Goal: Task Accomplishment & Management: Use online tool/utility

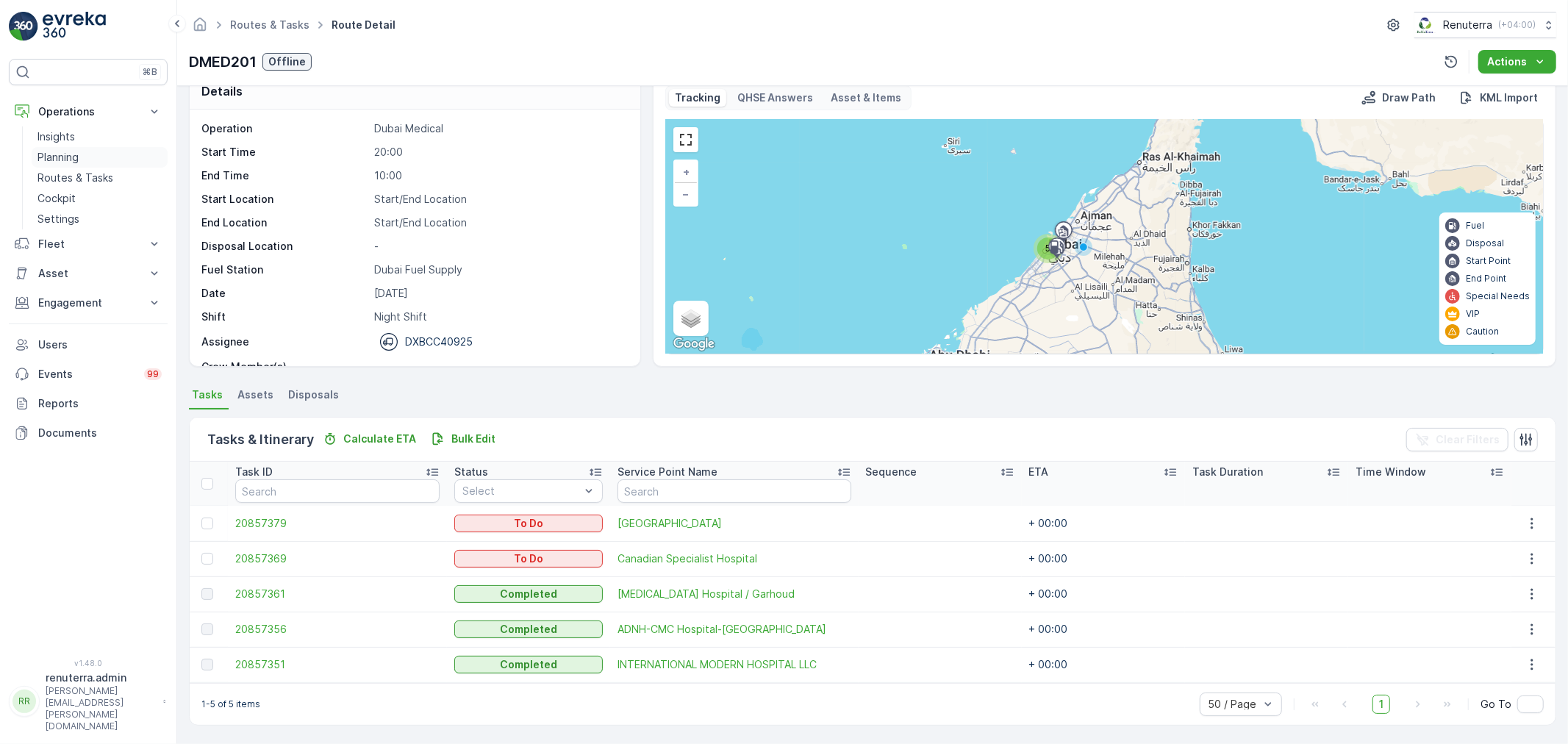
scroll to position [46, 0]
click at [69, 169] on link "Routes & Tasks" at bounding box center [99, 178] width 136 height 21
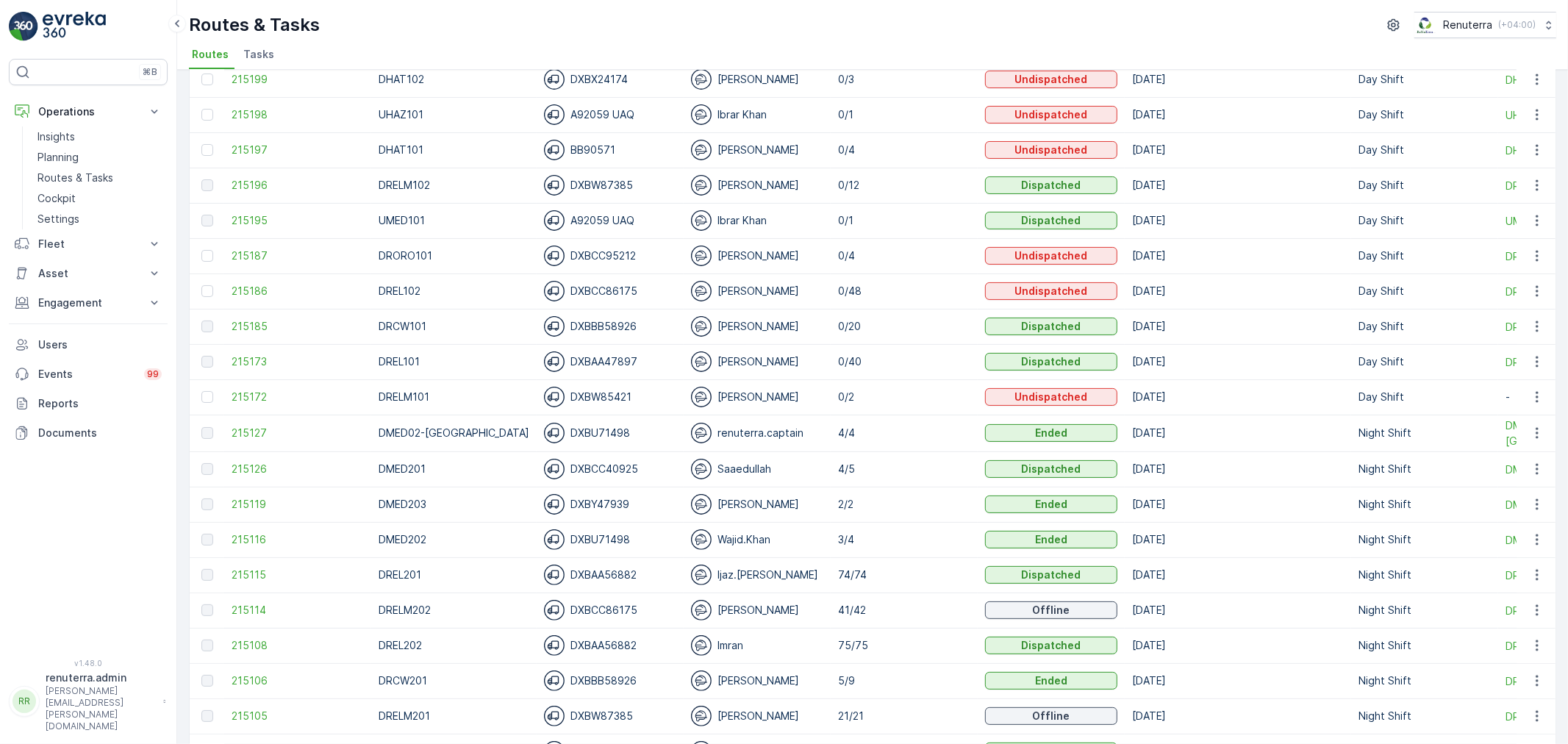
scroll to position [245, 0]
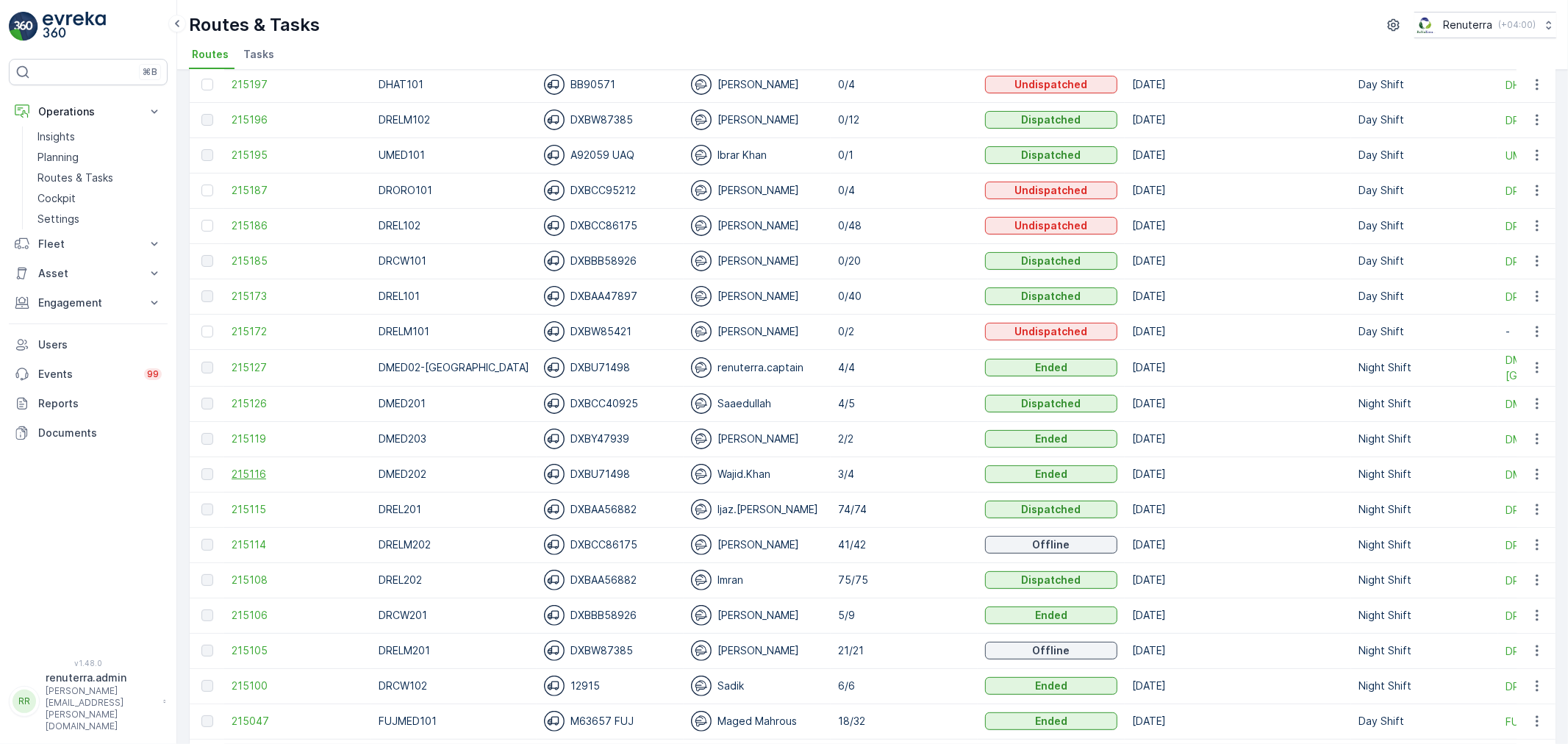
click at [263, 473] on span "215116" at bounding box center [297, 475] width 132 height 15
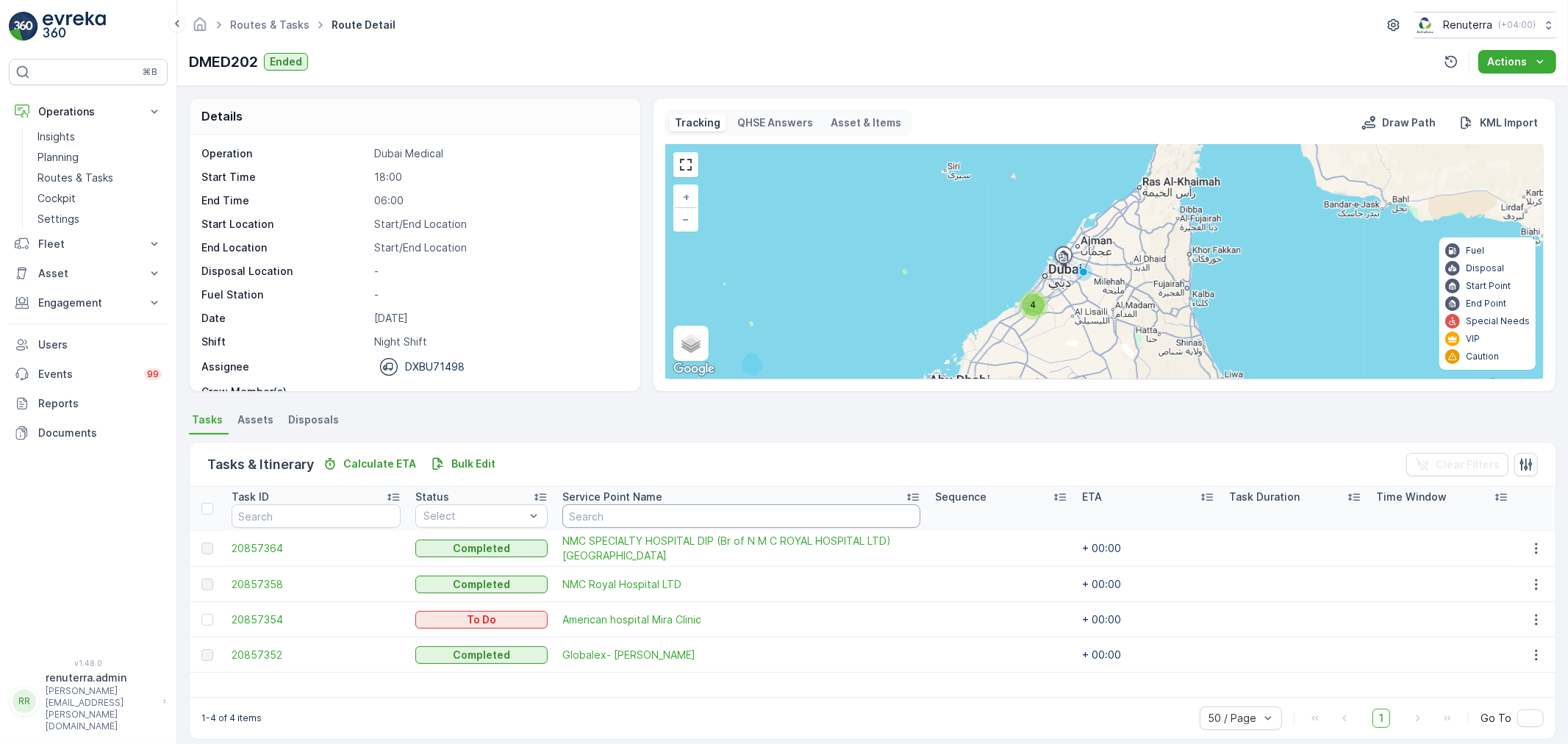
scroll to position [13, 0]
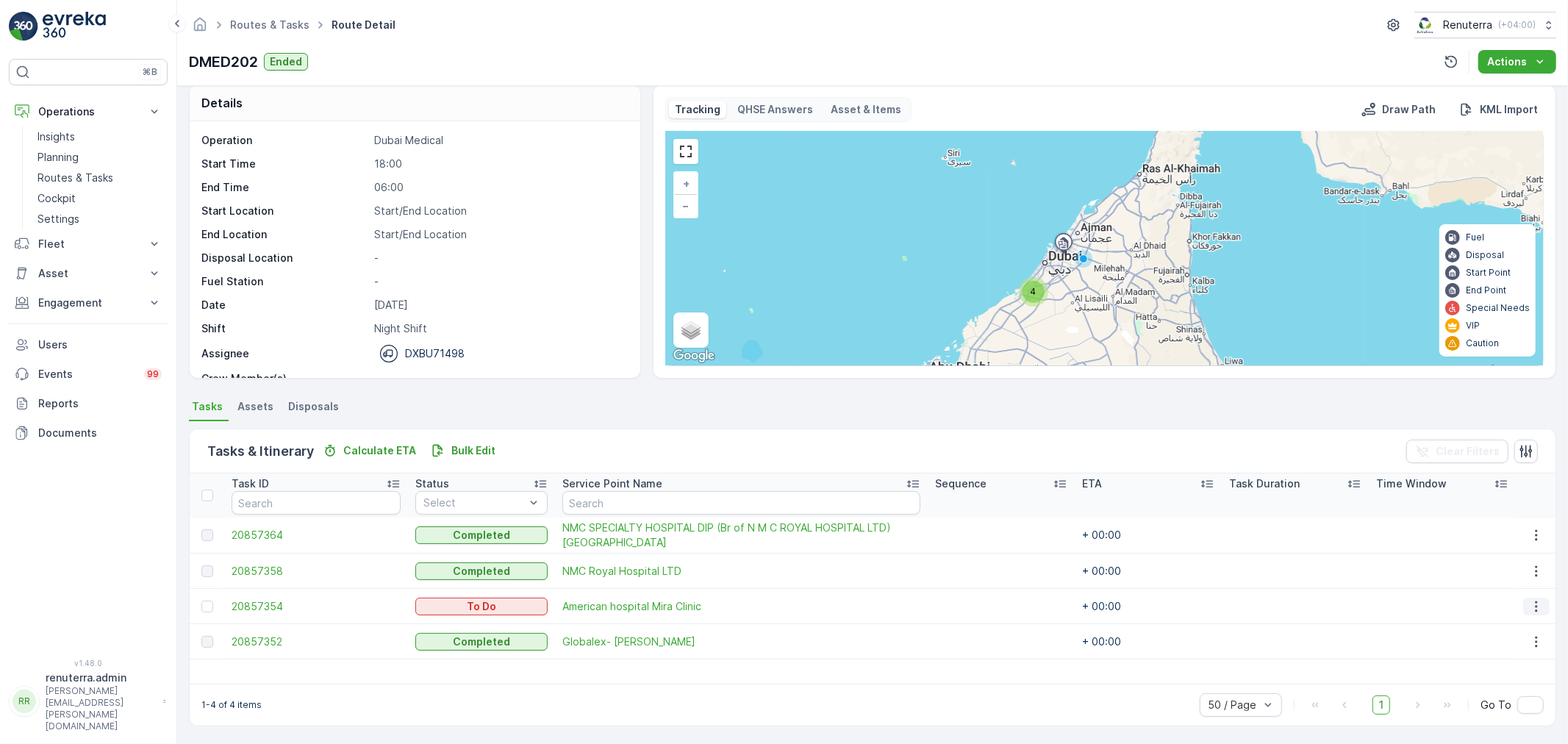
drag, startPoint x: 1533, startPoint y: 606, endPoint x: 1528, endPoint y: 612, distance: 7.8
click at [1535, 605] on icon "button" at bounding box center [1536, 606] width 2 height 11
click at [1503, 707] on div "Delete" at bounding box center [1514, 716] width 111 height 21
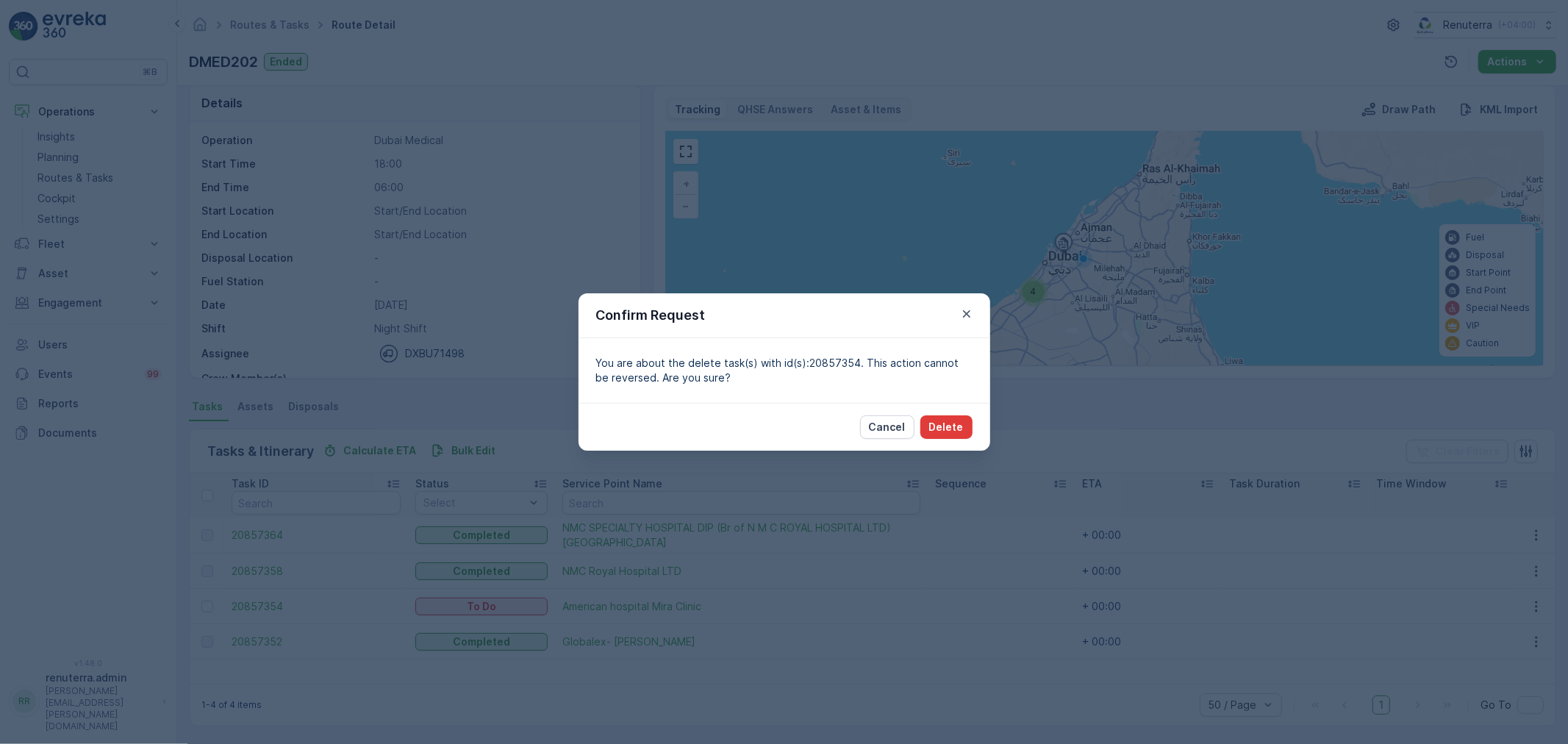
click at [967, 426] on button "Delete" at bounding box center [947, 427] width 53 height 23
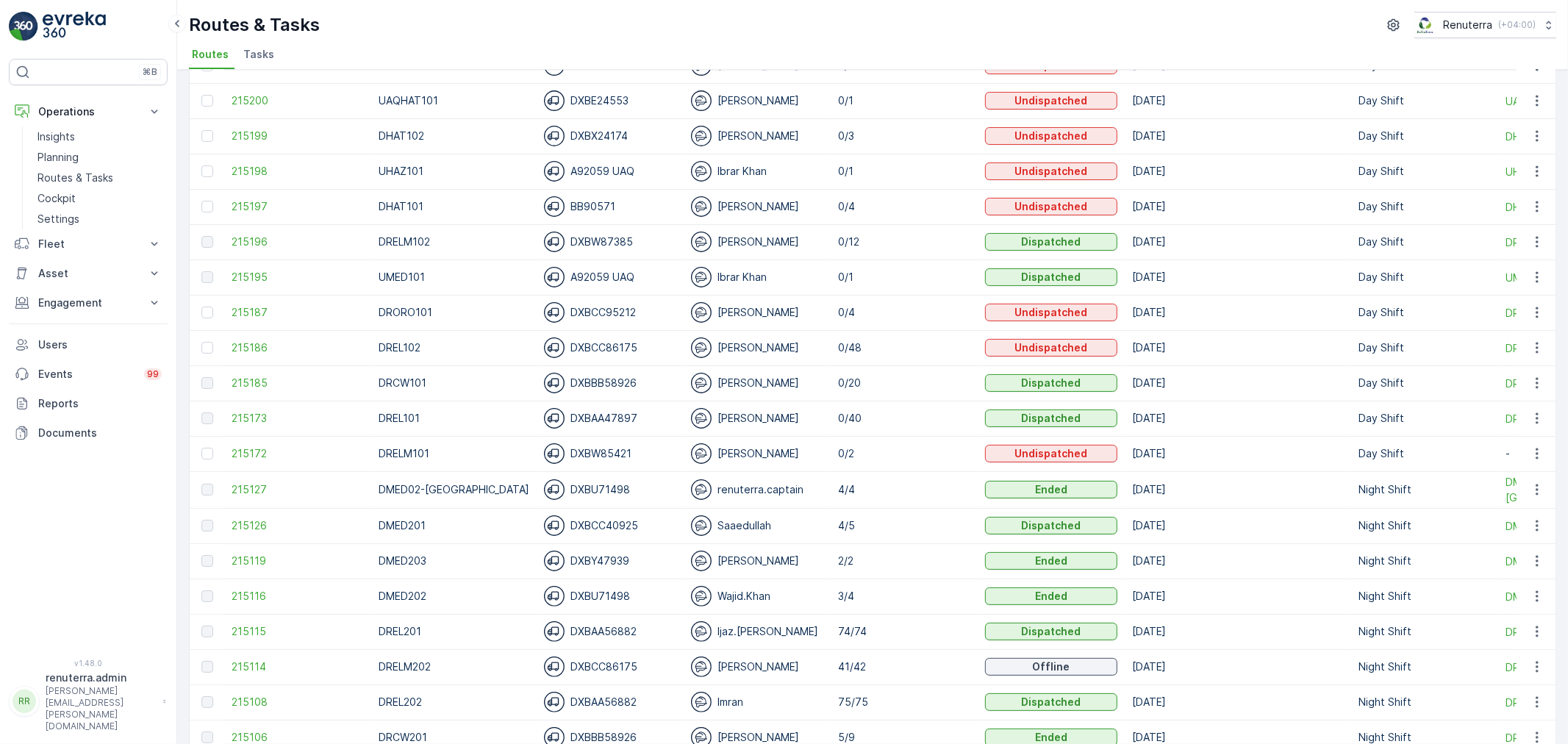
scroll to position [163, 0]
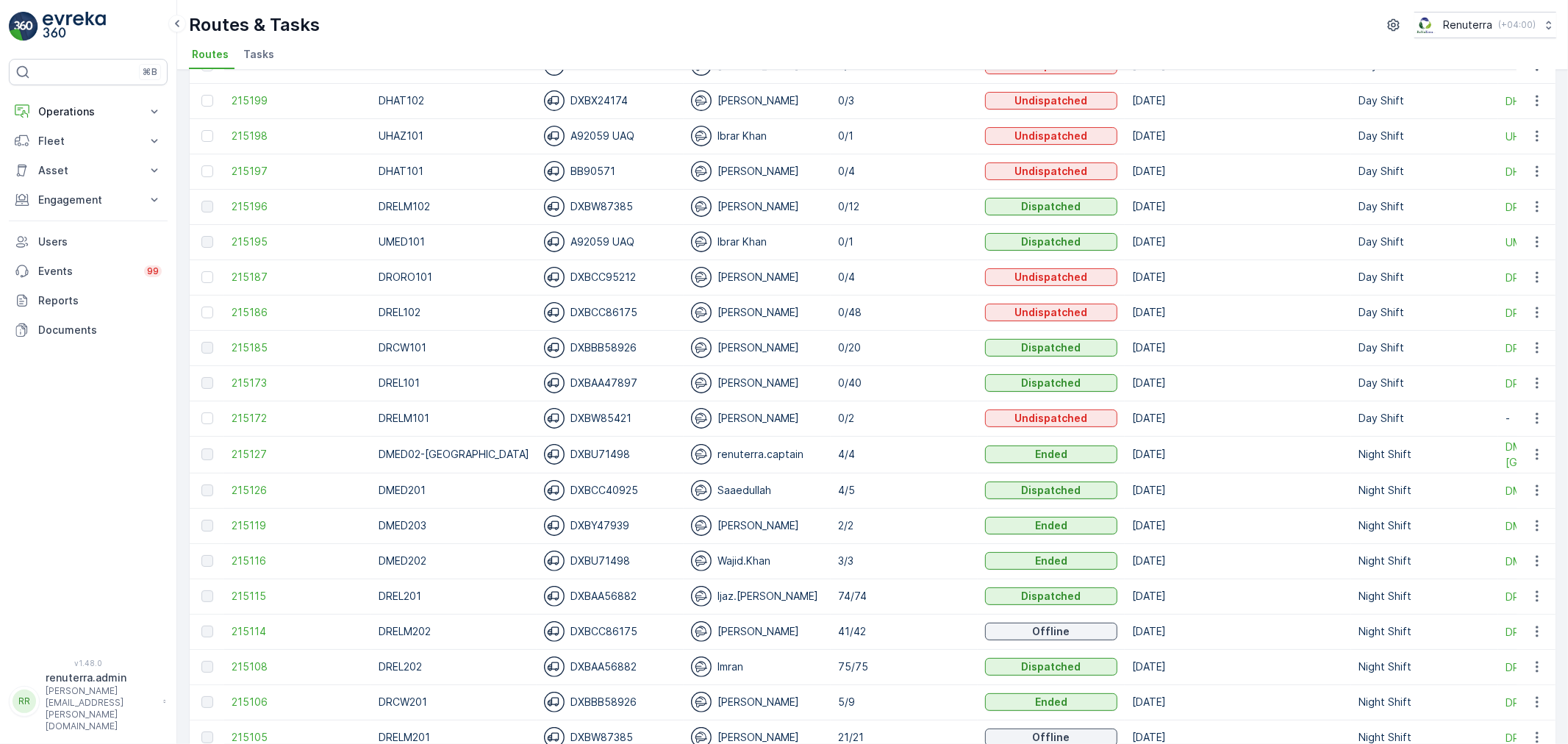
scroll to position [163, 0]
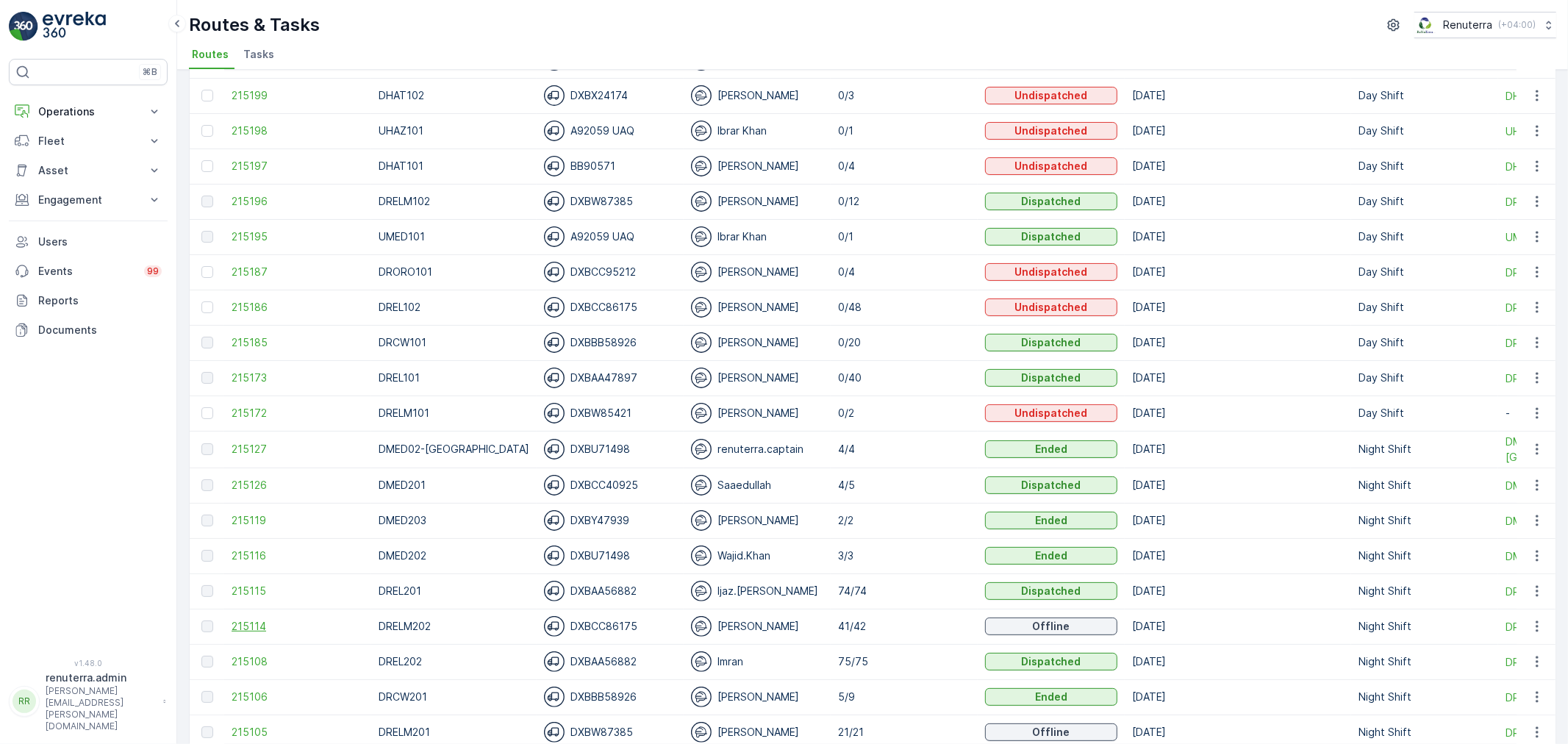
click at [250, 630] on span "215114" at bounding box center [297, 627] width 132 height 15
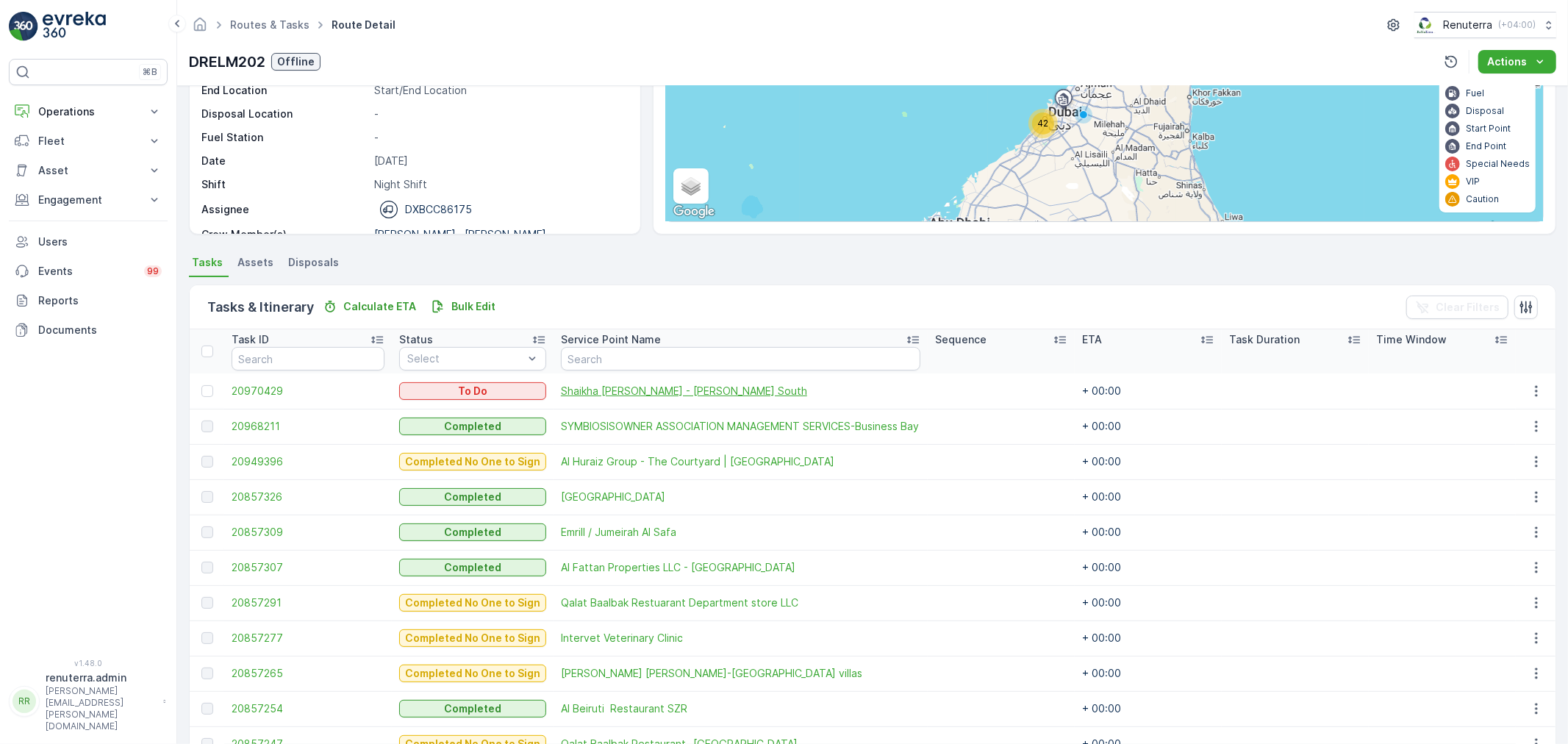
scroll to position [82, 0]
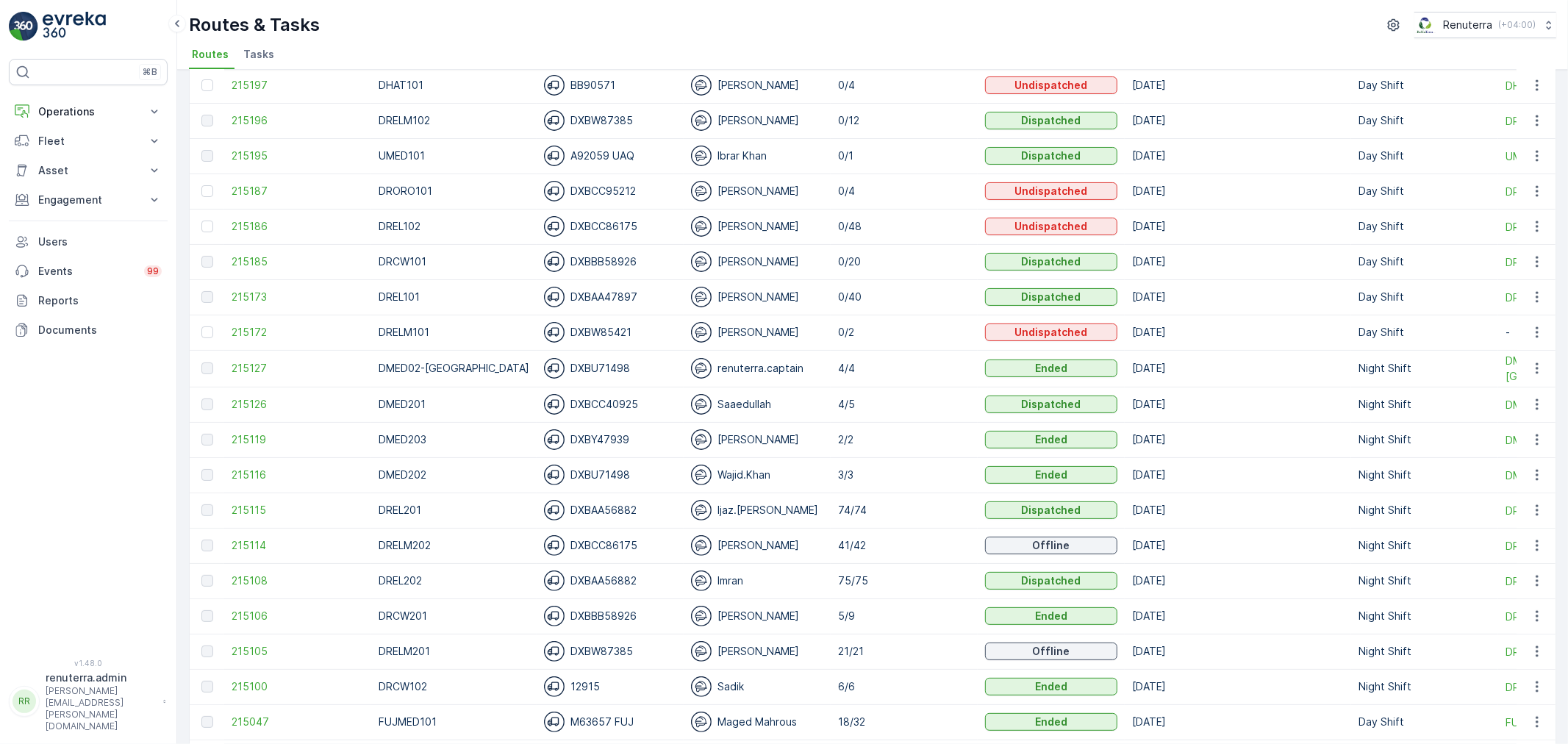
scroll to position [245, 0]
click at [253, 614] on span "215106" at bounding box center [297, 615] width 132 height 15
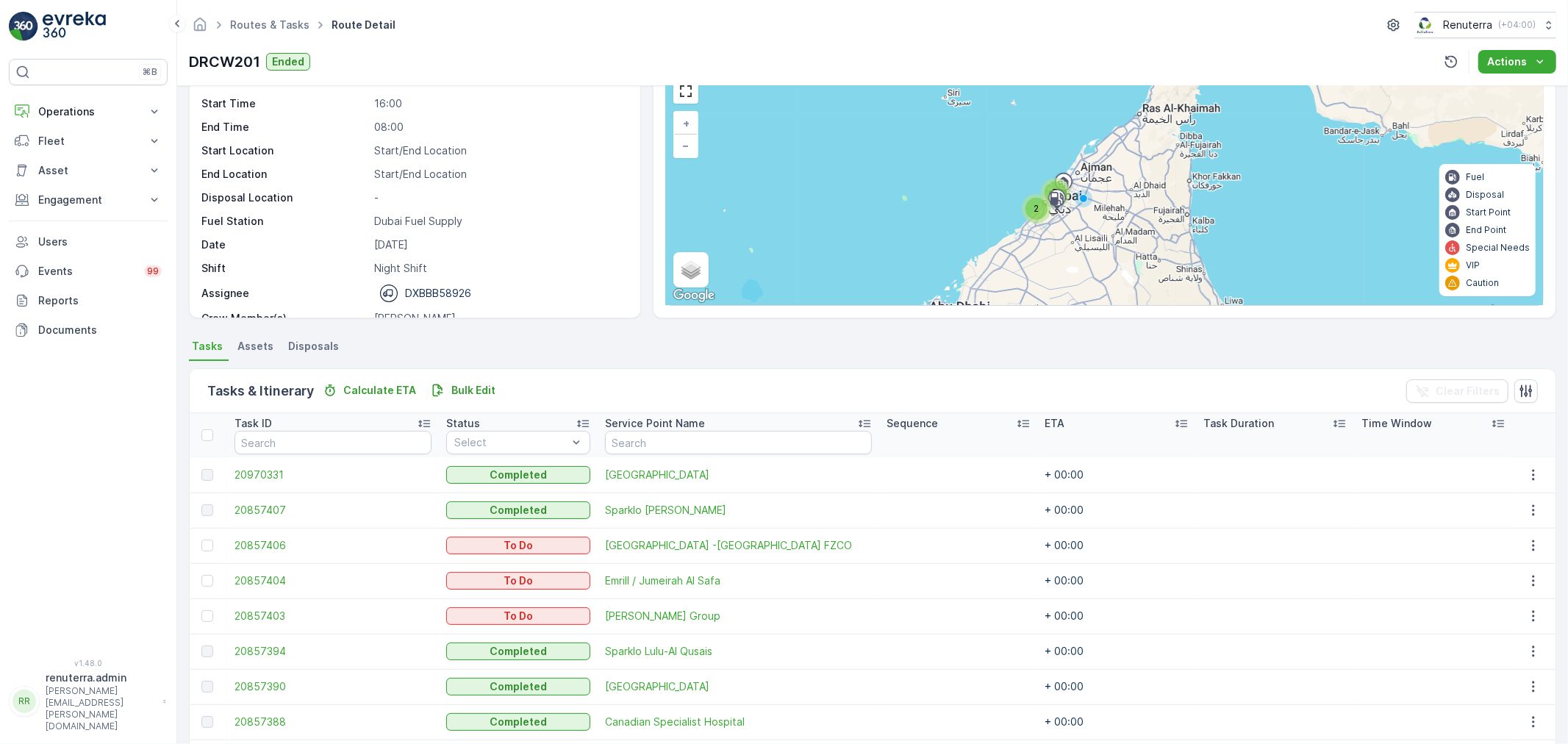
scroll to position [82, 0]
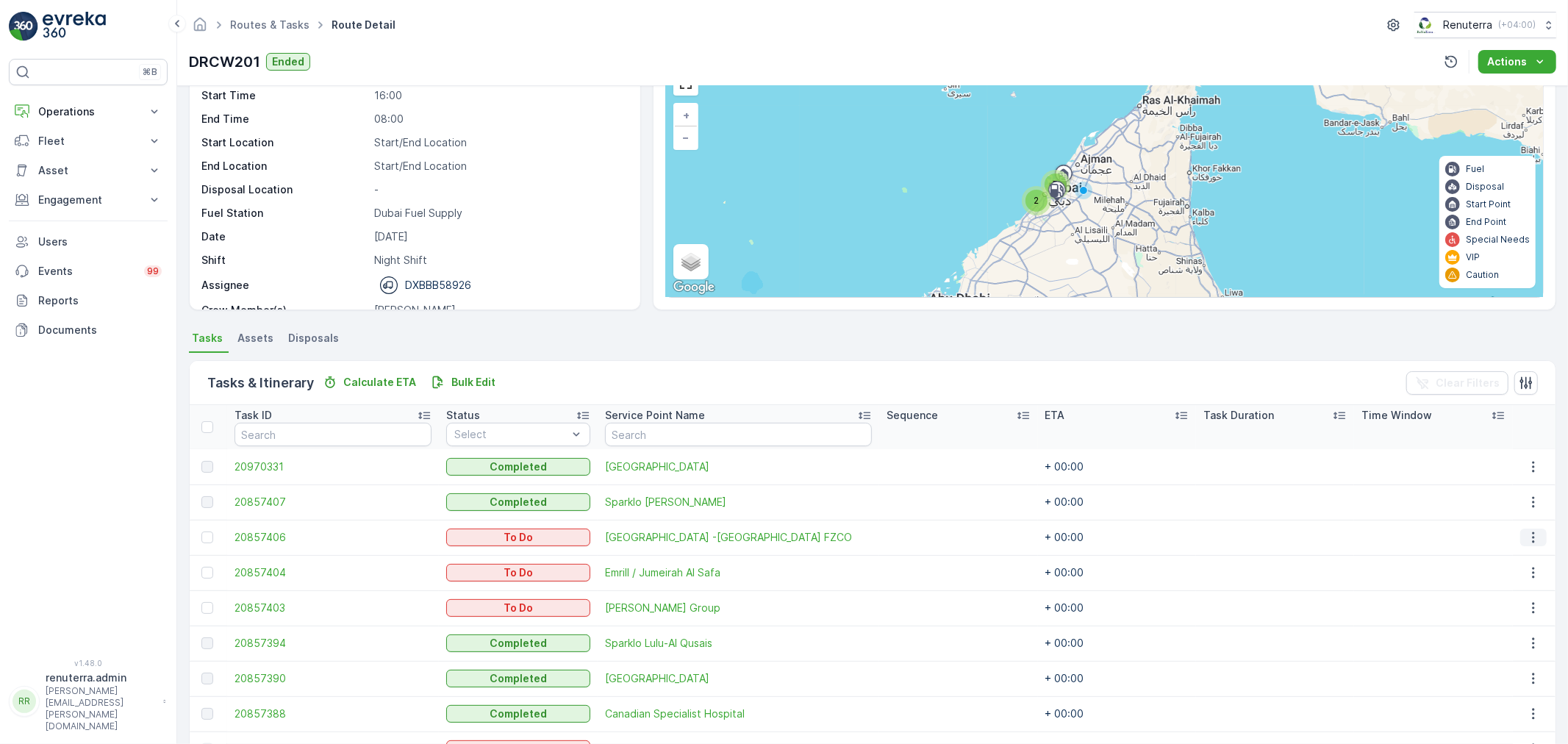
click at [1530, 535] on icon "button" at bounding box center [1534, 538] width 15 height 15
click at [1516, 601] on span "Change Route" at bounding box center [1499, 600] width 71 height 15
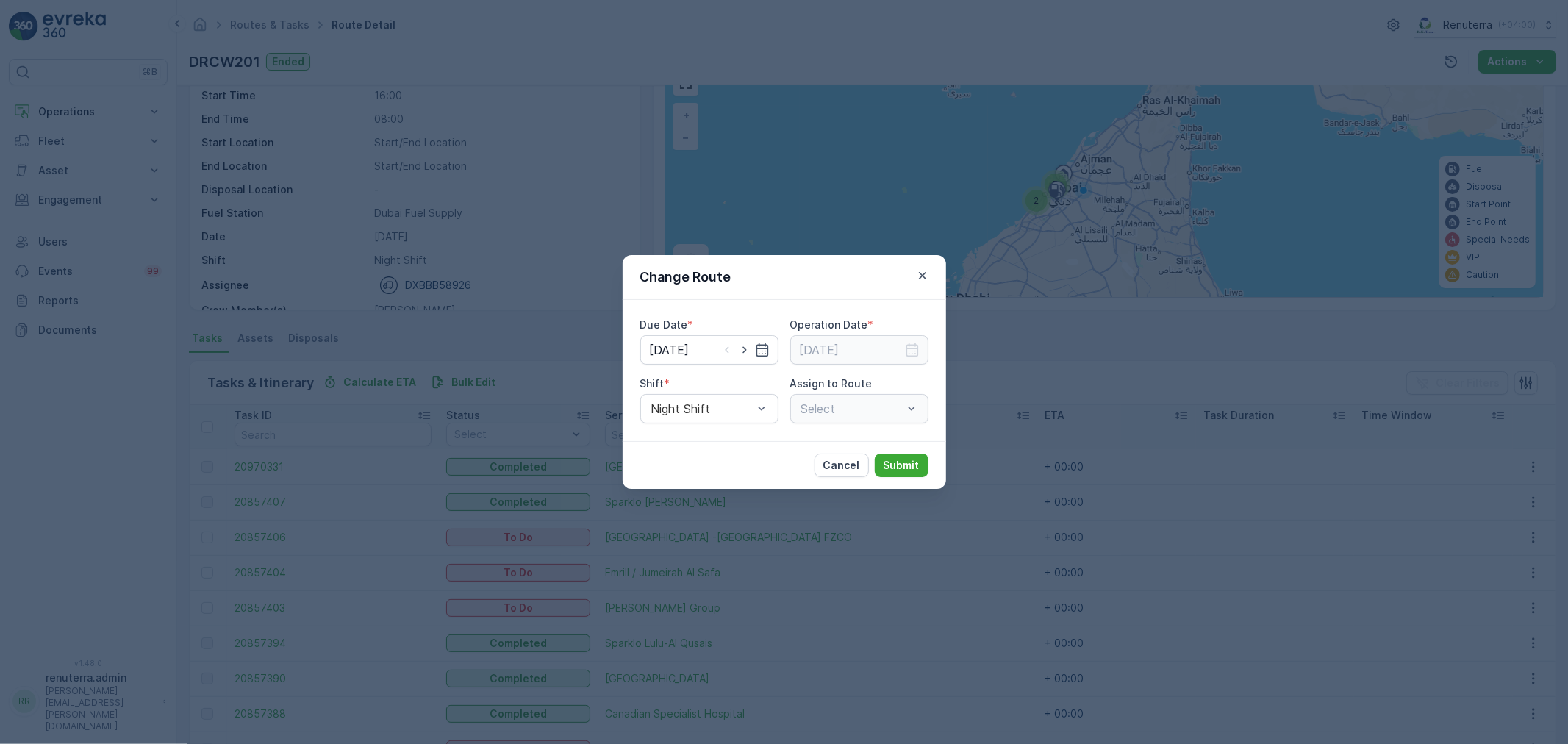
type input "[DATE]"
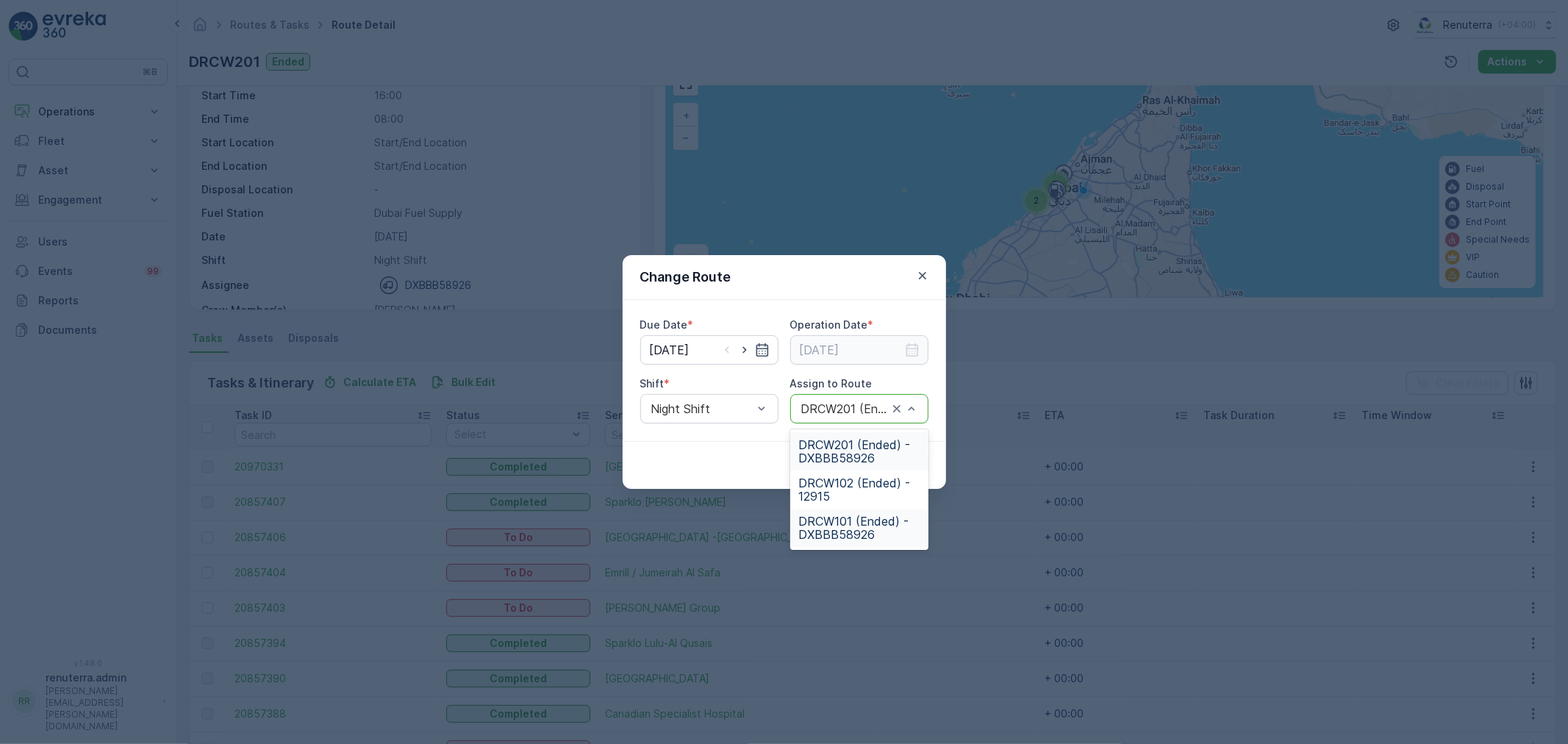
drag, startPoint x: 841, startPoint y: 526, endPoint x: 847, endPoint y: 518, distance: 10.0
click at [841, 525] on span "DRCW101 (Ended) - DXBBB58926" at bounding box center [860, 527] width 120 height 26
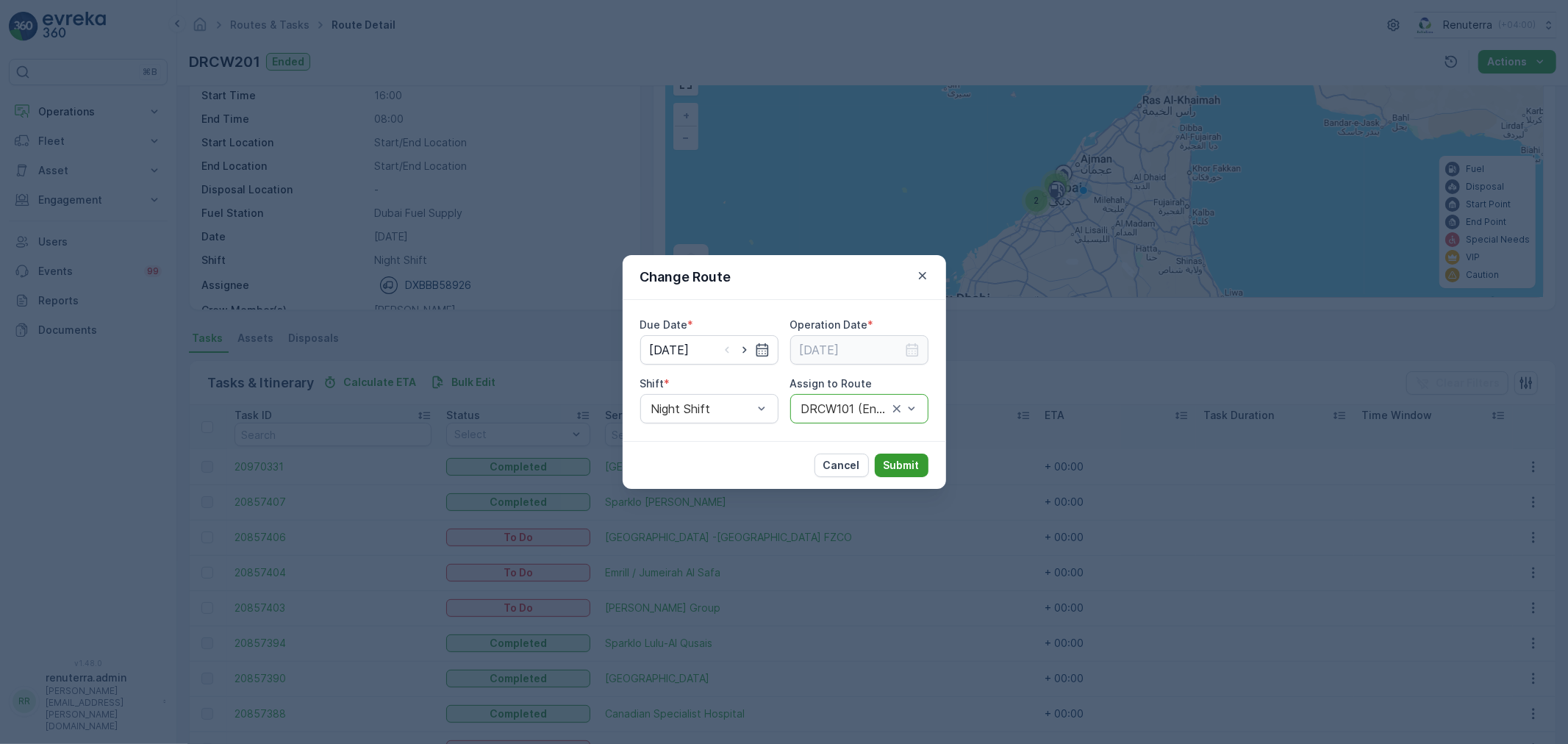
click at [926, 466] on button "Submit" at bounding box center [901, 464] width 53 height 23
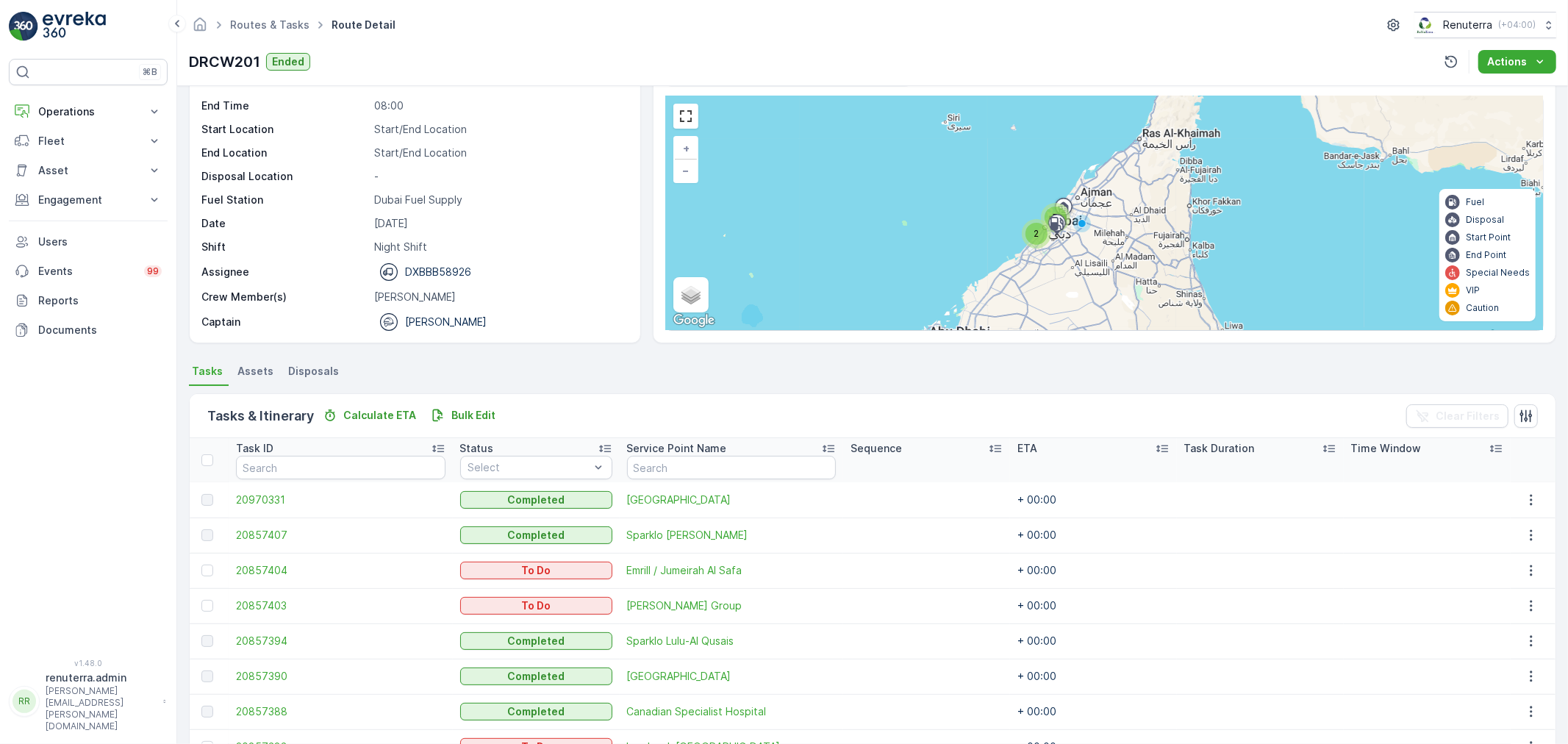
scroll to position [0, 0]
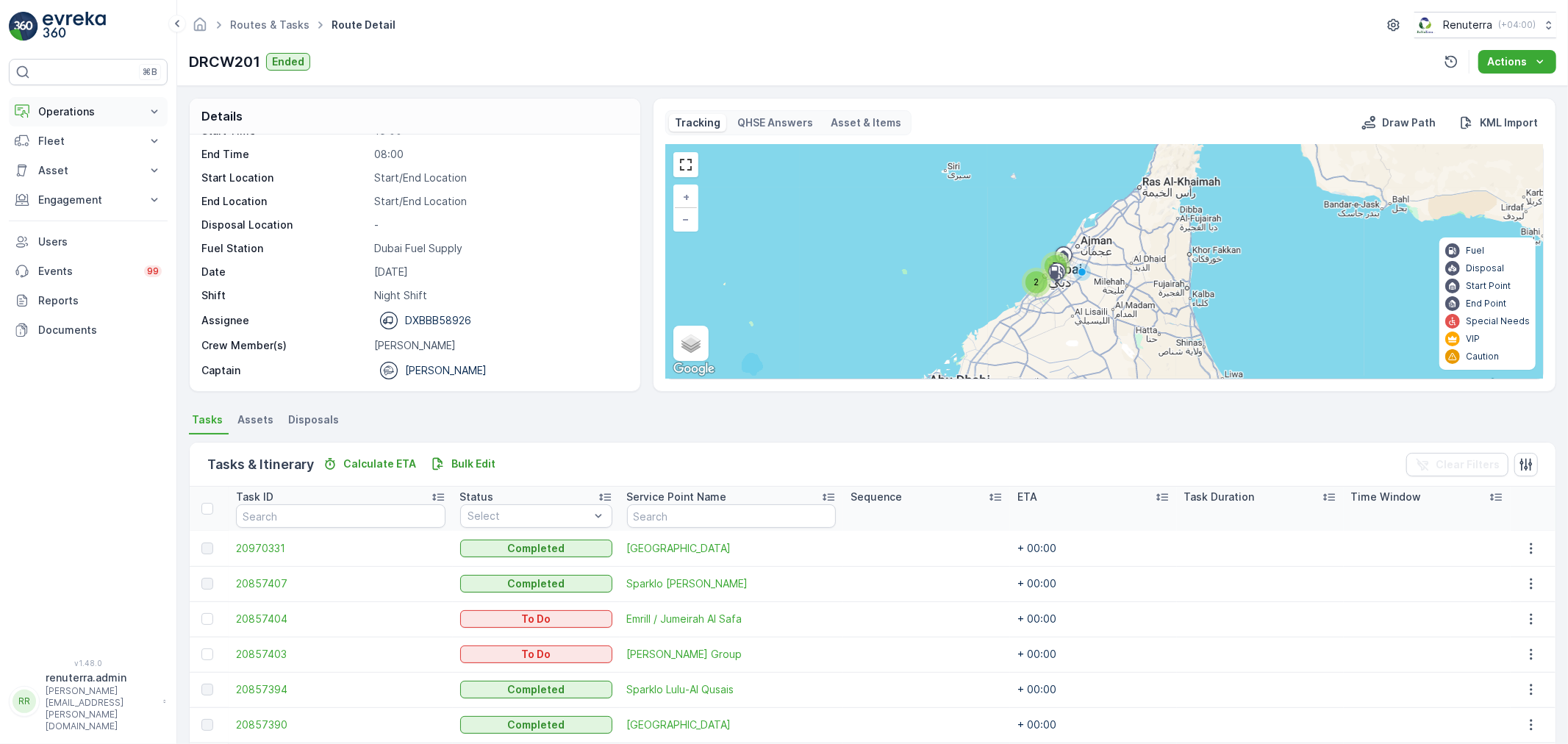
click at [82, 118] on p "Operations" at bounding box center [88, 112] width 100 height 15
click at [90, 182] on p "Routes & Tasks" at bounding box center [75, 178] width 76 height 15
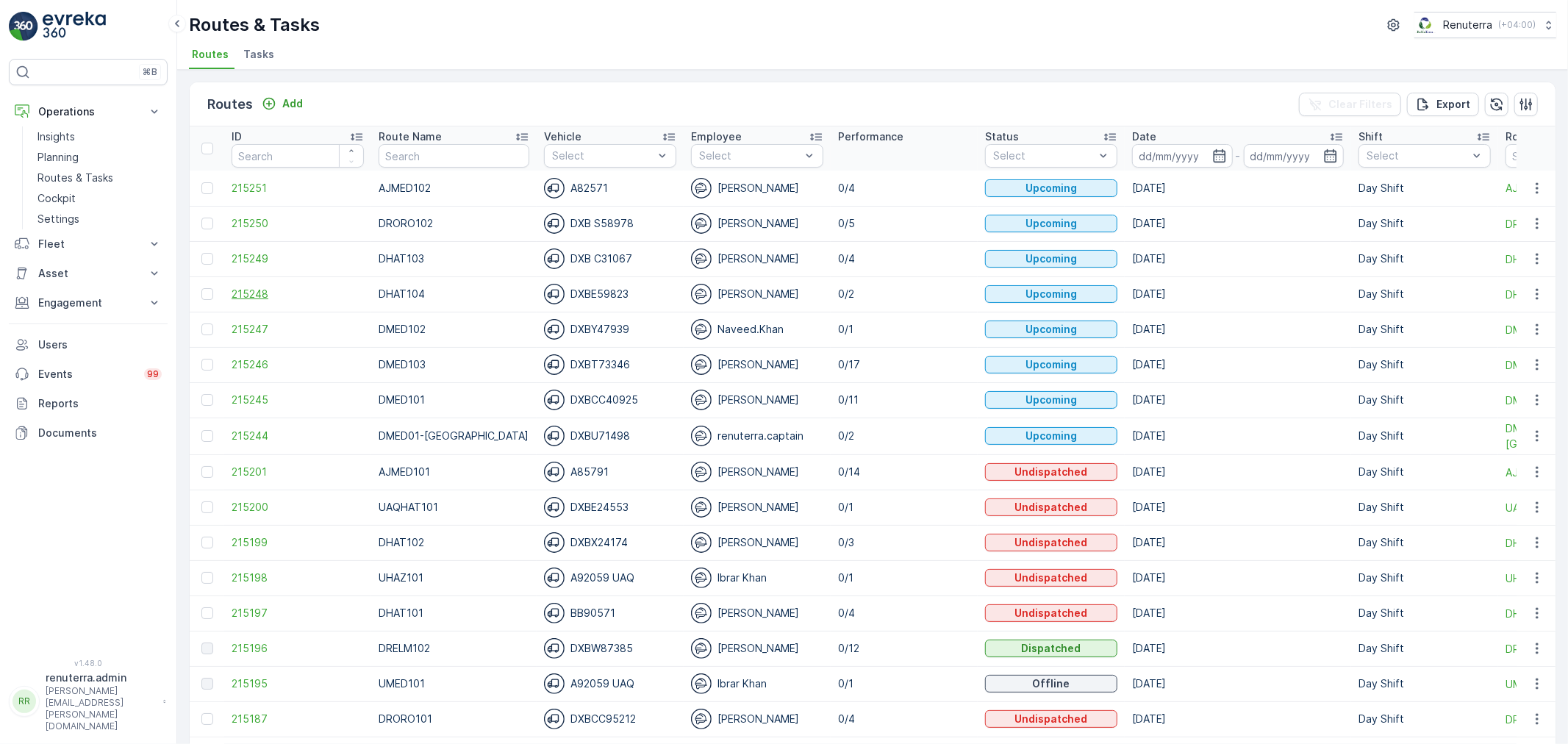
click at [246, 288] on span "215248" at bounding box center [297, 295] width 132 height 15
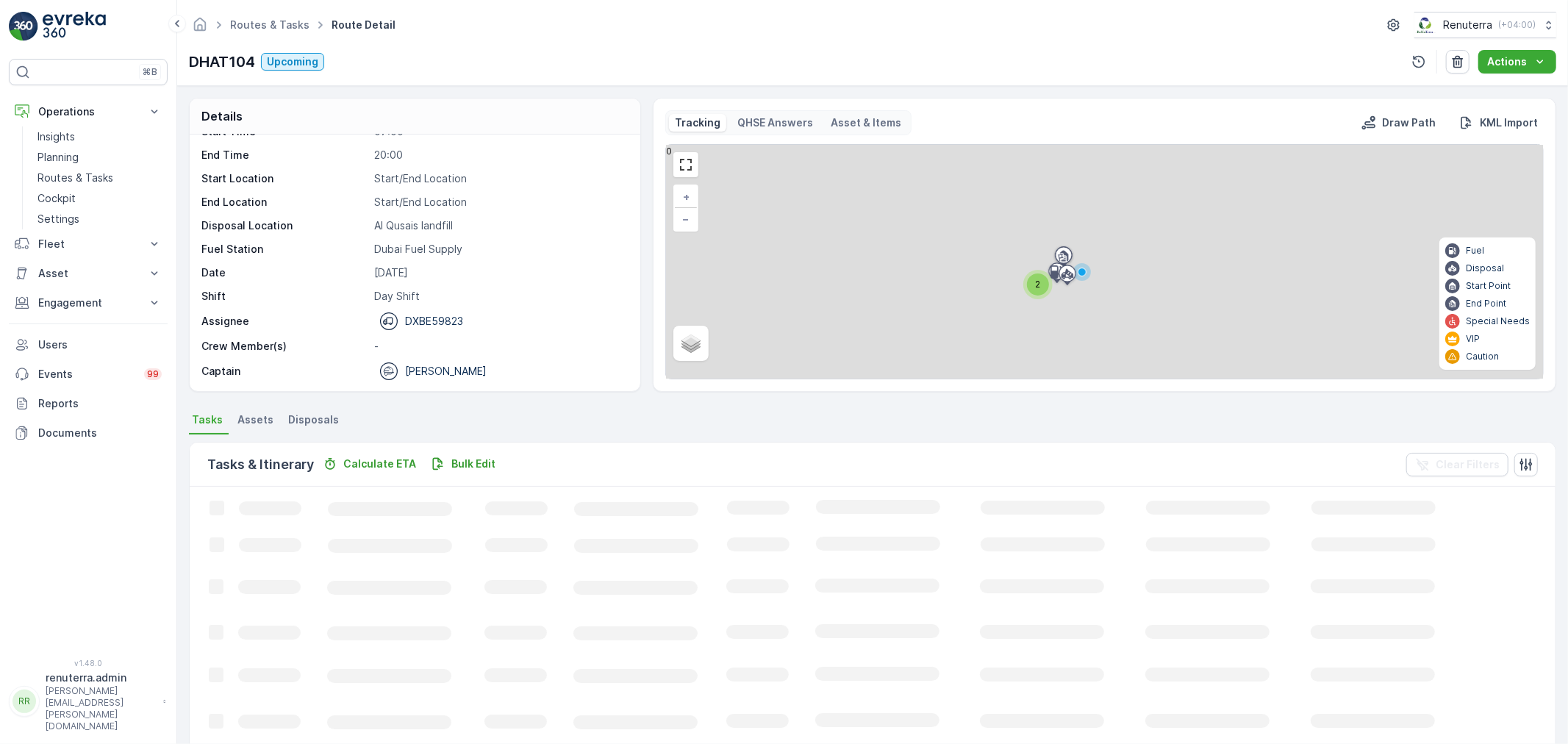
scroll to position [46, 0]
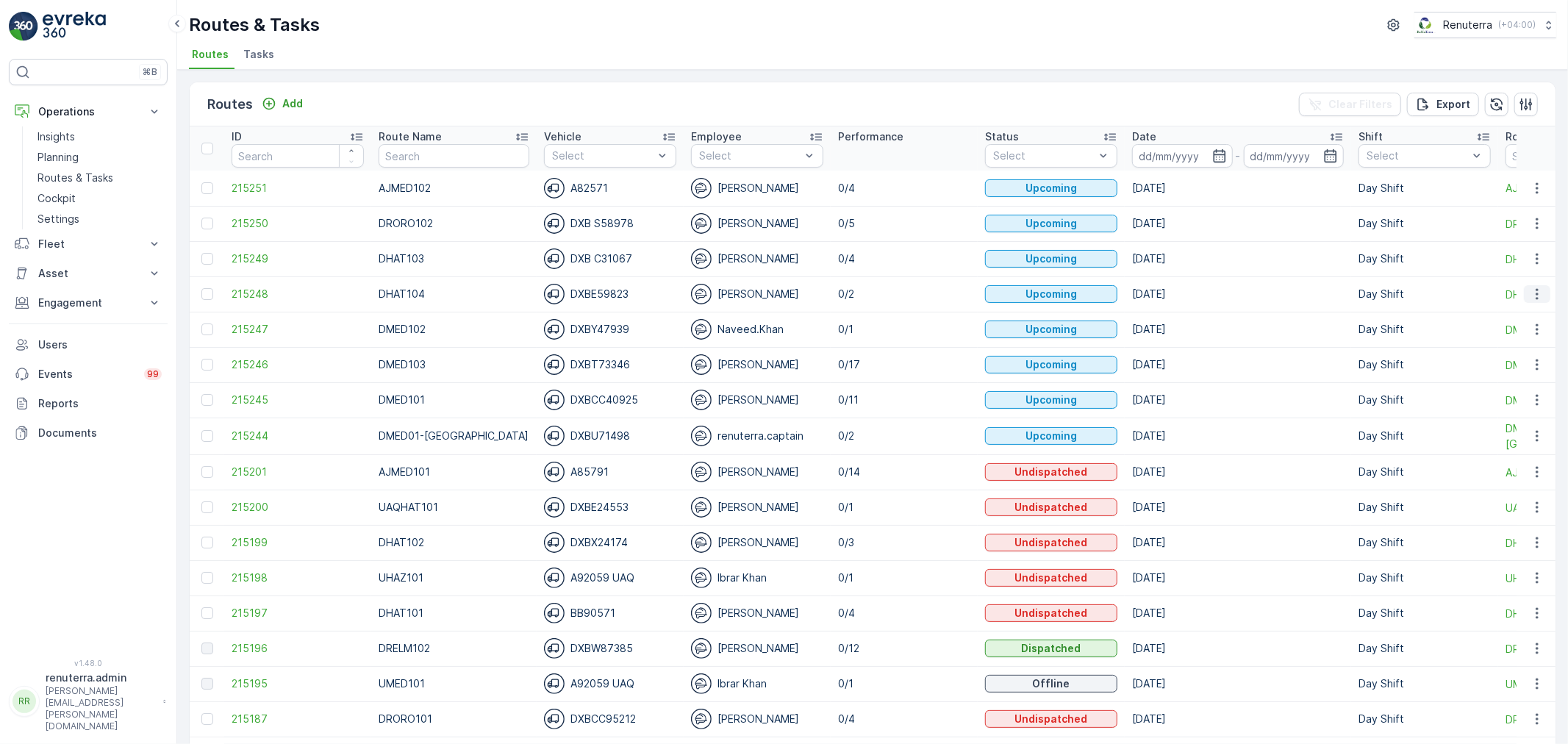
click at [1540, 297] on icon "button" at bounding box center [1537, 295] width 15 height 15
click at [1517, 381] on span "Change Assignee" at bounding box center [1503, 377] width 86 height 15
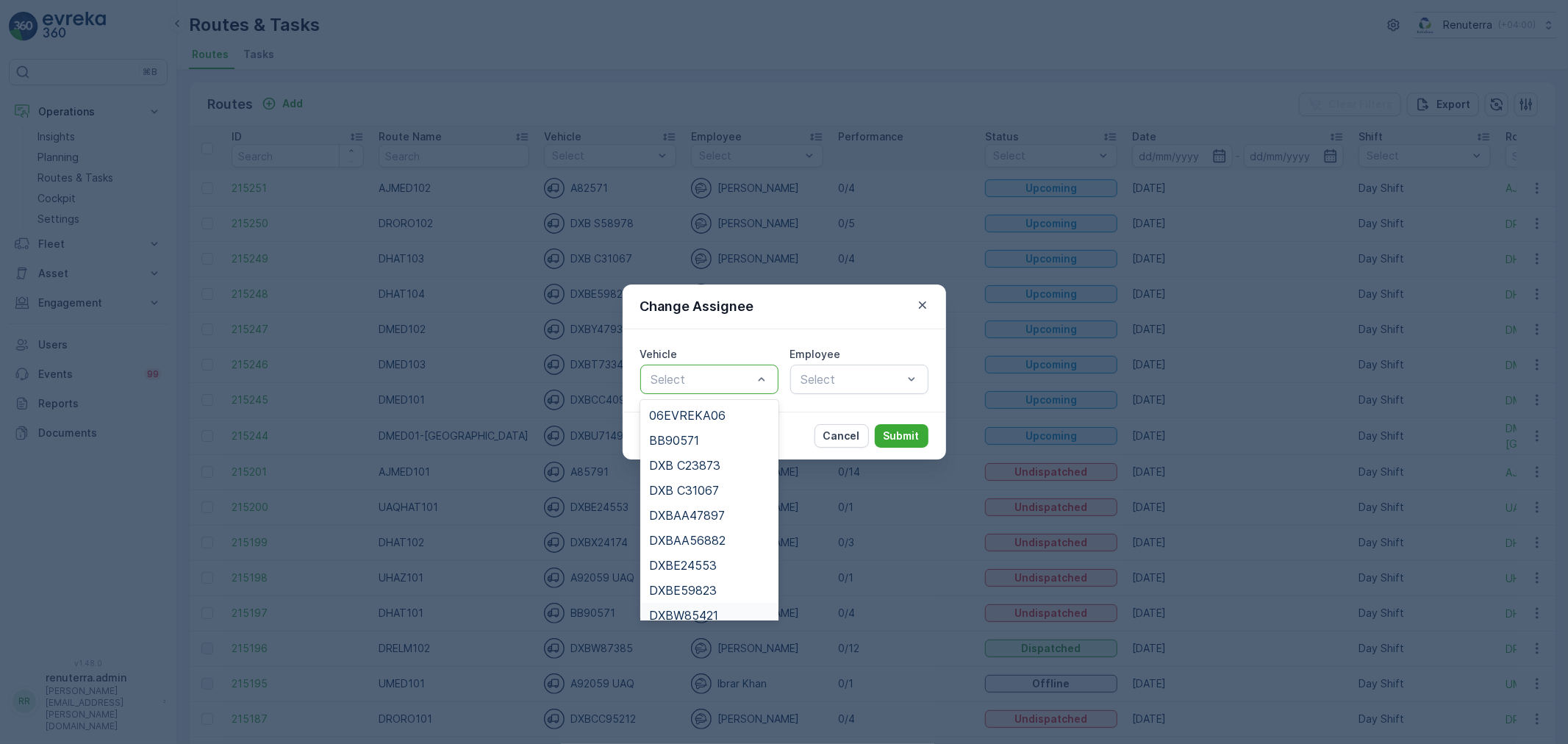
click at [711, 609] on span "DXBW85421" at bounding box center [684, 615] width 69 height 13
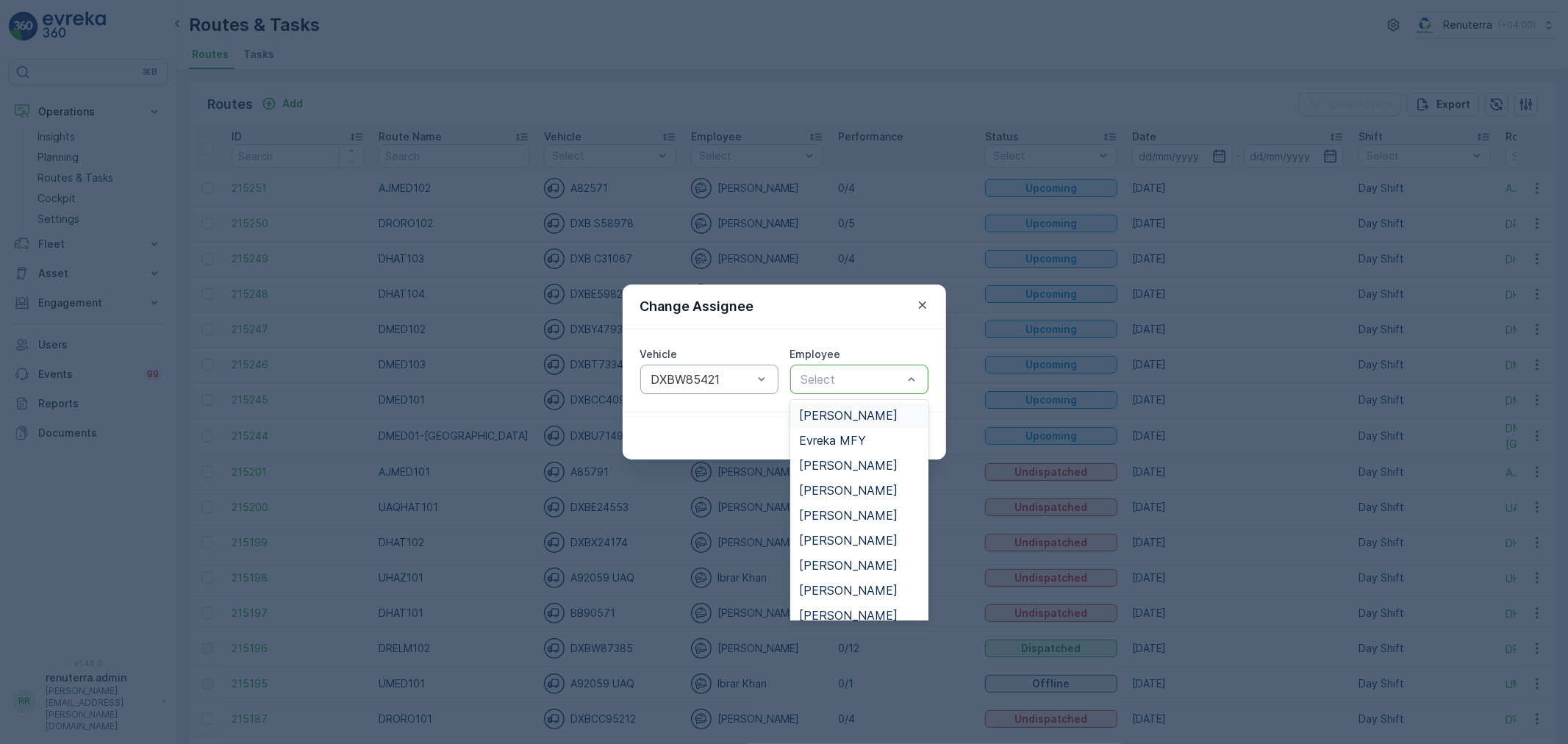
click at [830, 366] on div "Select" at bounding box center [859, 379] width 138 height 29
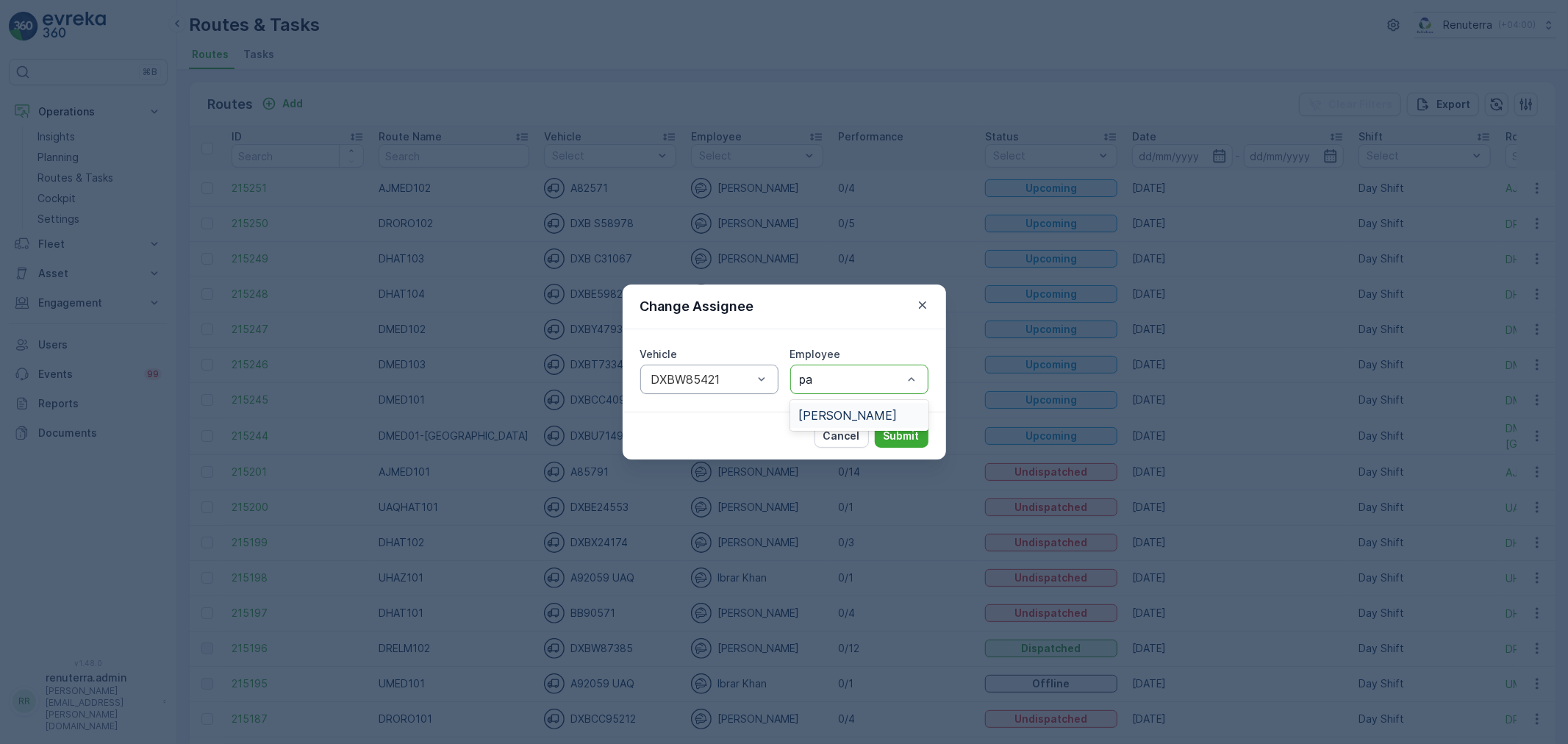
type input "par"
click at [825, 404] on div "Parvez" at bounding box center [859, 415] width 138 height 25
click at [891, 433] on p "Submit" at bounding box center [902, 436] width 36 height 15
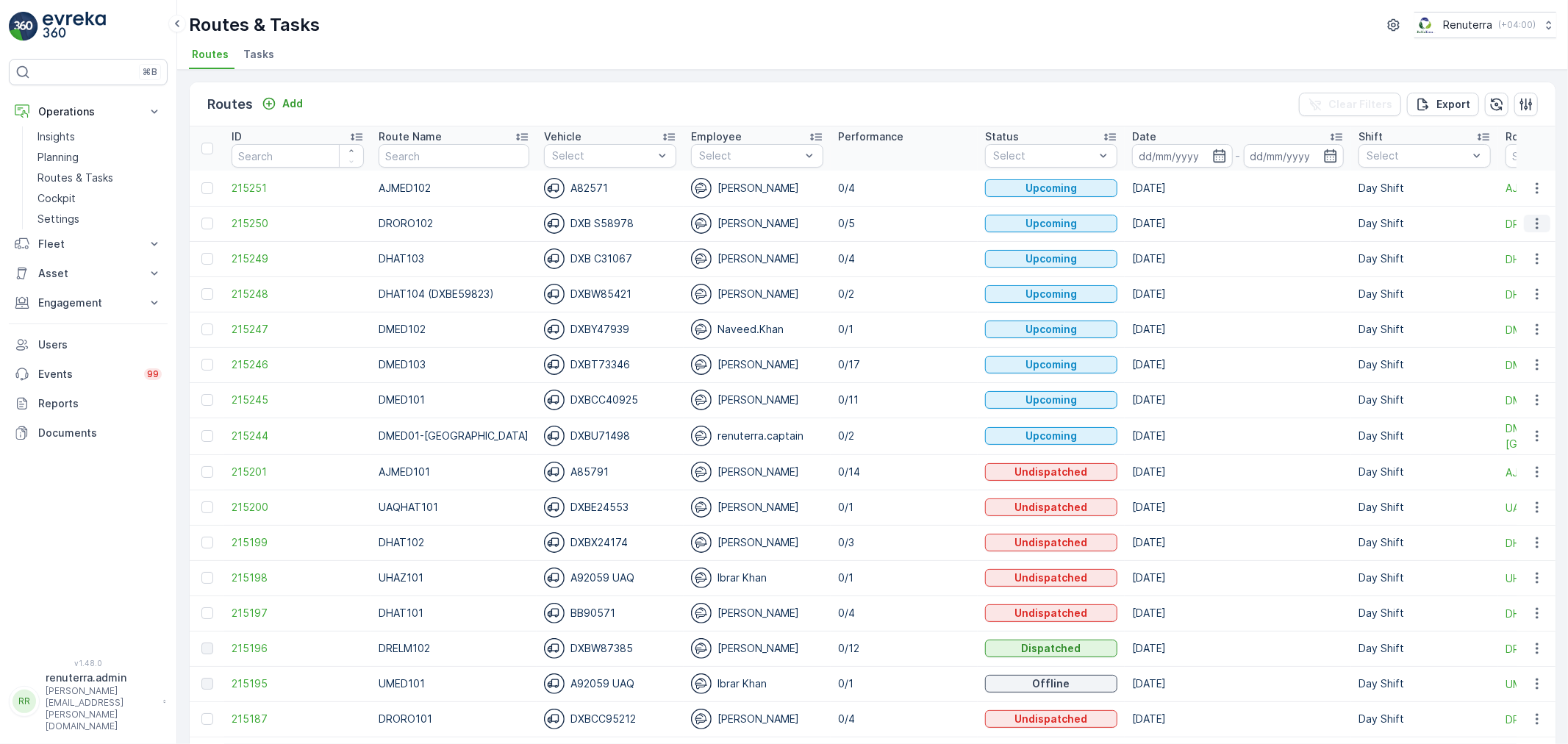
click at [1530, 219] on icon "button" at bounding box center [1537, 223] width 15 height 15
click at [1522, 309] on span "Change Assignee" at bounding box center [1503, 307] width 86 height 15
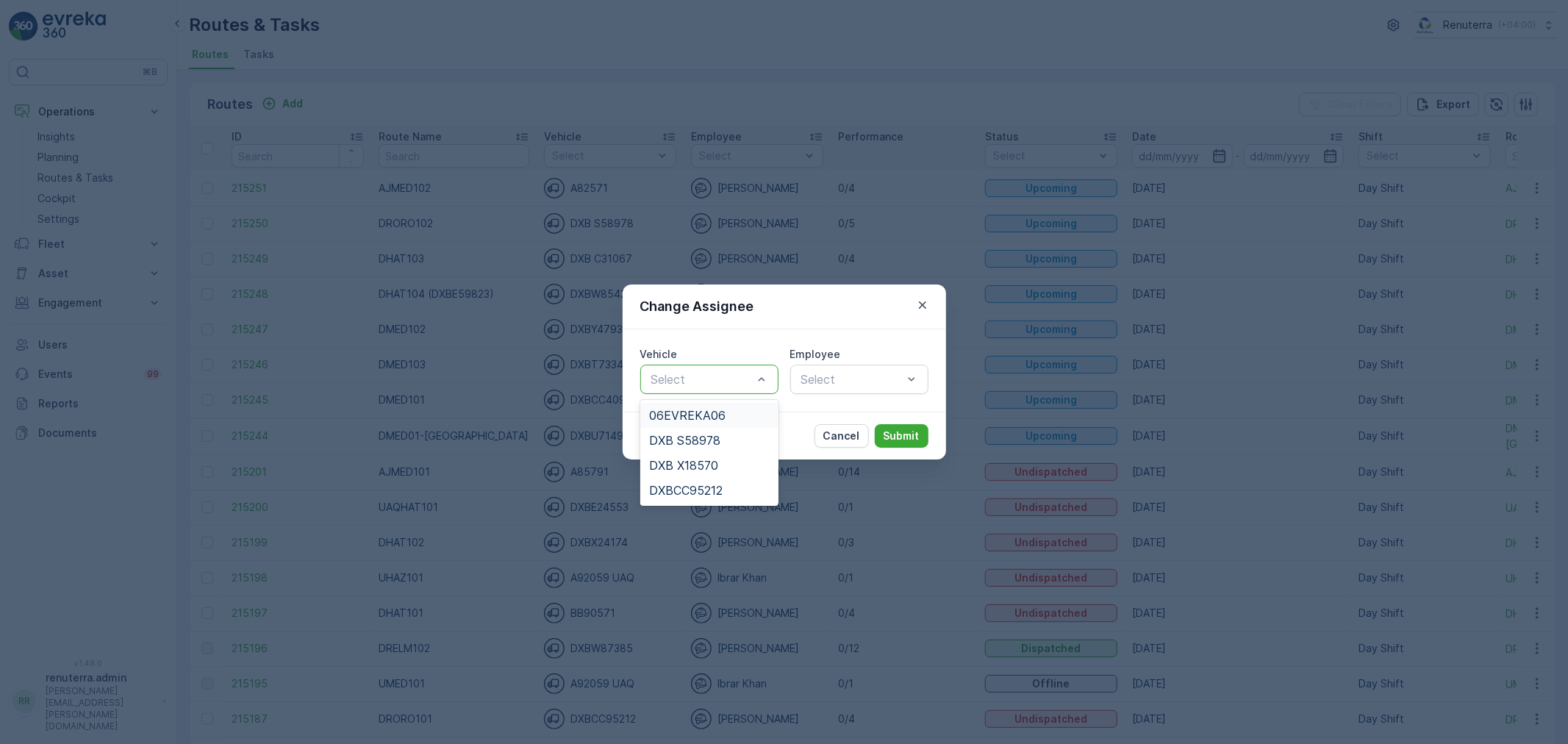
click at [725, 380] on div at bounding box center [702, 379] width 104 height 13
drag, startPoint x: 715, startPoint y: 448, endPoint x: 762, endPoint y: 413, distance: 58.6
click at [717, 447] on div "DXB S58978" at bounding box center [708, 440] width 138 height 25
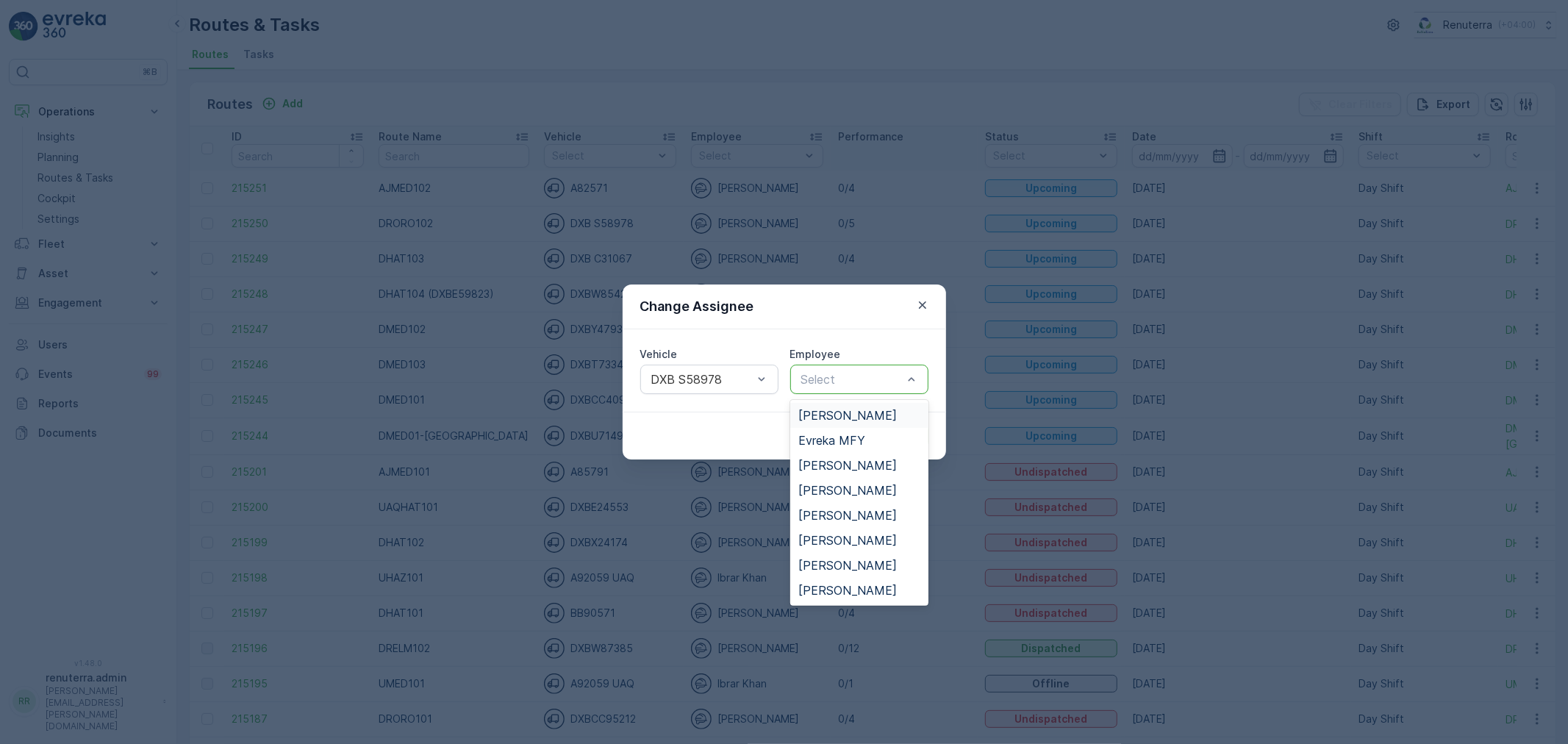
click at [844, 385] on div at bounding box center [851, 379] width 104 height 13
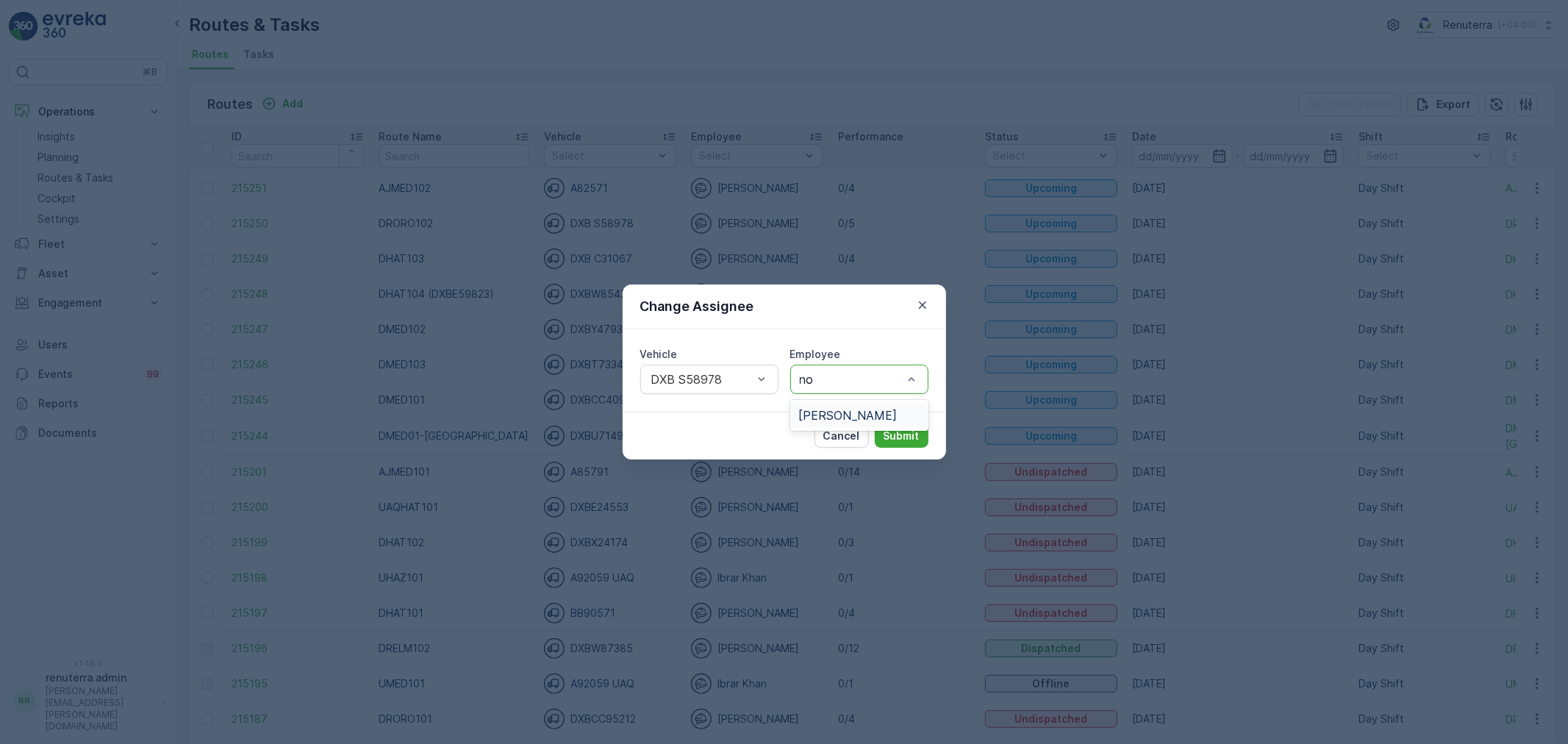
type input "noo"
click at [833, 413] on span "Noor Ghani" at bounding box center [848, 416] width 99 height 13
click at [894, 427] on button "Submit" at bounding box center [901, 435] width 53 height 23
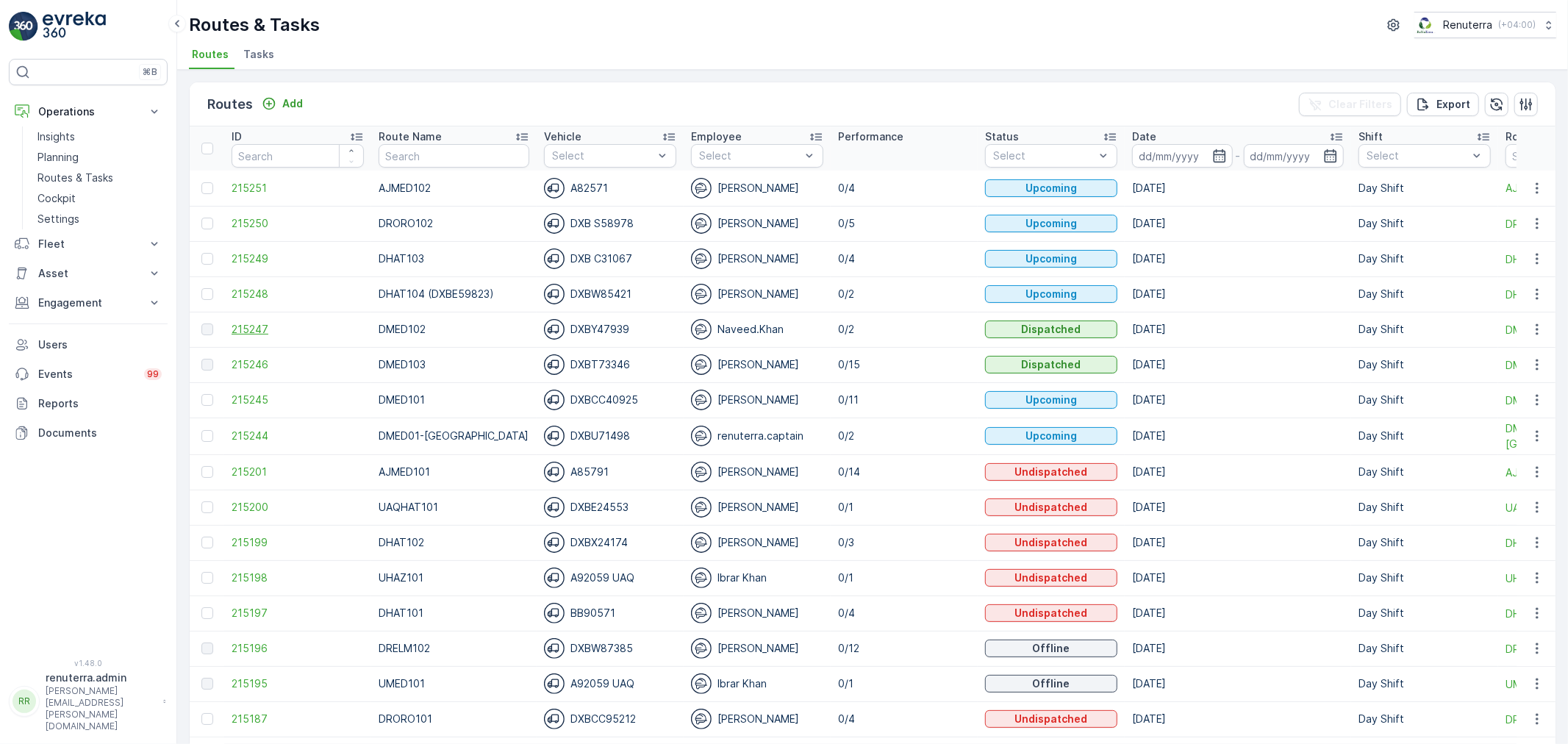
click at [266, 327] on span "215247" at bounding box center [297, 329] width 132 height 15
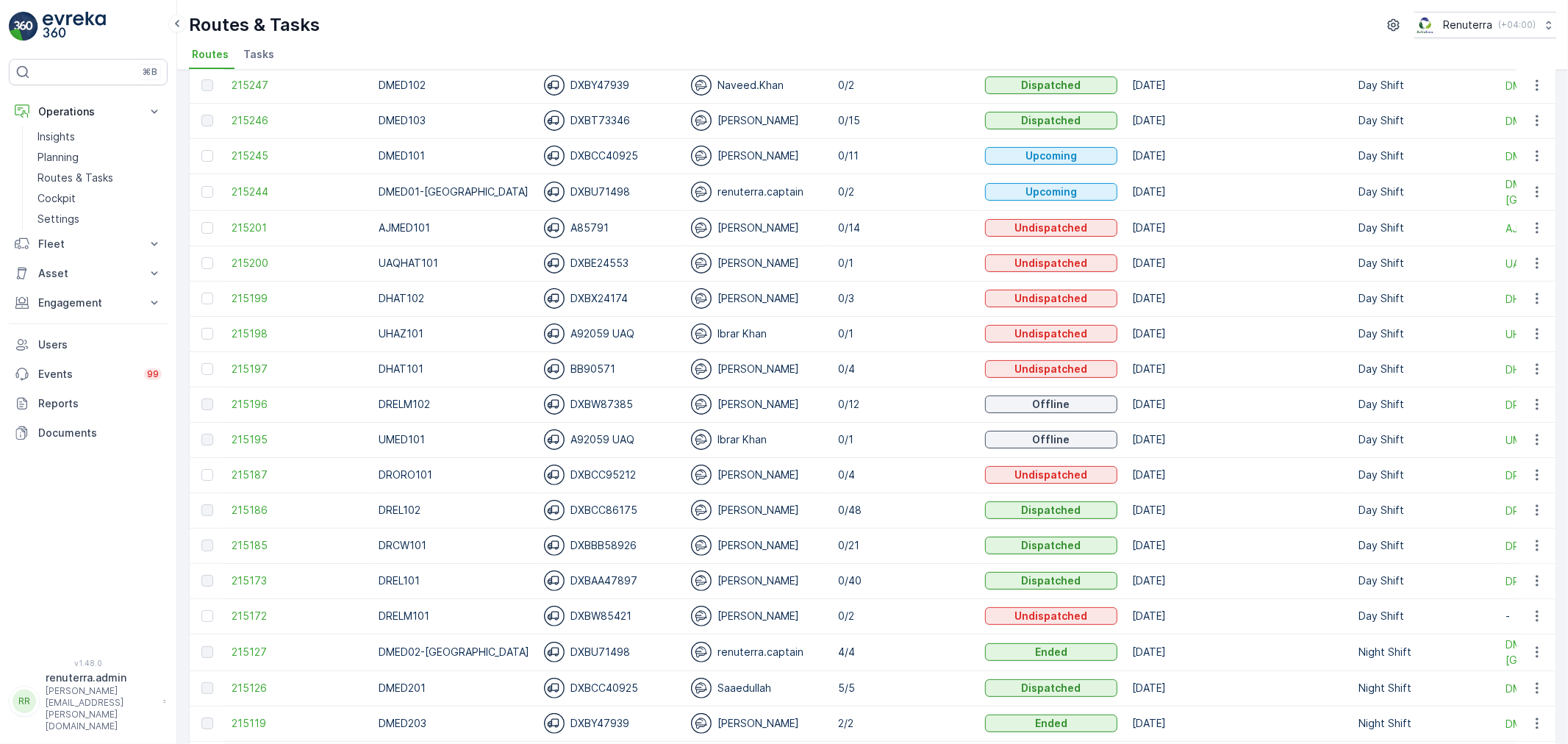
scroll to position [245, 0]
click at [245, 692] on span "215126" at bounding box center [297, 688] width 132 height 15
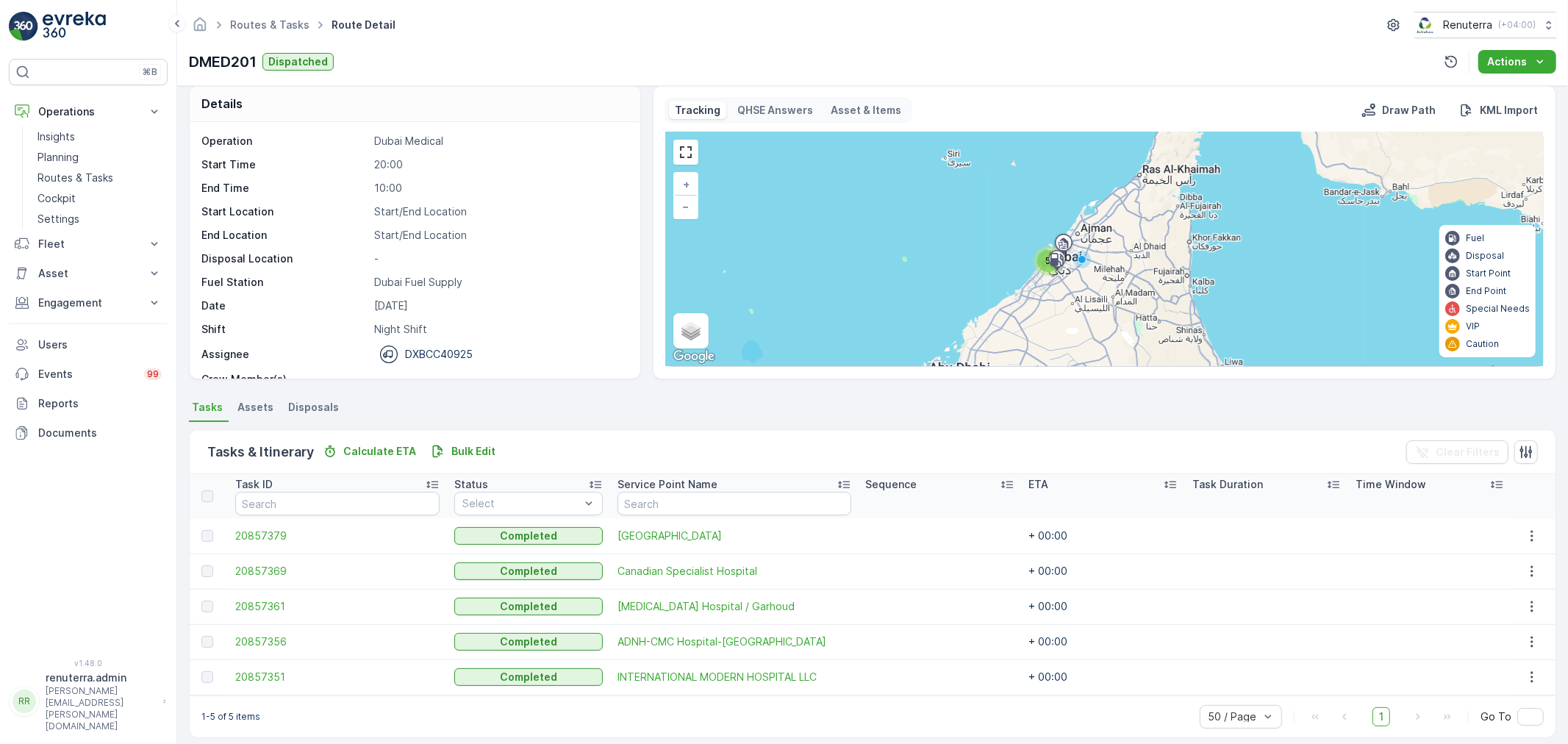
scroll to position [25, 0]
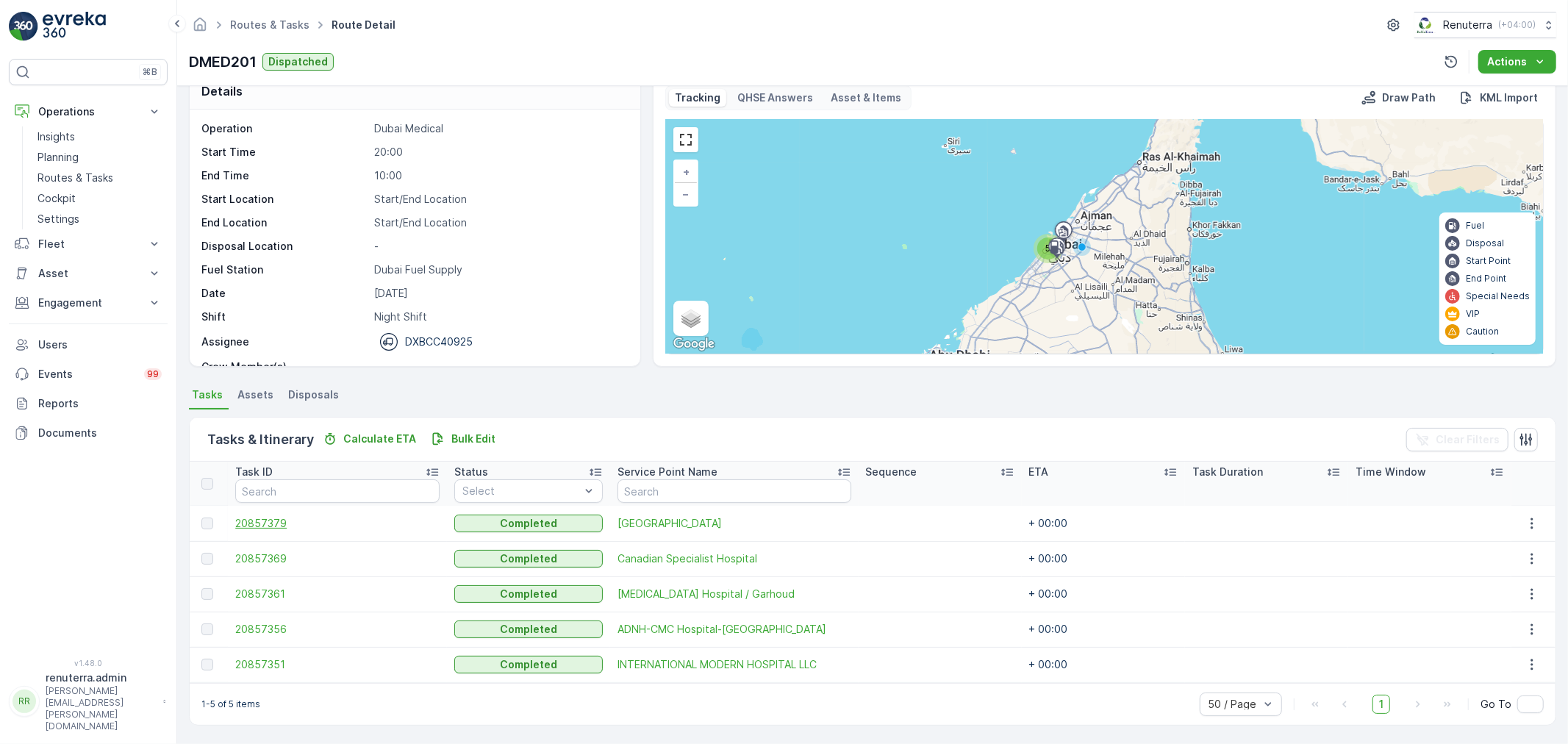
click at [282, 523] on span "20857379" at bounding box center [338, 524] width 205 height 15
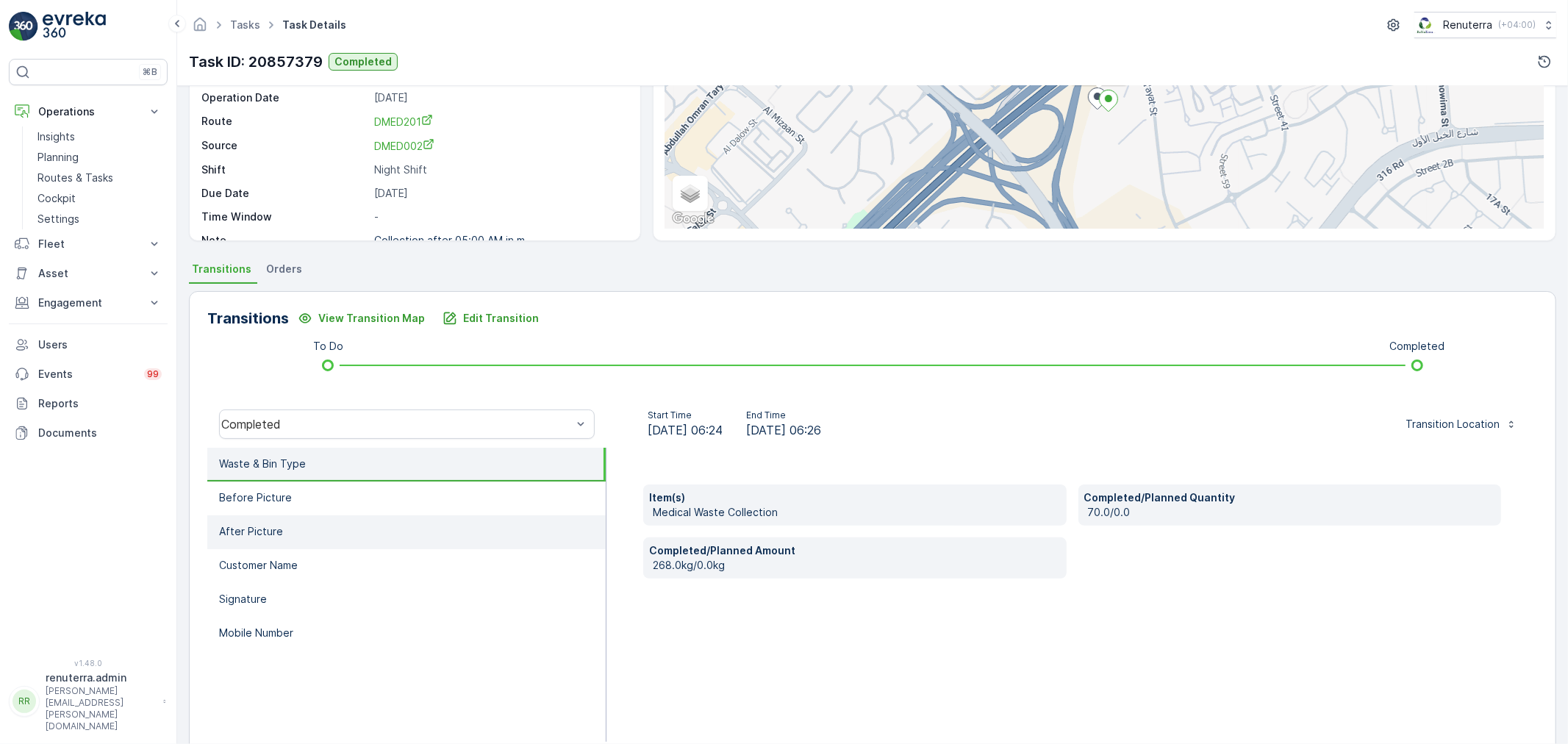
scroll to position [163, 0]
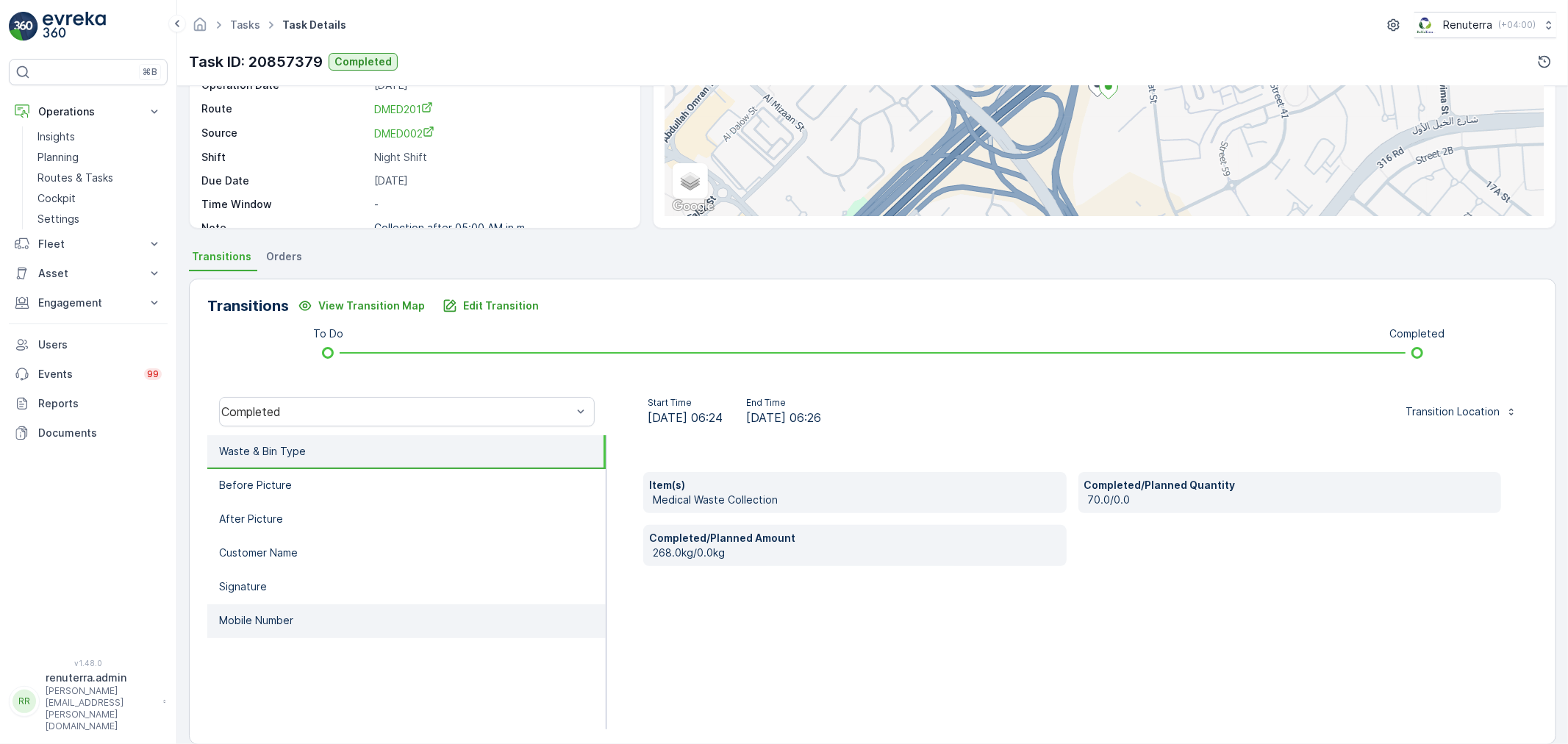
click at [219, 621] on li "Mobile Number" at bounding box center [406, 621] width 399 height 34
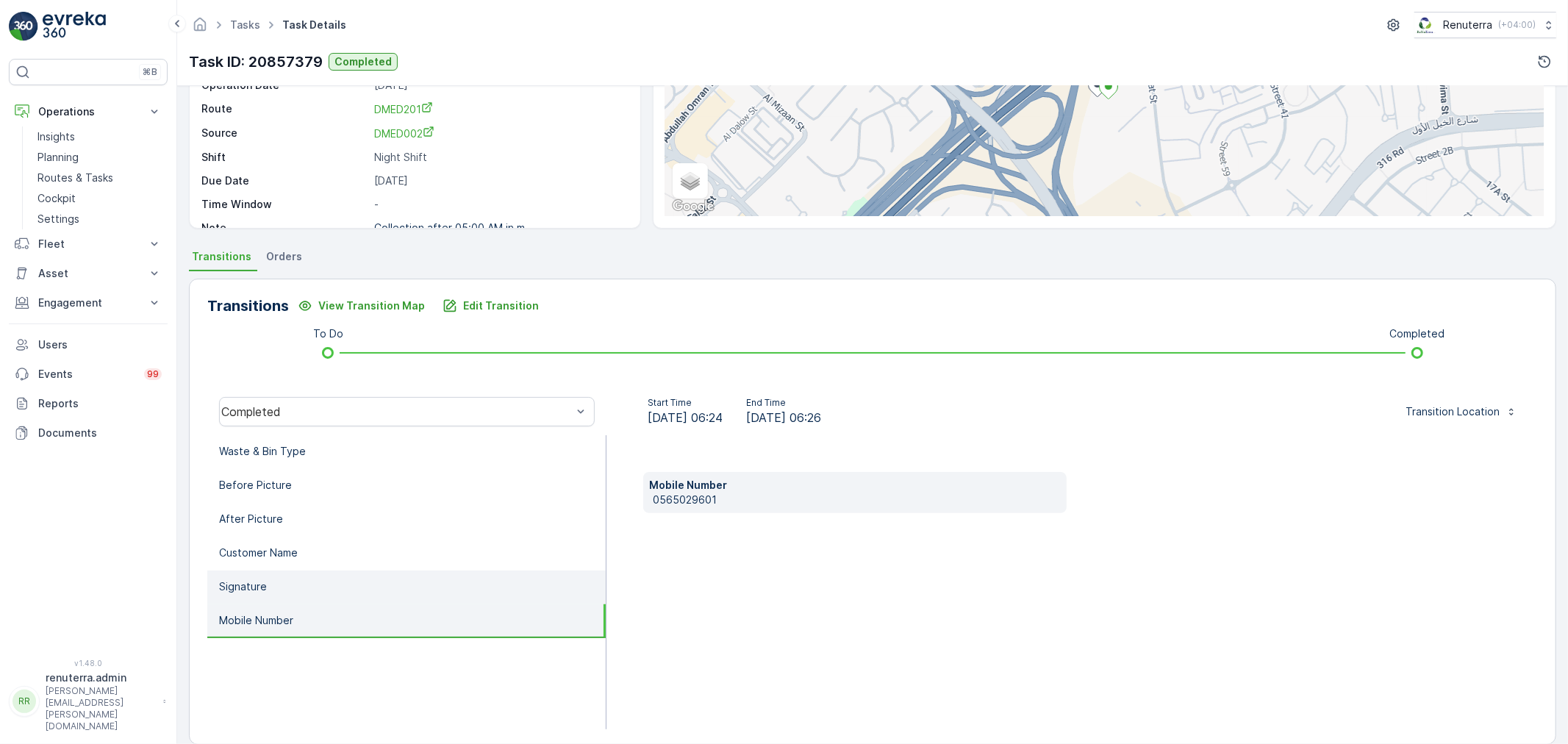
click at [251, 591] on li "Signature" at bounding box center [406, 587] width 399 height 34
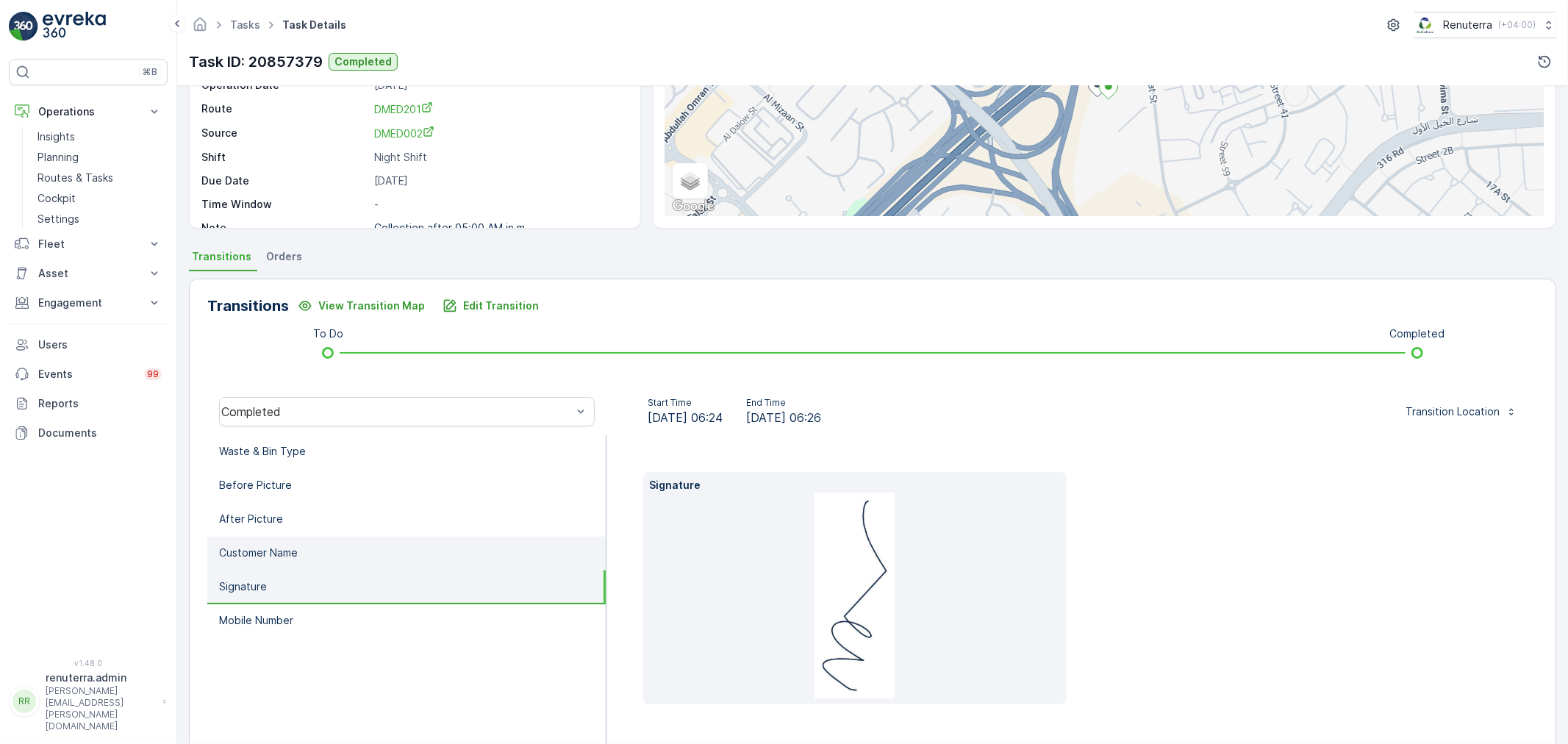
click at [263, 562] on li "Customer Name" at bounding box center [406, 554] width 399 height 34
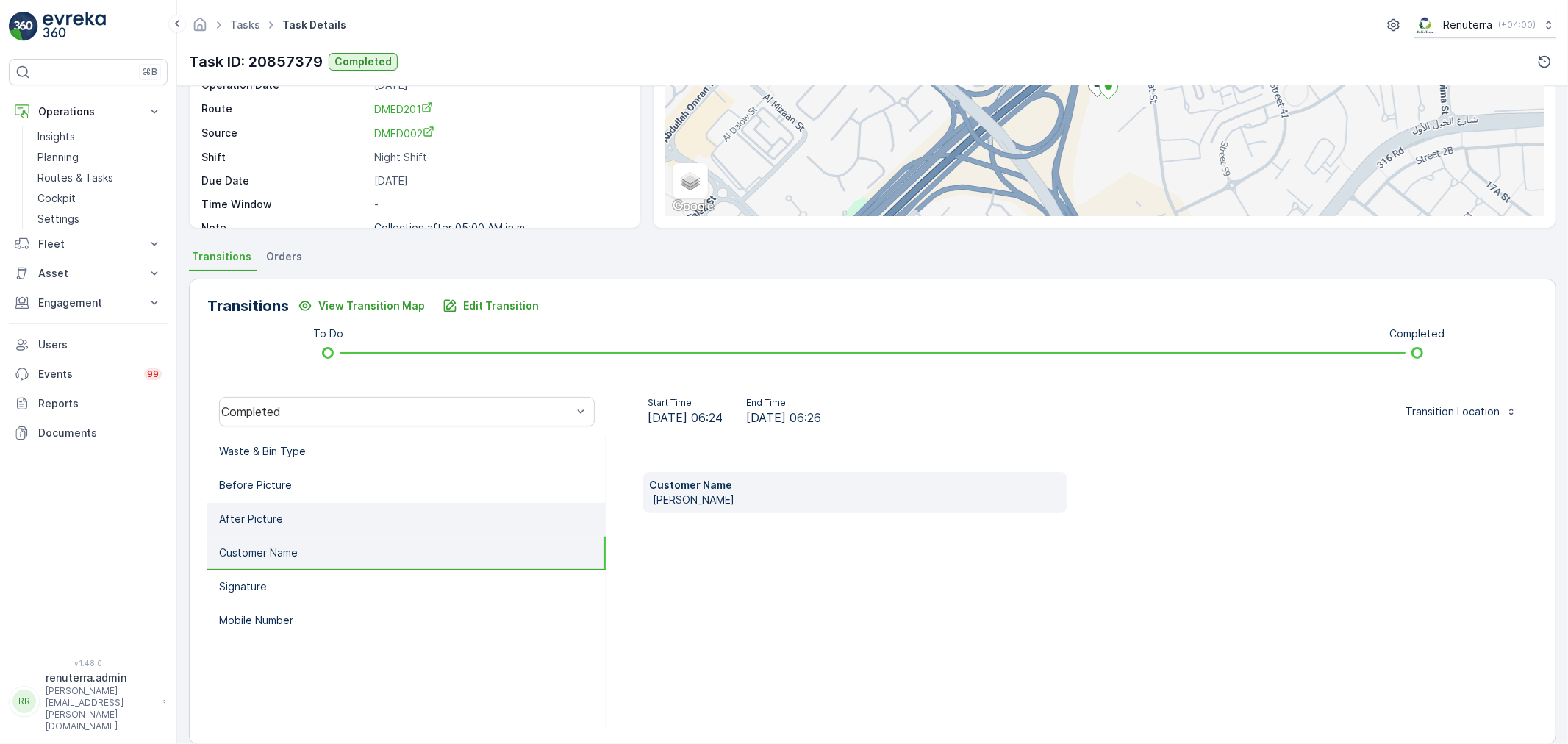
click at [273, 522] on p "After Picture" at bounding box center [251, 519] width 64 height 15
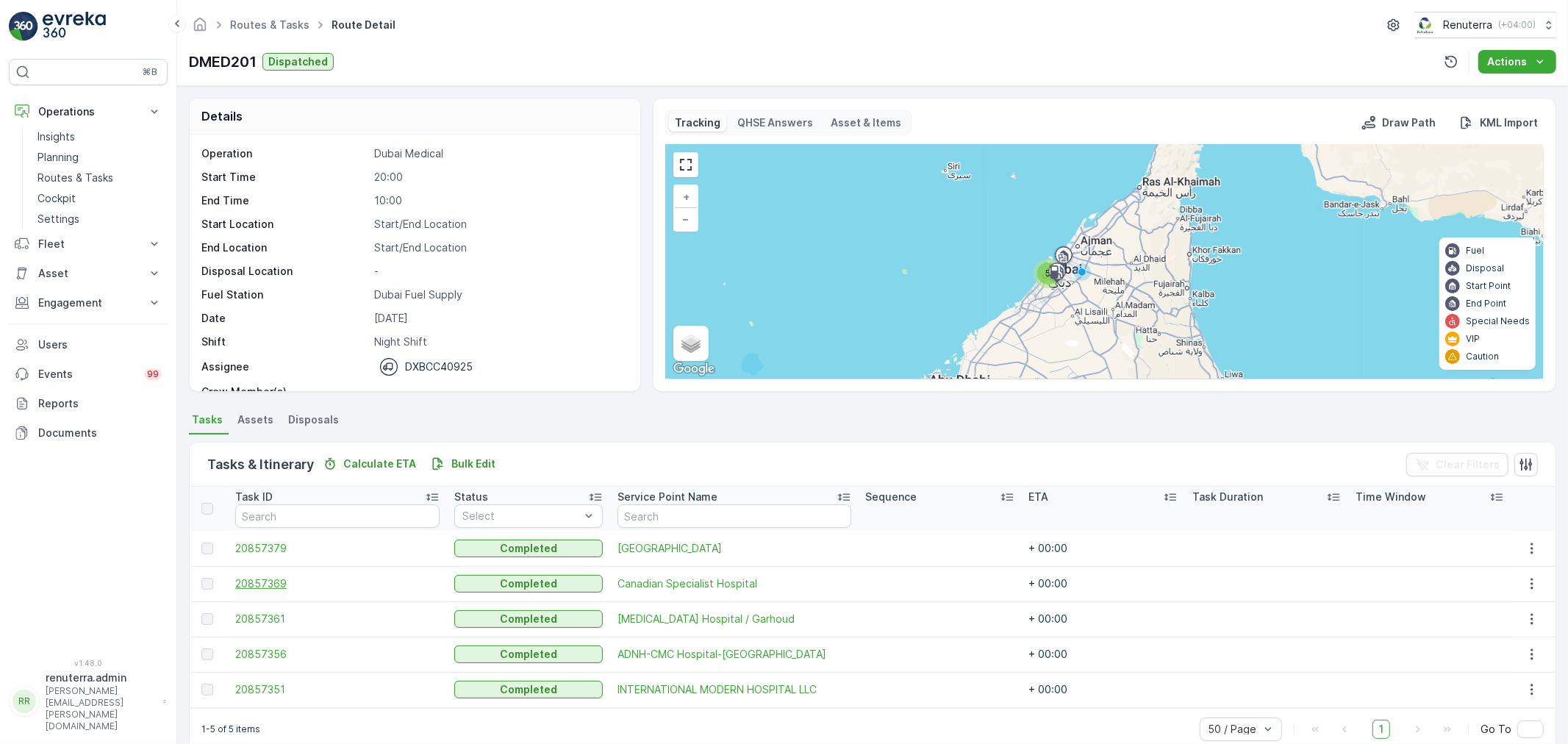
click at [277, 585] on span "20857369" at bounding box center [338, 584] width 205 height 15
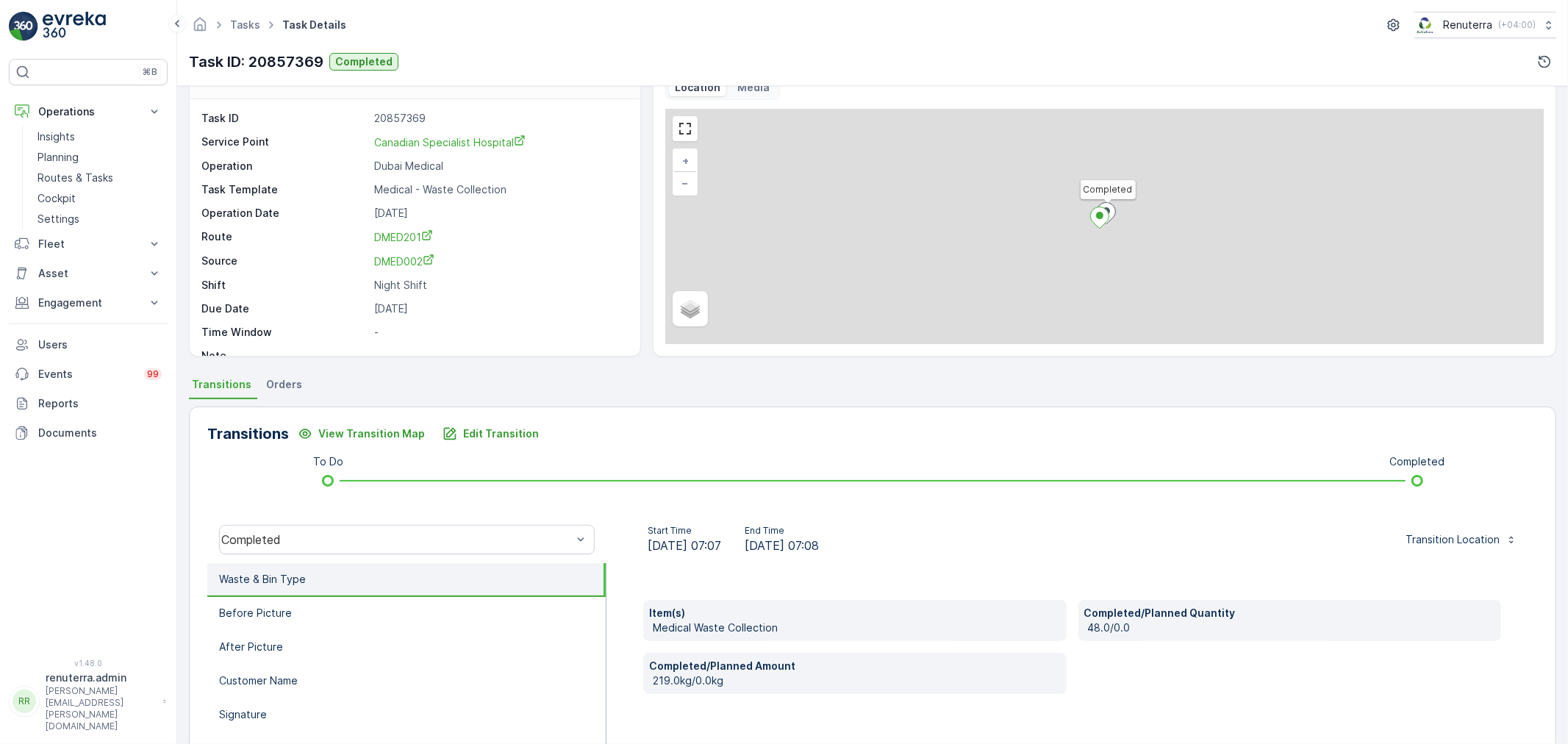
scroll to position [82, 0]
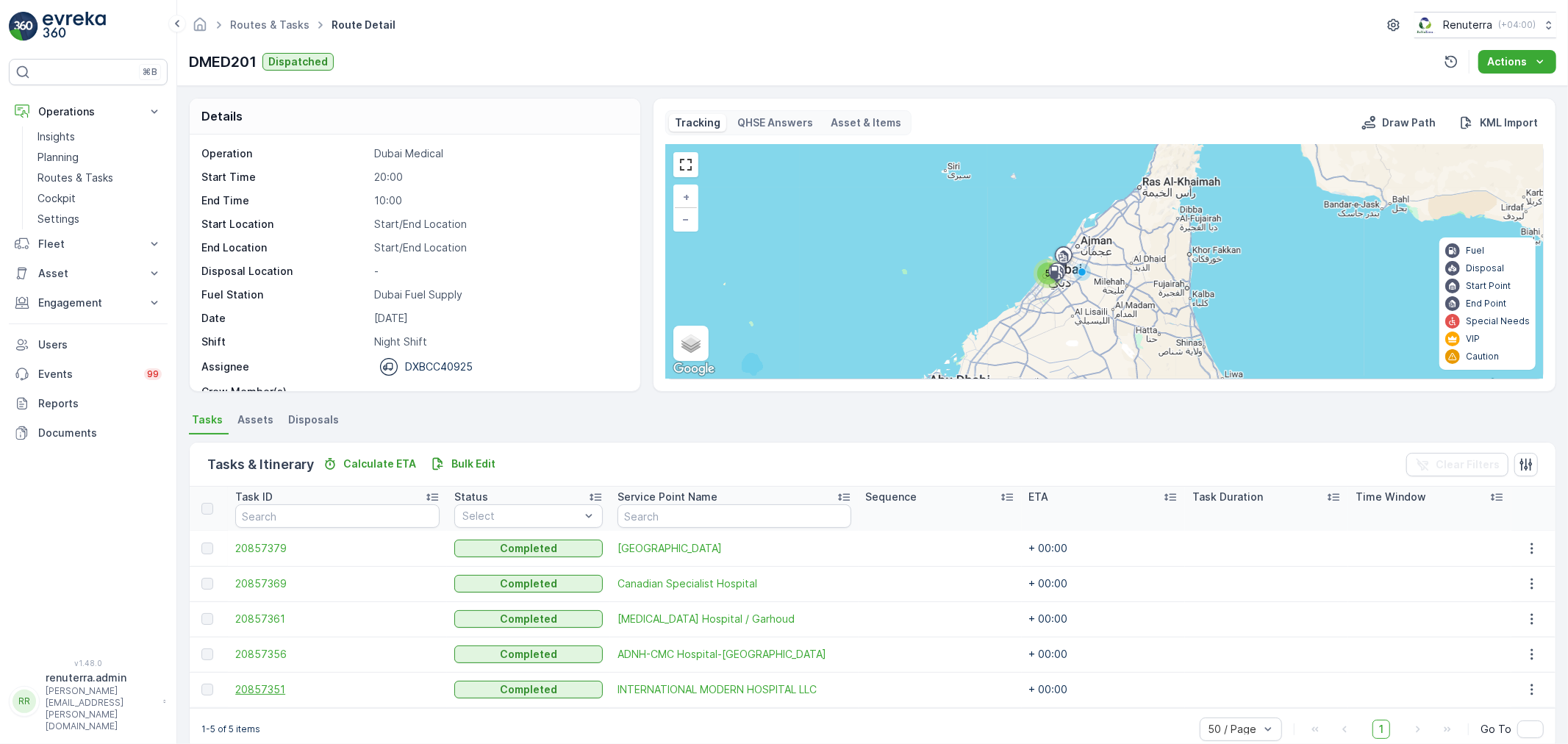
click at [275, 690] on span "20857351" at bounding box center [338, 690] width 205 height 15
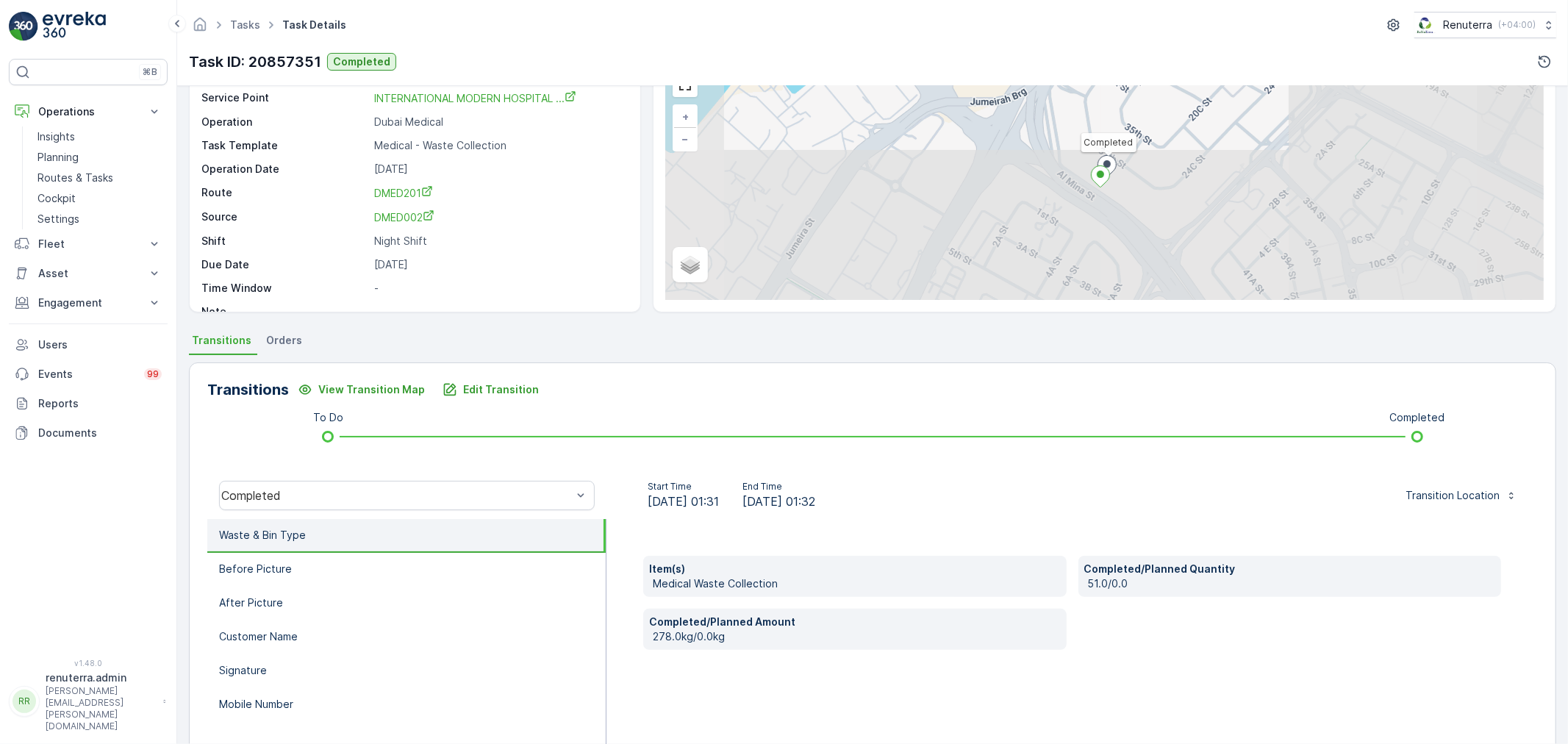
scroll to position [82, 0]
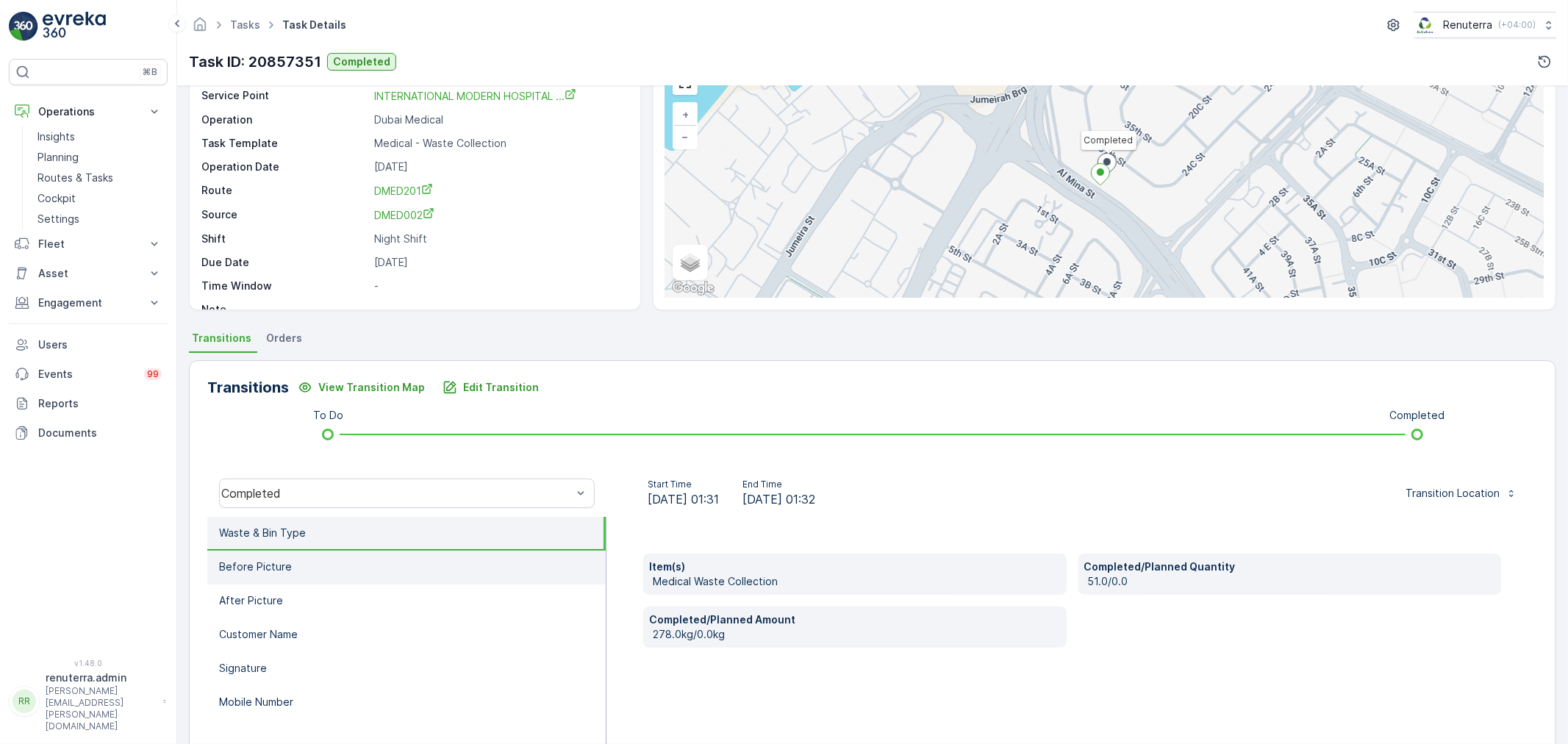
click at [306, 564] on li "Before Picture" at bounding box center [406, 568] width 399 height 34
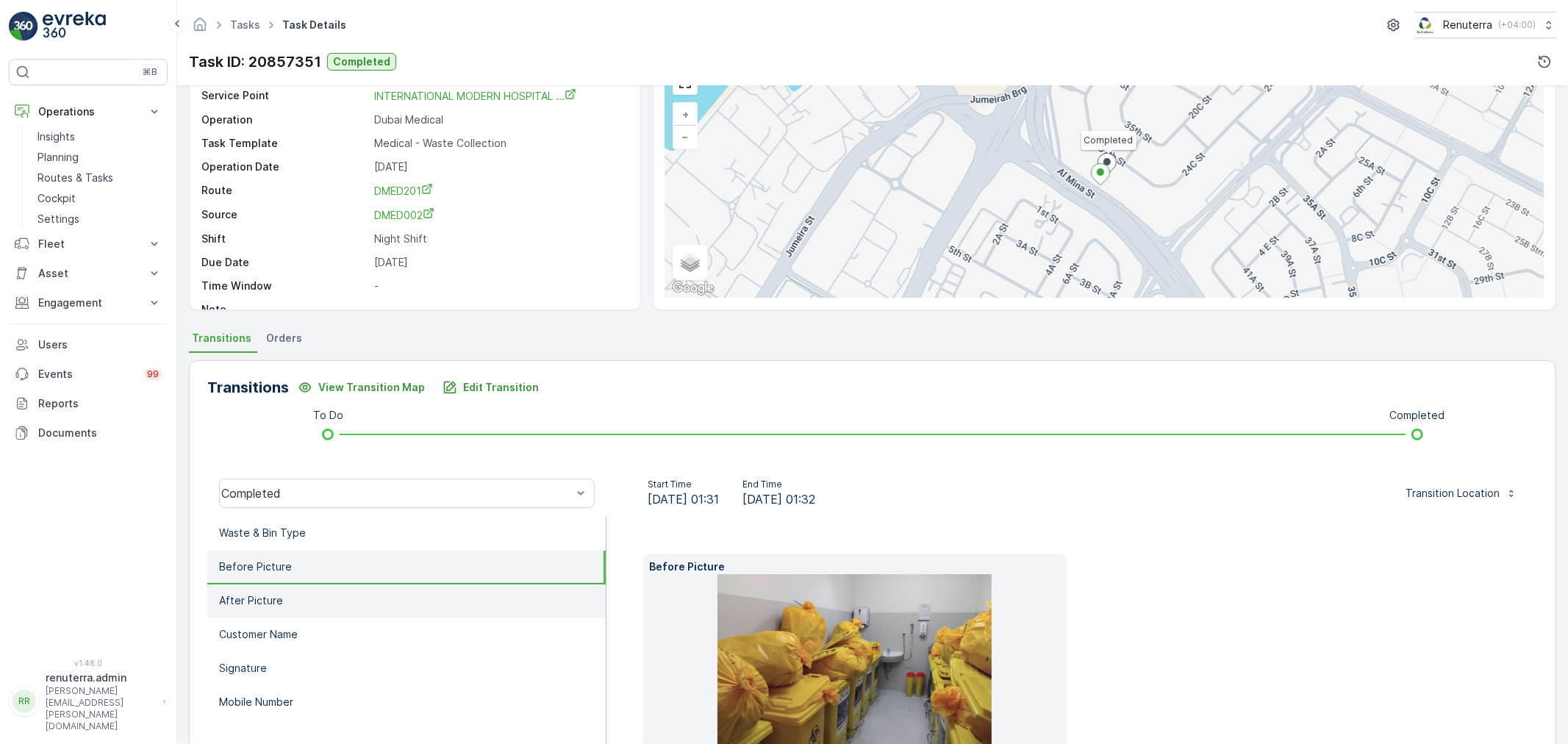
click at [295, 590] on li "After Picture" at bounding box center [406, 601] width 399 height 34
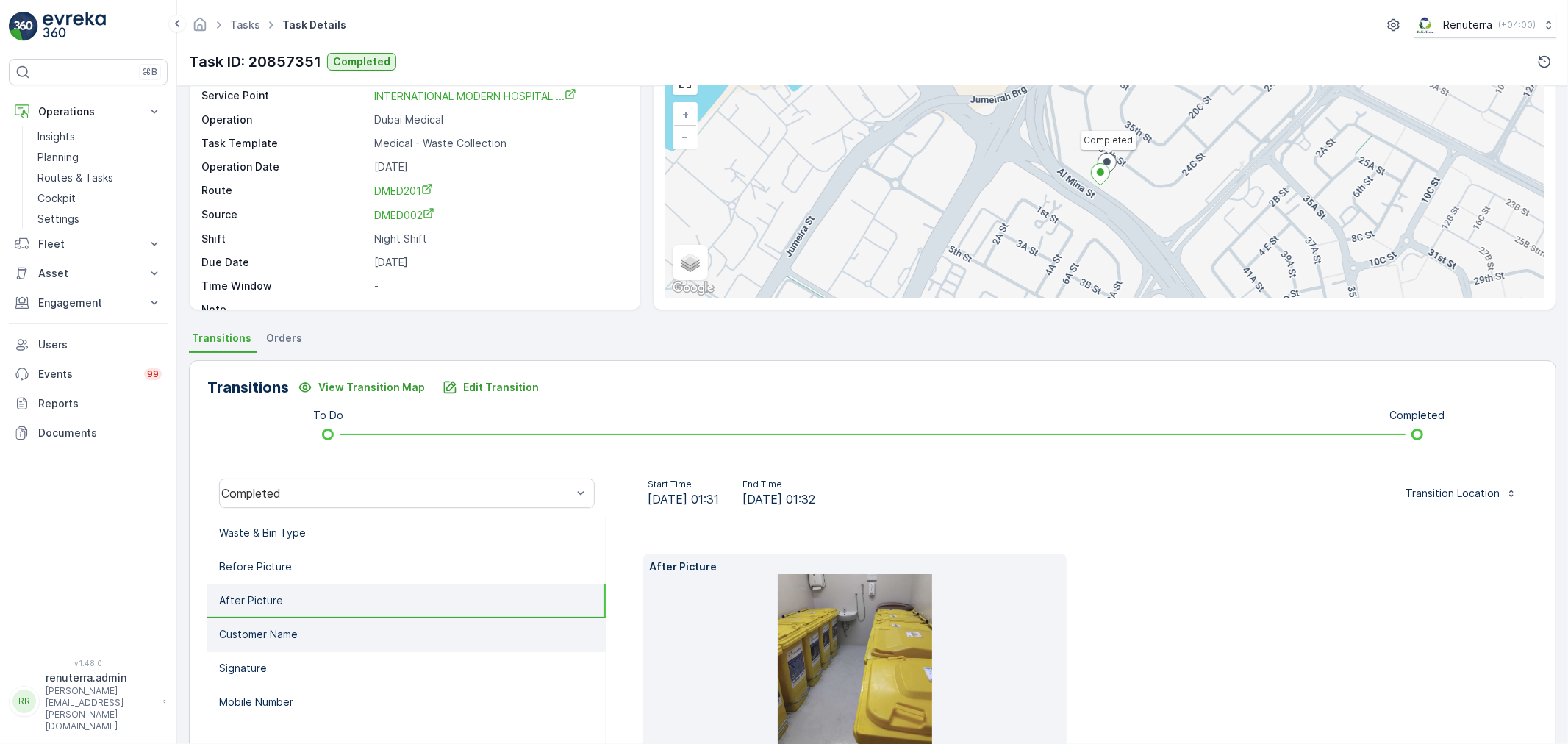
click at [299, 619] on li "Customer Name" at bounding box center [406, 635] width 399 height 34
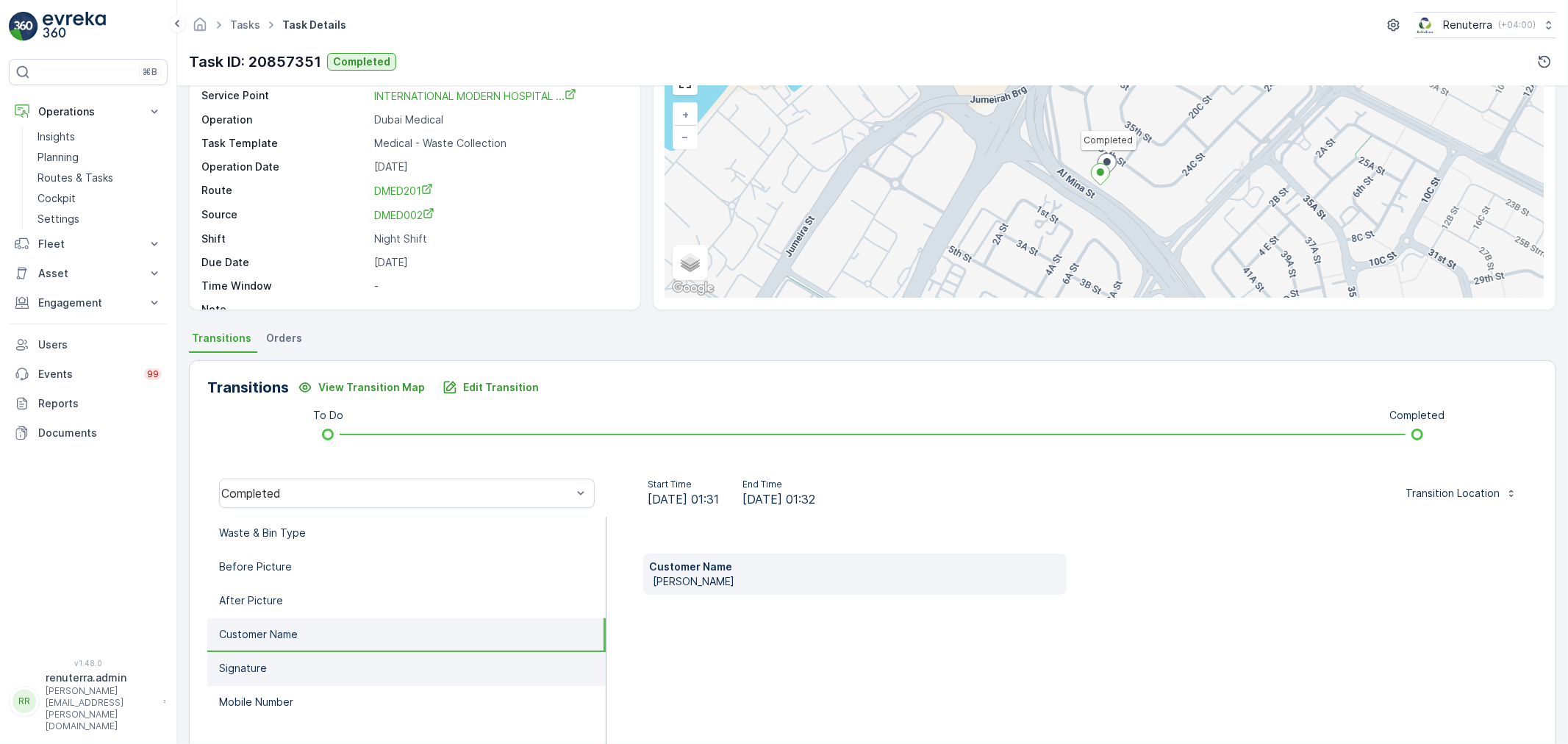
click at [292, 652] on li "Signature" at bounding box center [406, 669] width 399 height 34
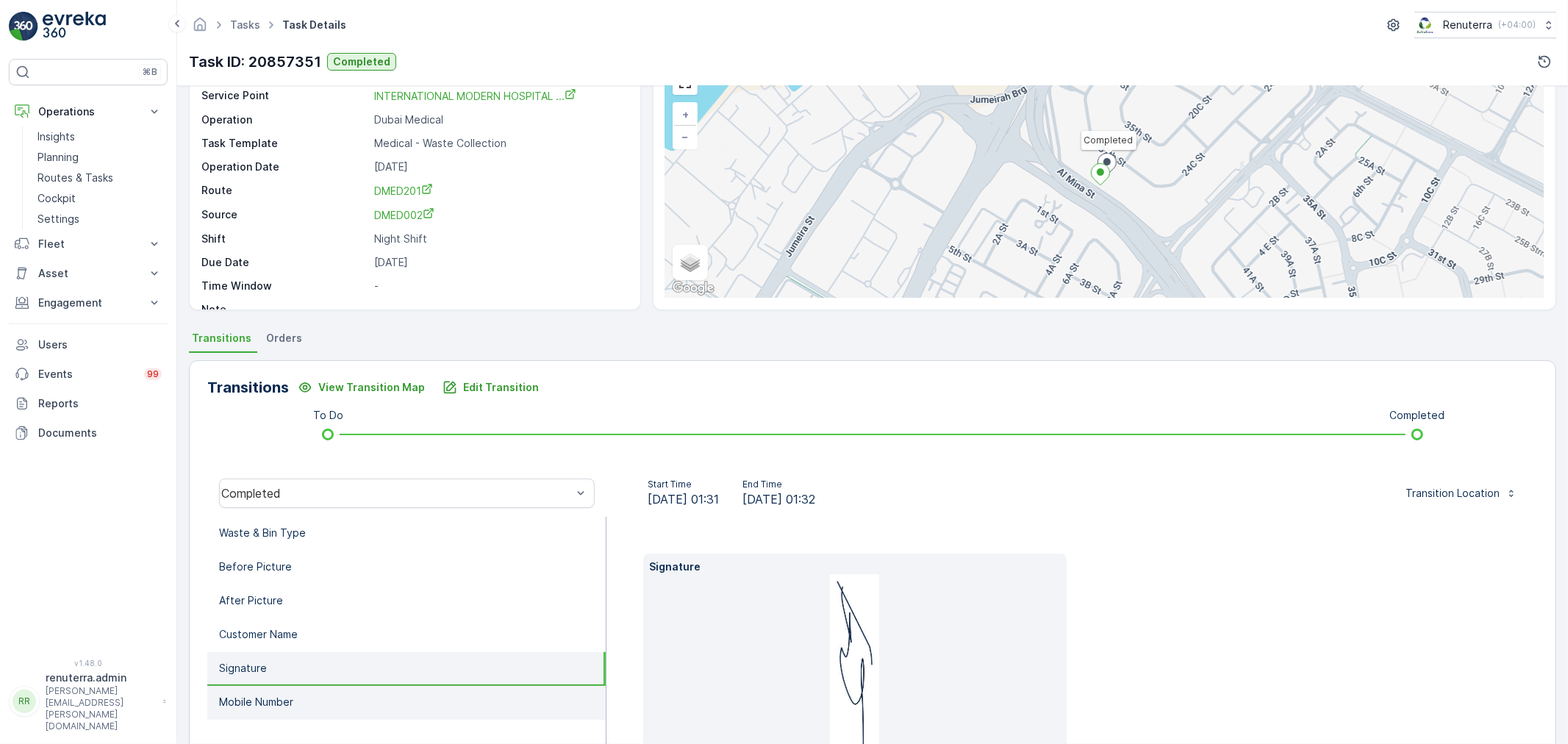
click at [284, 686] on li "Mobile Number" at bounding box center [406, 703] width 399 height 34
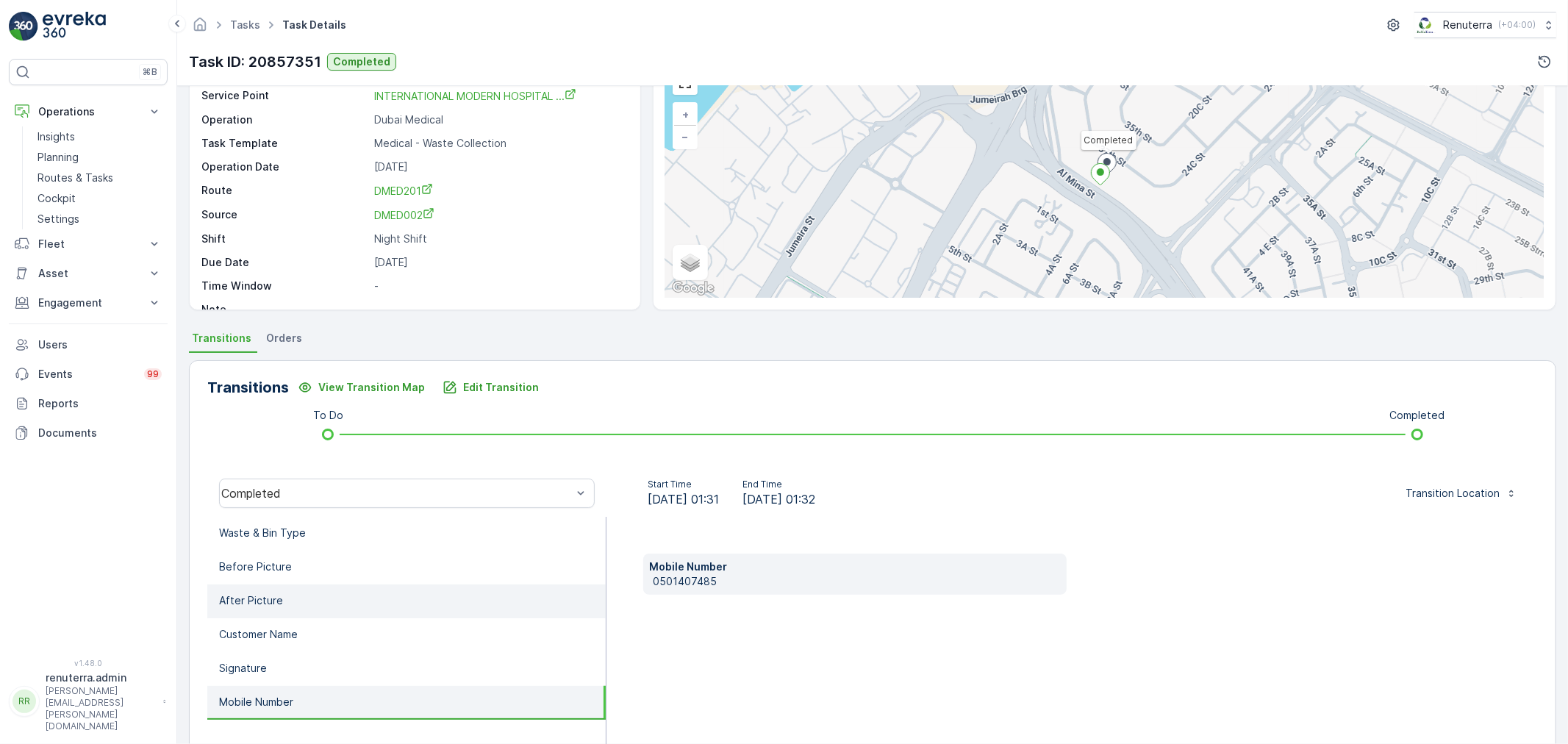
click at [307, 600] on li "After Picture" at bounding box center [406, 601] width 399 height 34
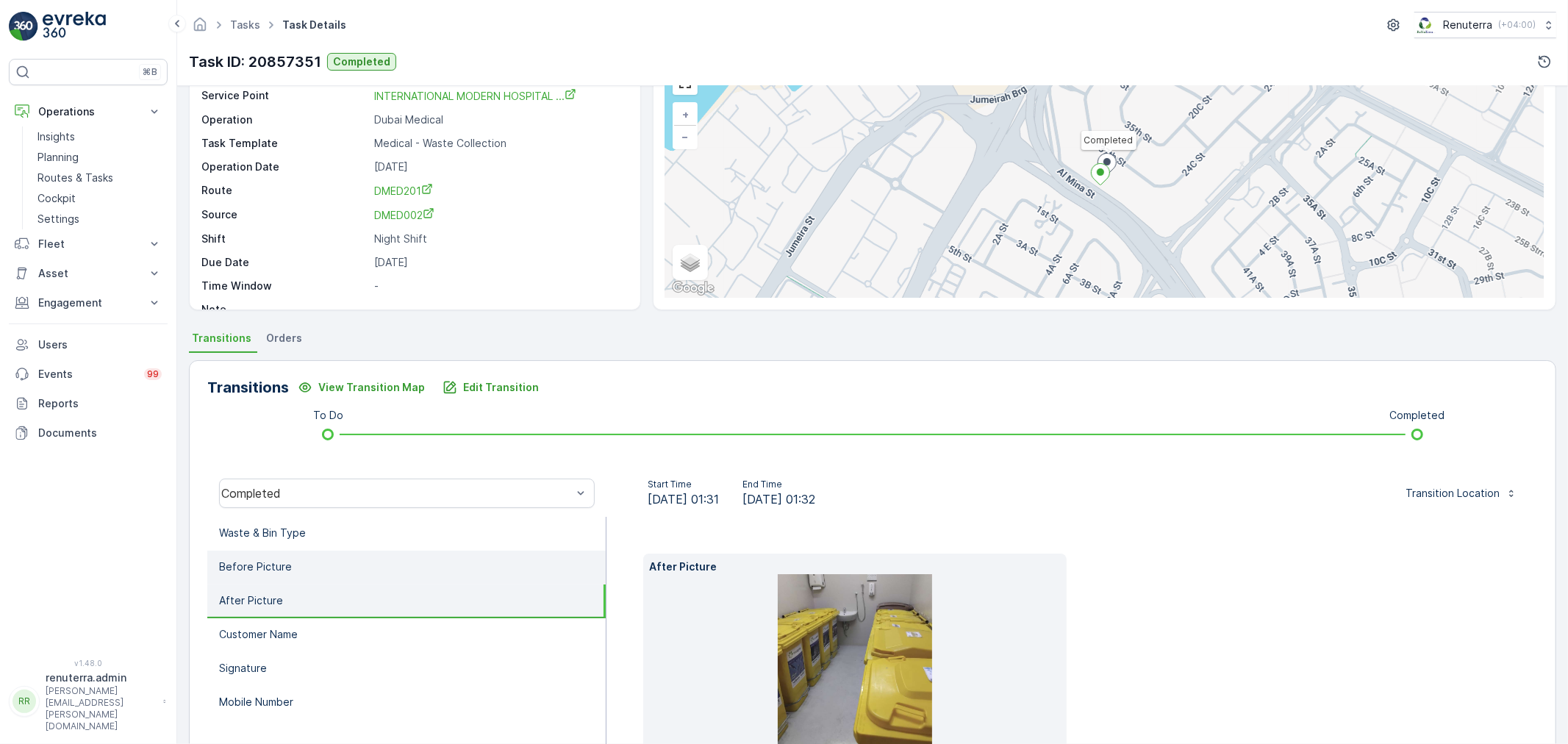
click at [314, 572] on li "Before Picture" at bounding box center [406, 568] width 399 height 34
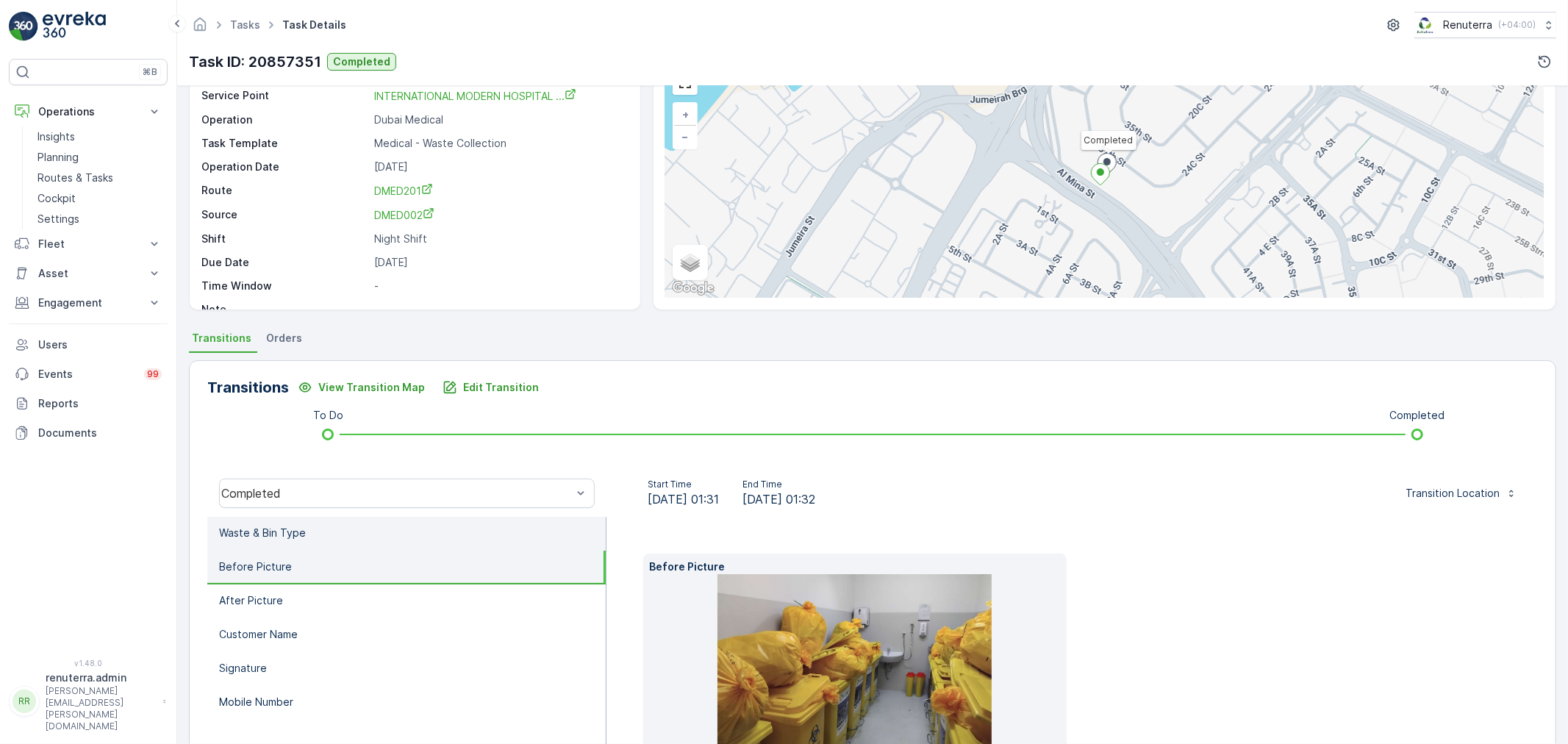
click at [327, 538] on li "Waste & Bin Type" at bounding box center [406, 534] width 399 height 34
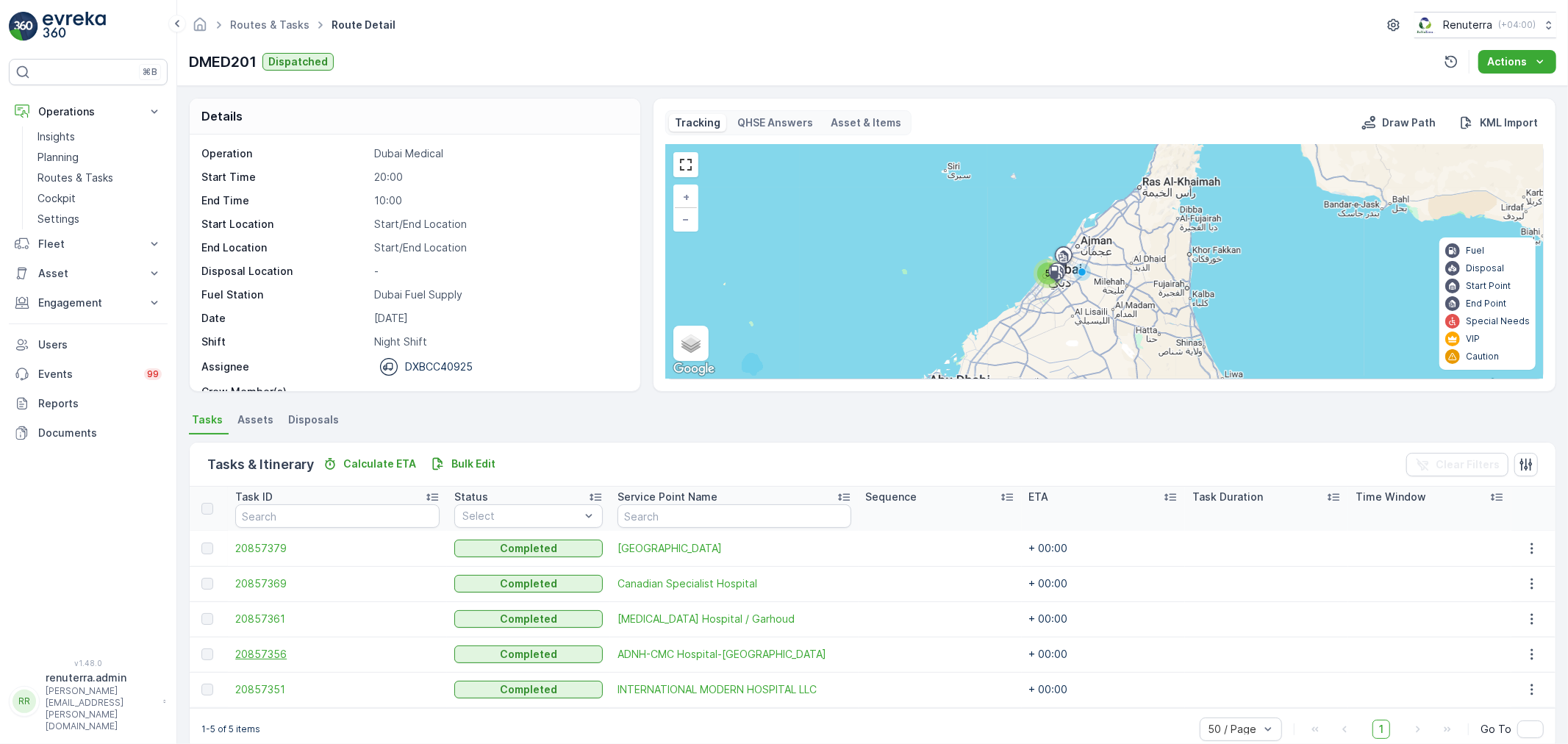
click at [248, 650] on span "20857356" at bounding box center [338, 654] width 205 height 15
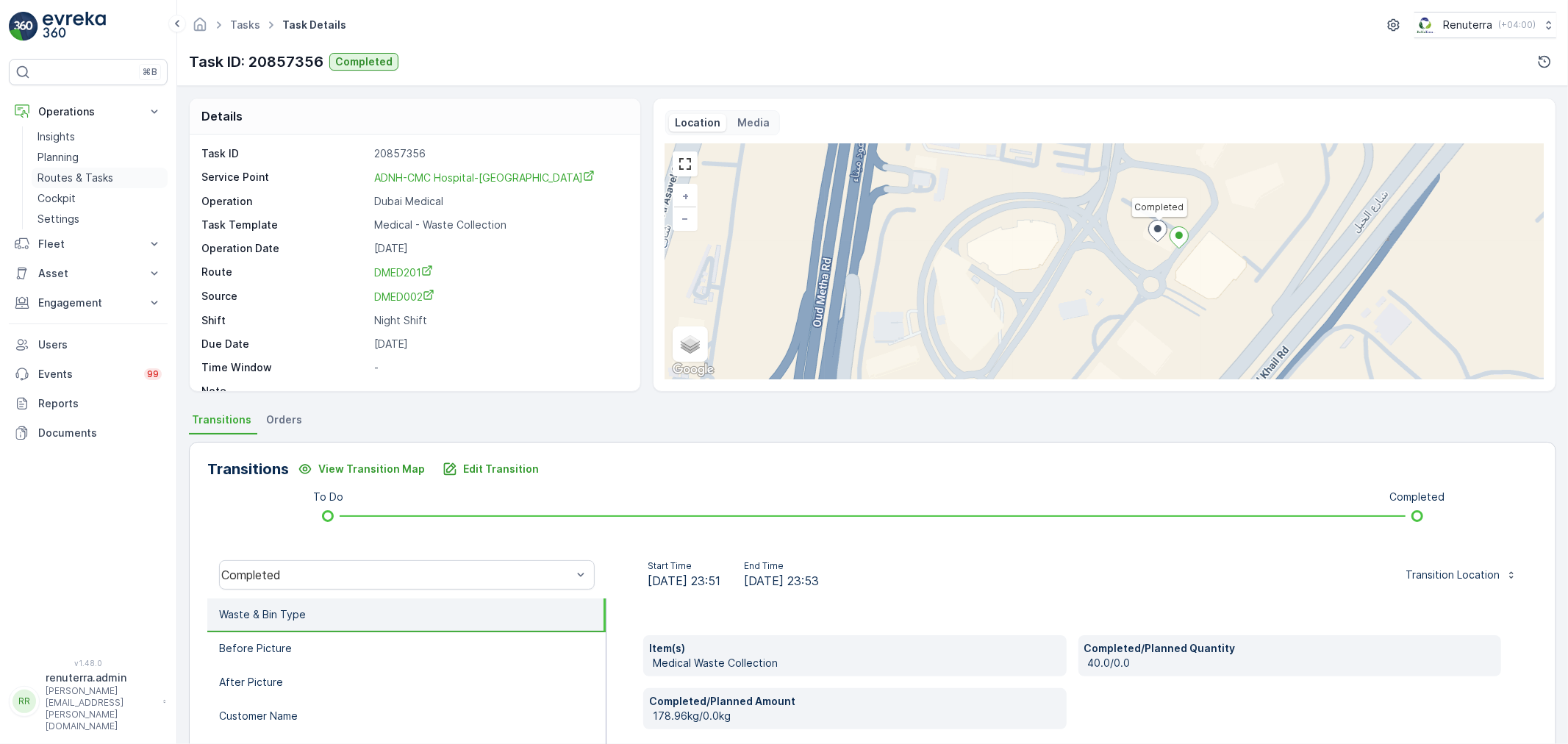
click at [69, 175] on p "Routes & Tasks" at bounding box center [75, 178] width 76 height 15
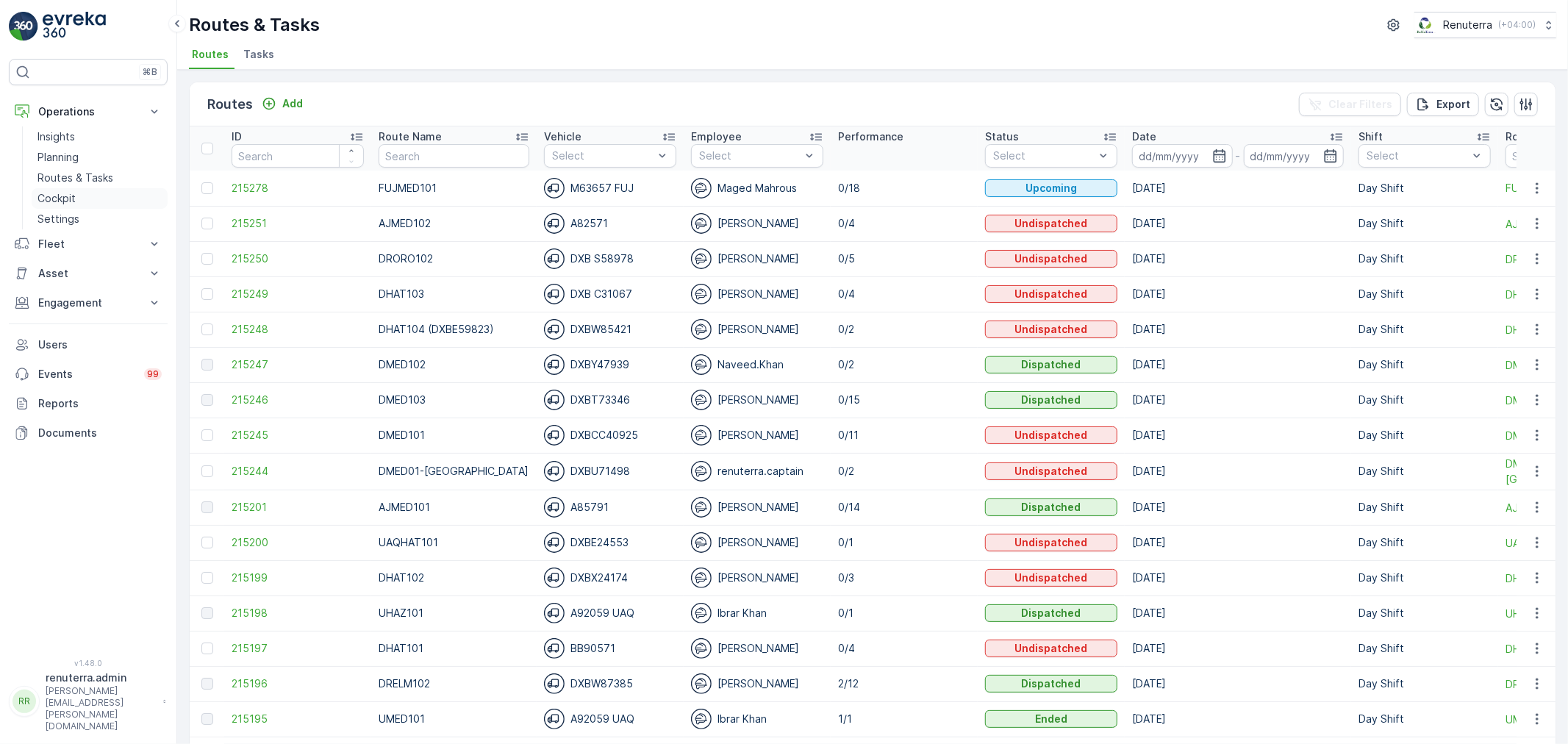
click at [114, 189] on link "Cockpit" at bounding box center [99, 199] width 136 height 21
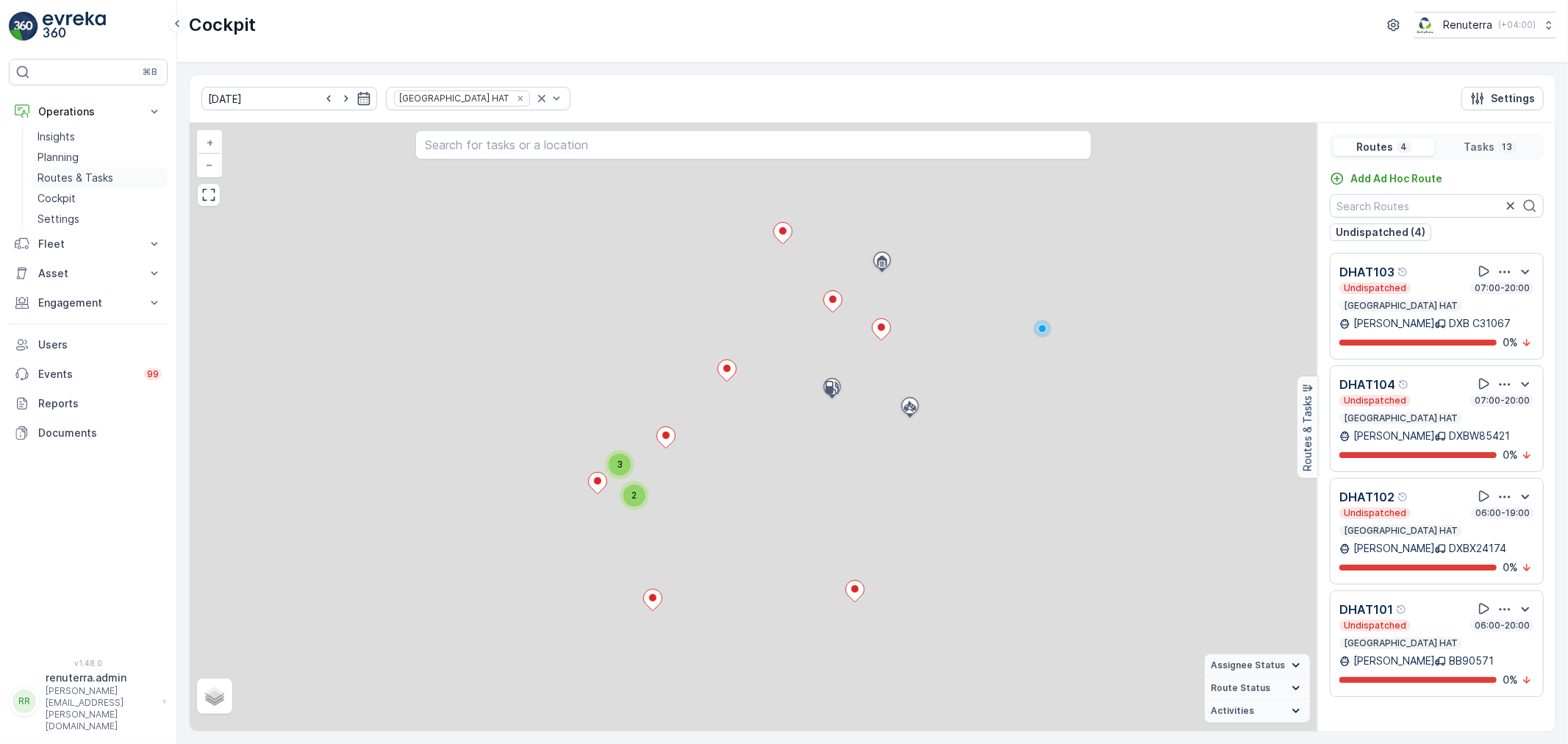
click at [85, 172] on p "Routes & Tasks" at bounding box center [75, 178] width 76 height 15
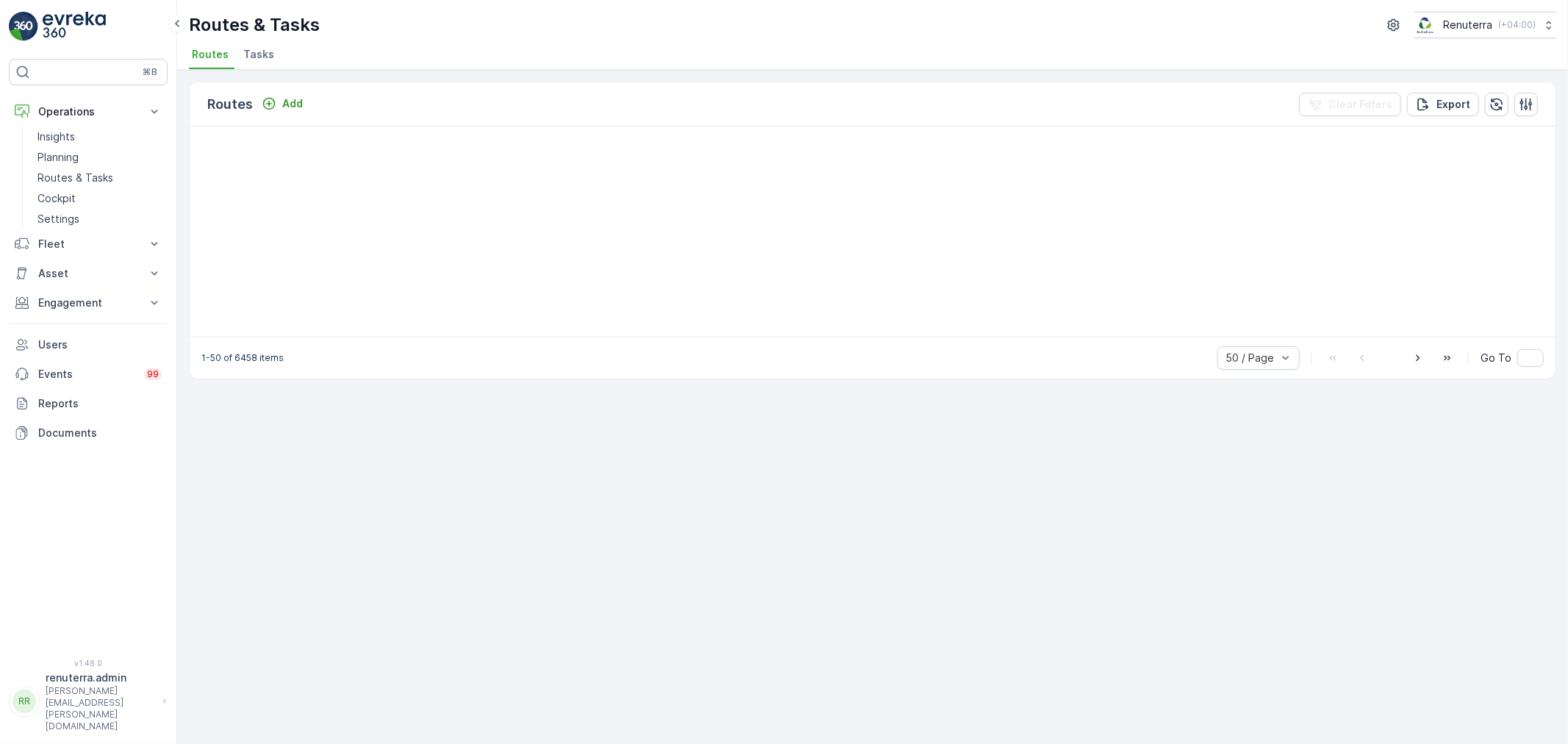
click at [240, 46] on li "Tasks" at bounding box center [260, 56] width 39 height 25
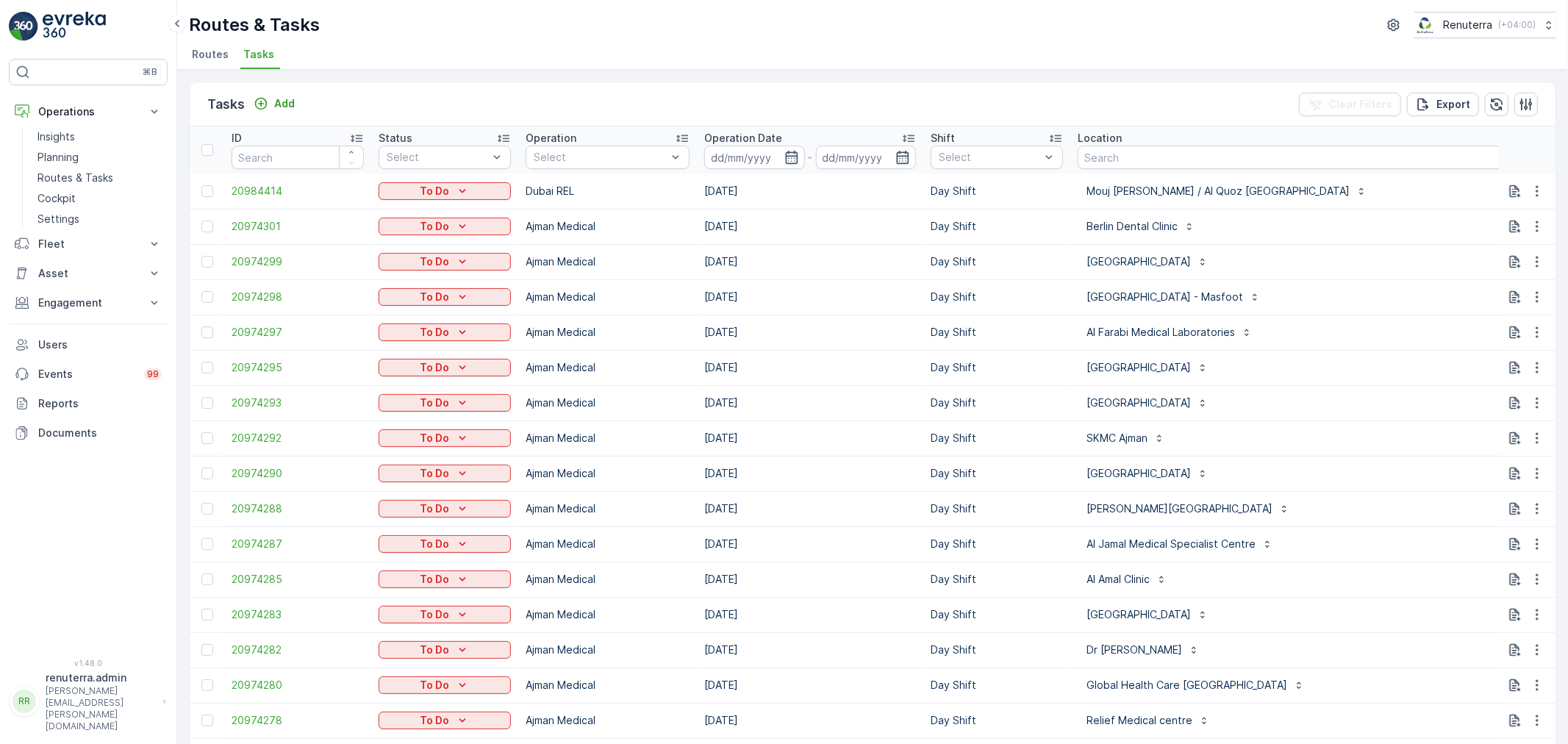
click at [947, 171] on th "Shift Select" at bounding box center [997, 150] width 147 height 47
click at [960, 162] on div at bounding box center [989, 157] width 104 height 12
click at [962, 261] on p "Night Shift" at bounding box center [982, 265] width 54 height 15
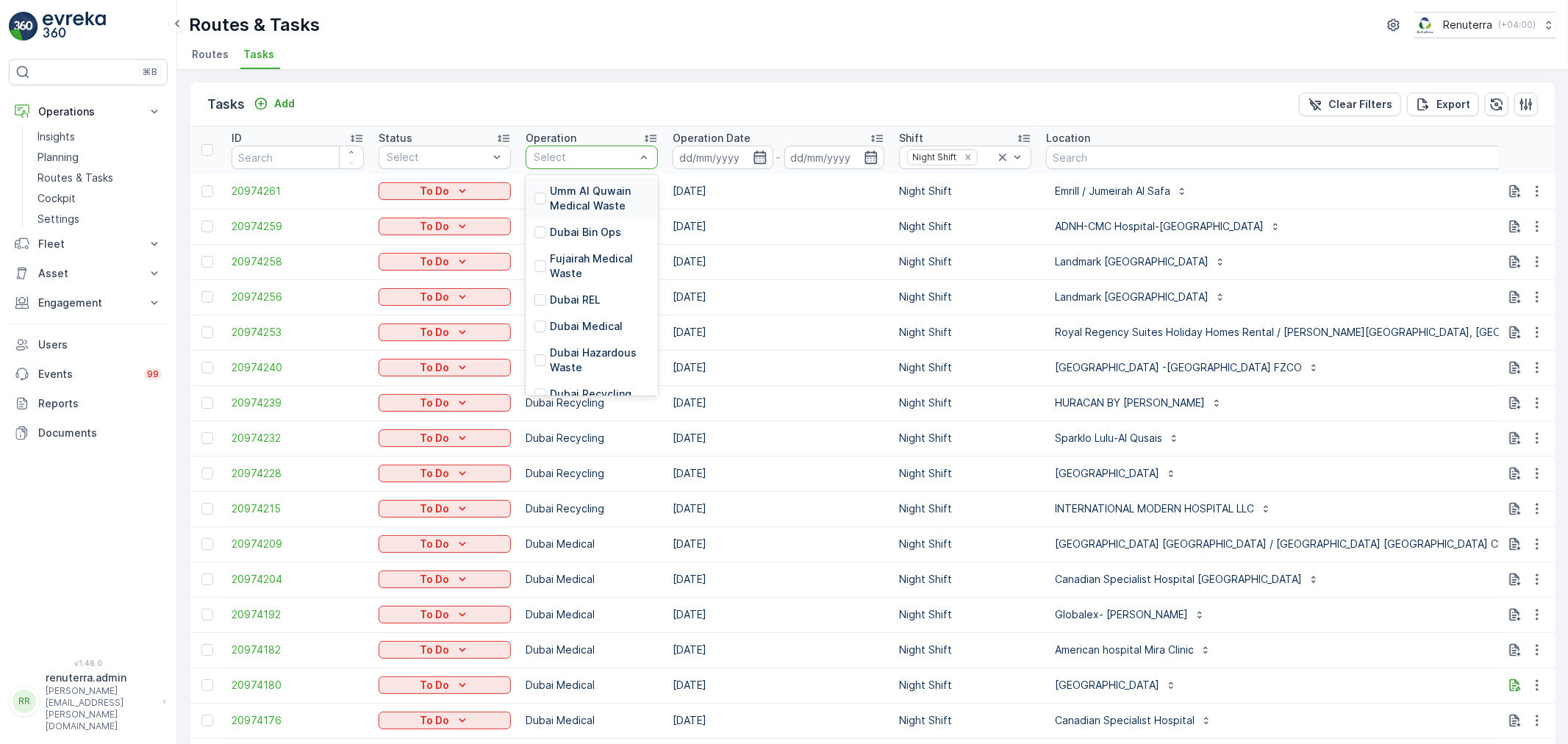
click at [606, 165] on div "Select" at bounding box center [591, 157] width 132 height 23
click at [601, 327] on p "Dubai Medical" at bounding box center [586, 326] width 73 height 15
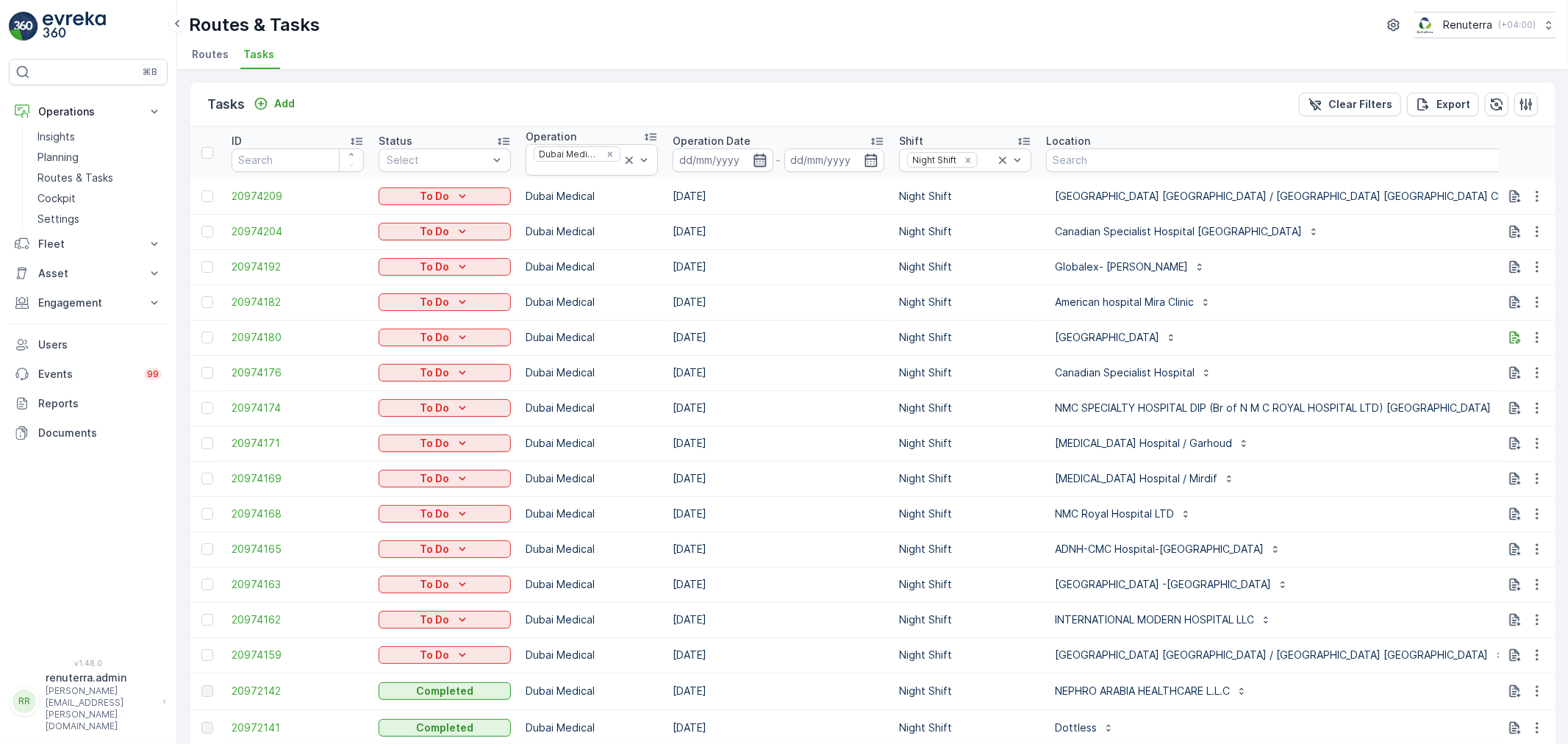
click at [766, 156] on icon "button" at bounding box center [760, 160] width 15 height 15
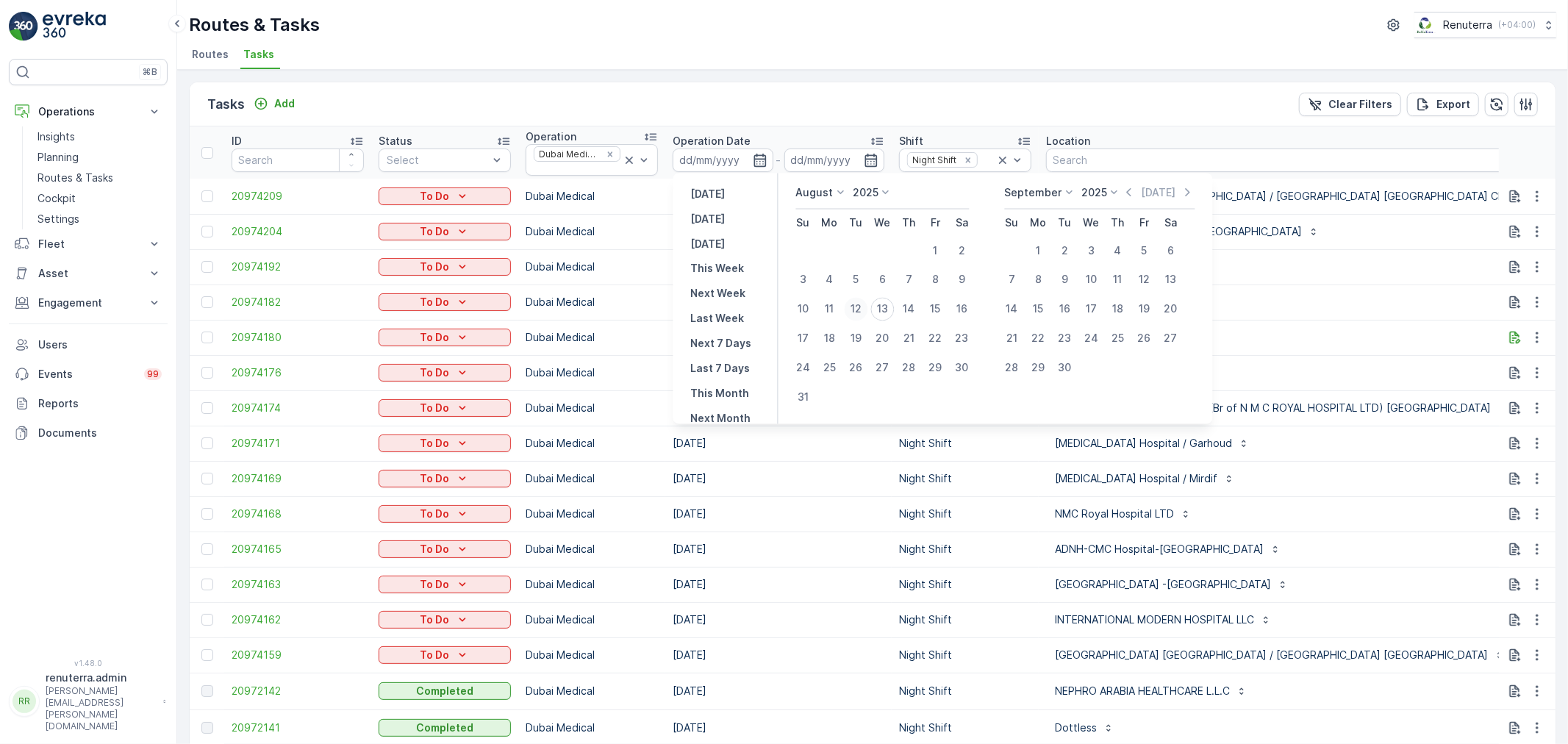
click at [860, 307] on div "12" at bounding box center [856, 309] width 23 height 23
type input "[DATE]"
click at [860, 307] on div "12" at bounding box center [856, 309] width 23 height 23
type input "[DATE]"
click at [860, 307] on div "12" at bounding box center [856, 309] width 23 height 23
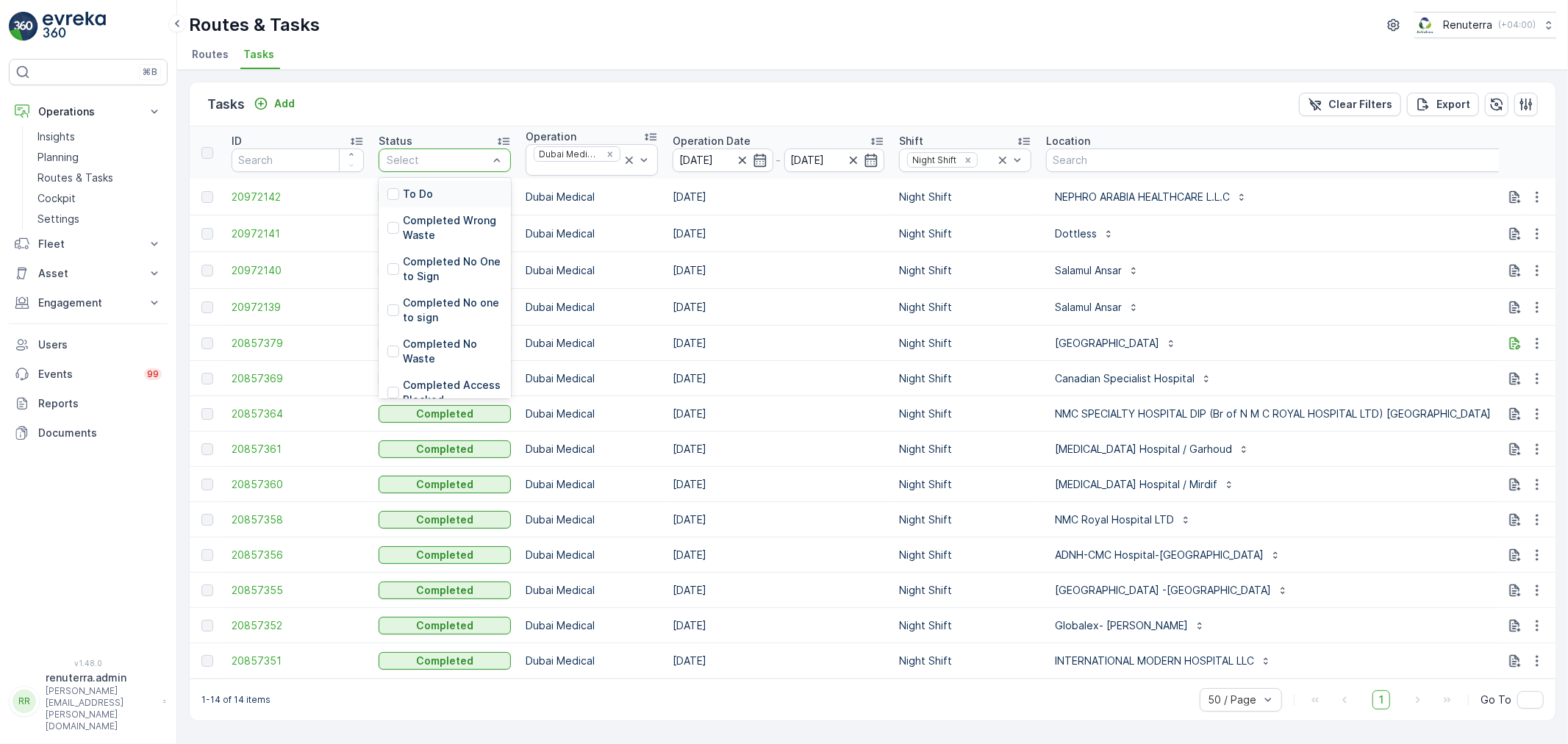
click at [449, 148] on div "Select" at bounding box center [444, 159] width 132 height 23
click at [623, 153] on icon at bounding box center [630, 160] width 15 height 15
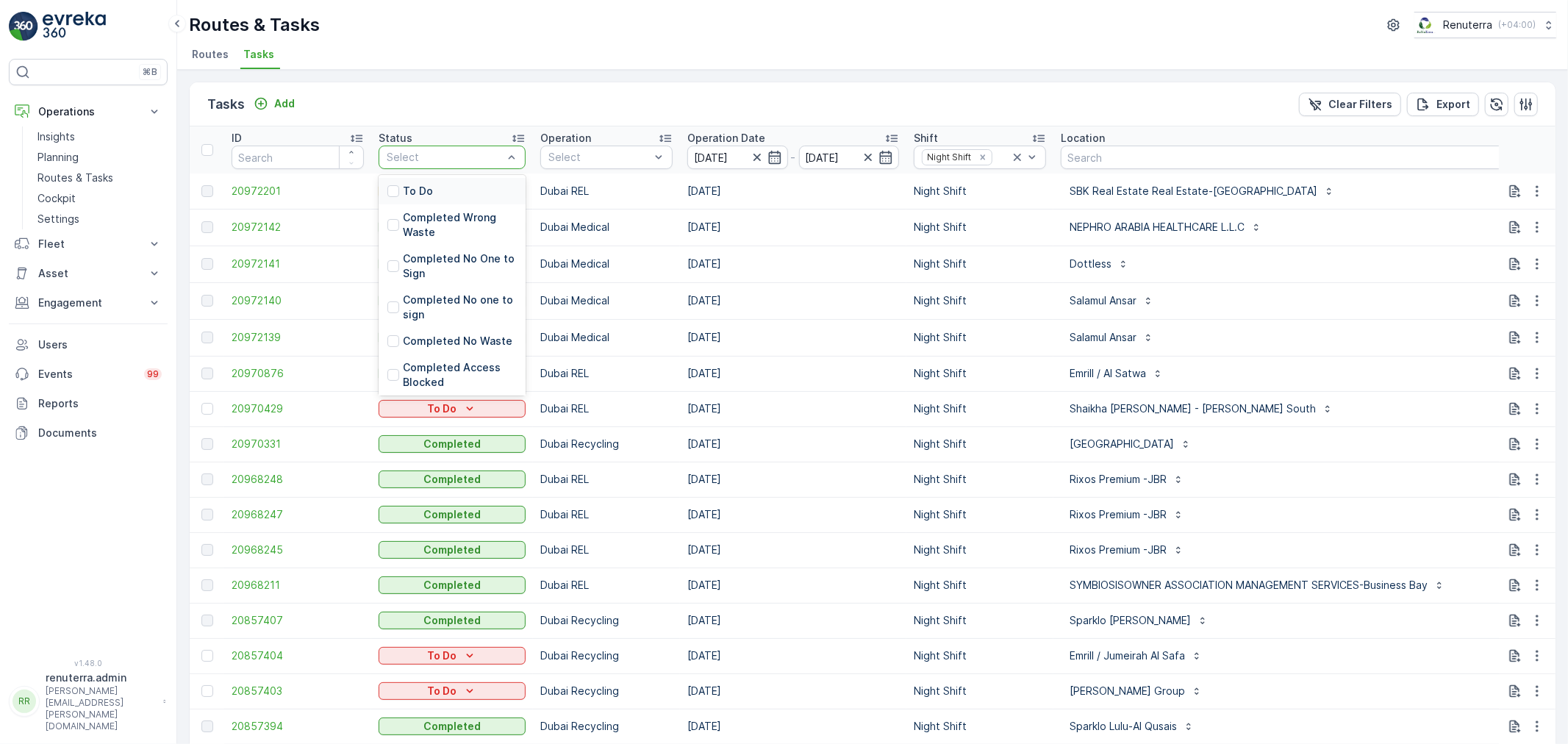
click at [453, 160] on div at bounding box center [445, 157] width 119 height 12
click at [429, 184] on p "To Do" at bounding box center [418, 191] width 30 height 15
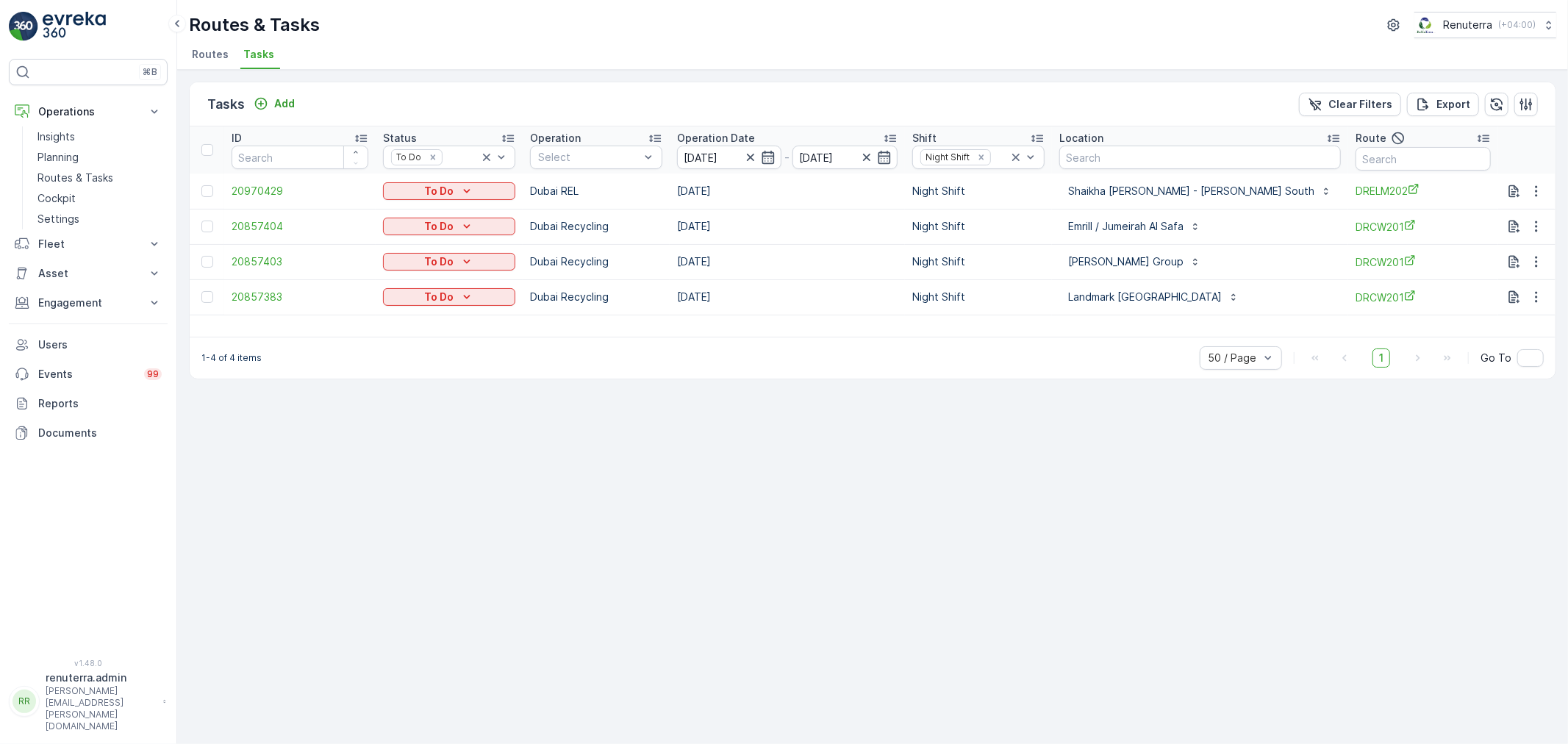
drag, startPoint x: 714, startPoint y: 342, endPoint x: 870, endPoint y: 332, distance: 156.3
click at [892, 337] on div "1-4 of 4 items 50 / Page 1 Go To" at bounding box center [873, 357] width 1366 height 42
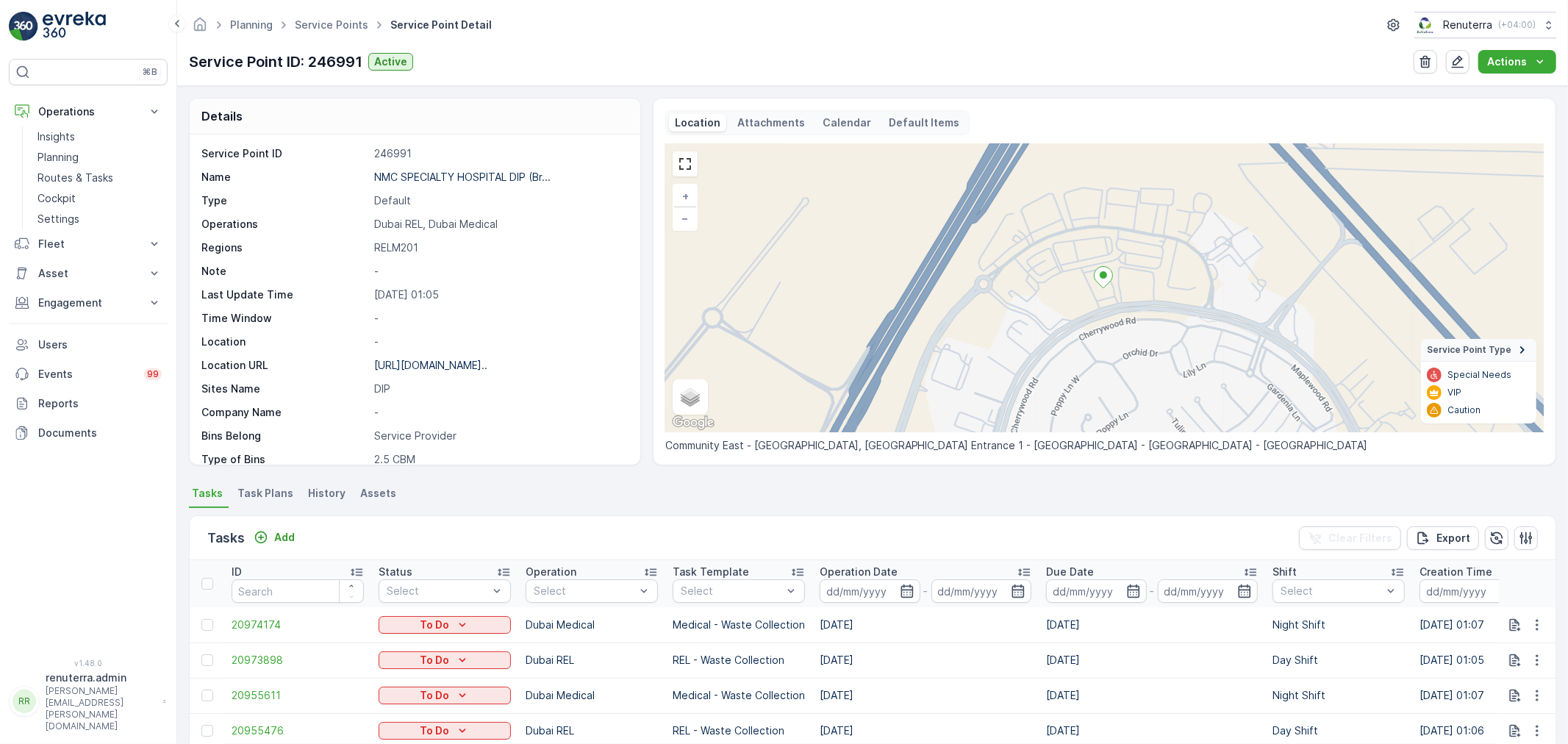
click at [319, 12] on div "Planning Service Points Service Point Detail Renuterra ( +04:00 )" at bounding box center [872, 25] width 1367 height 26
click at [304, 25] on link "Service Points" at bounding box center [331, 24] width 73 height 12
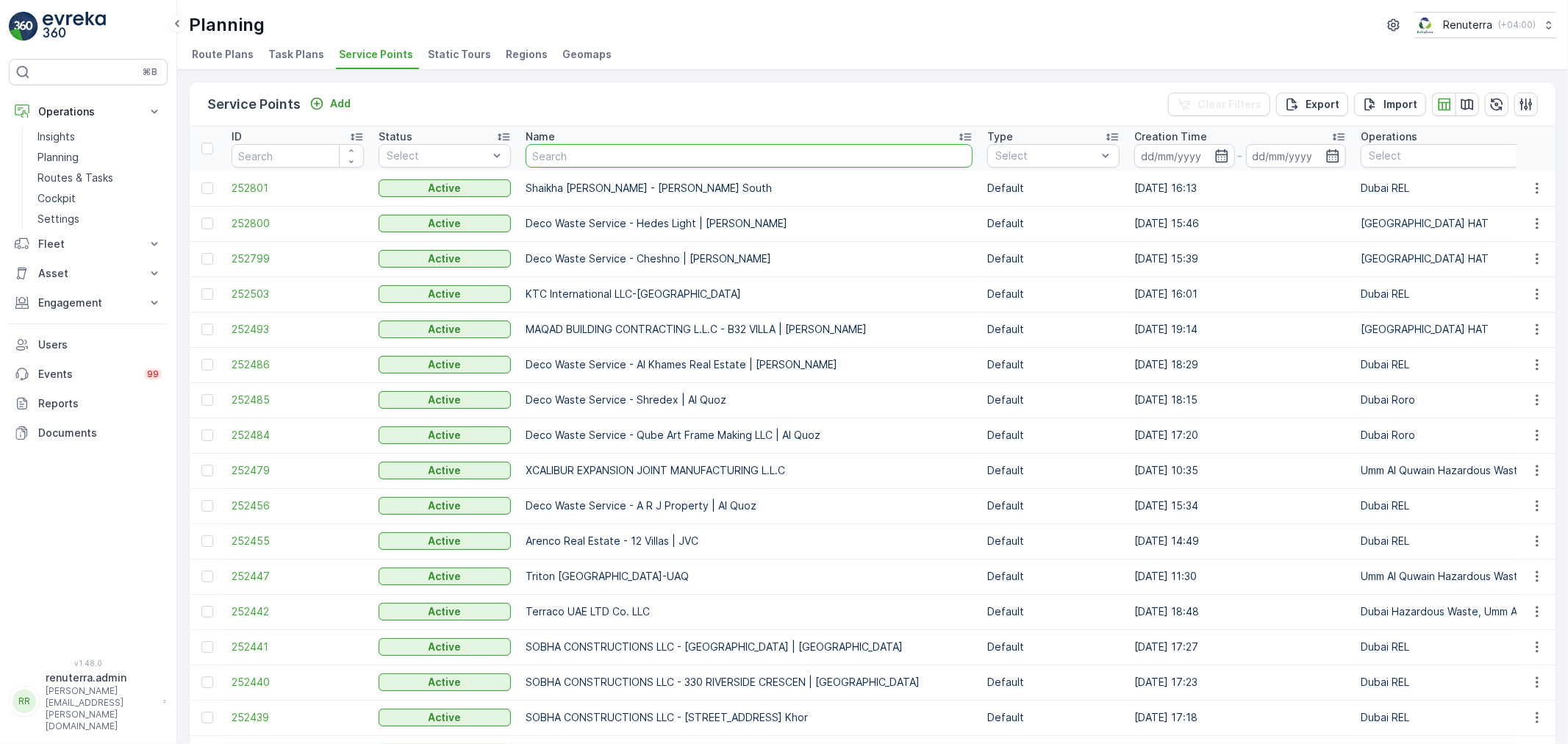
click at [559, 161] on input "text" at bounding box center [749, 156] width 447 height 23
type input "cebn"
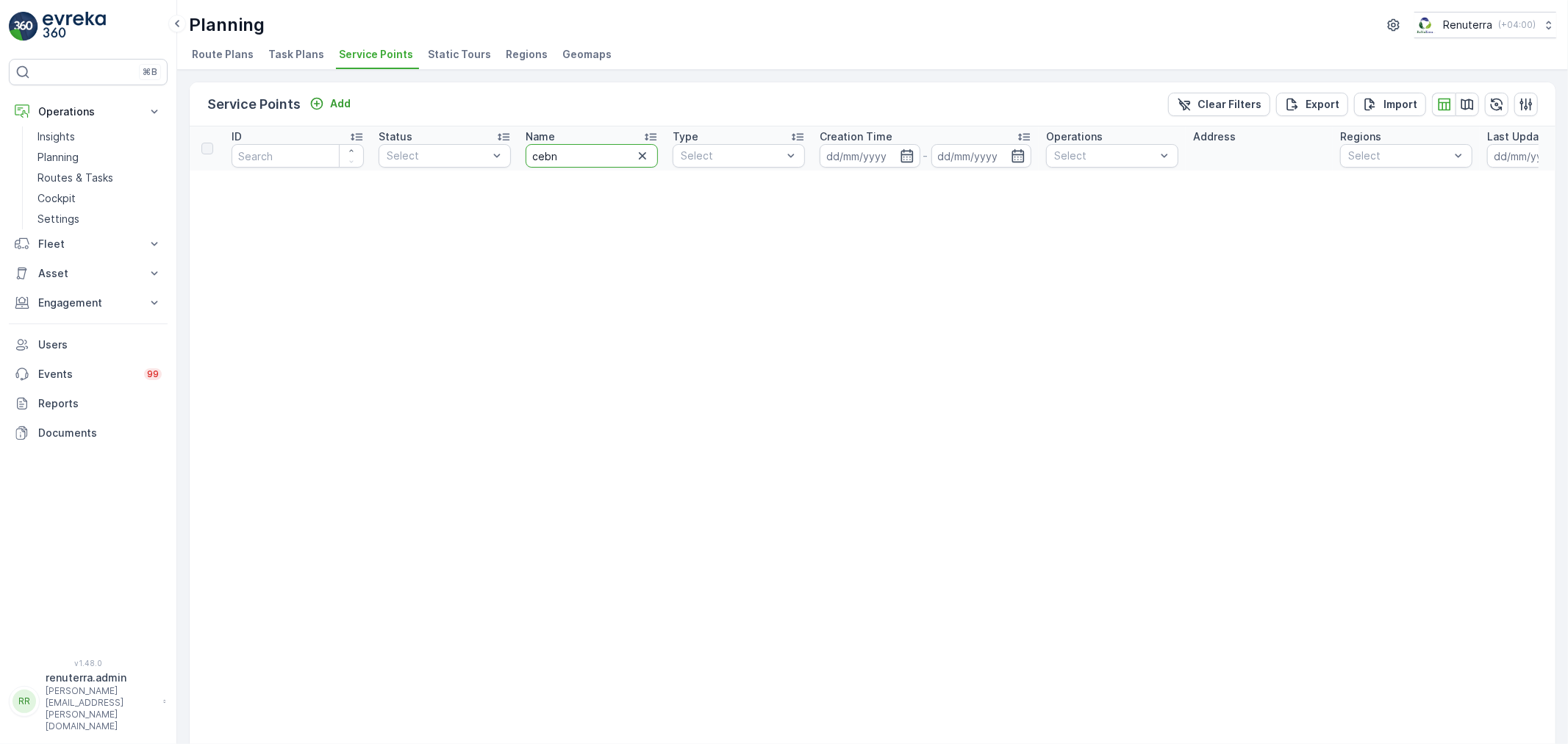
click at [588, 147] on input "cebn" at bounding box center [591, 156] width 132 height 23
type input "centara"
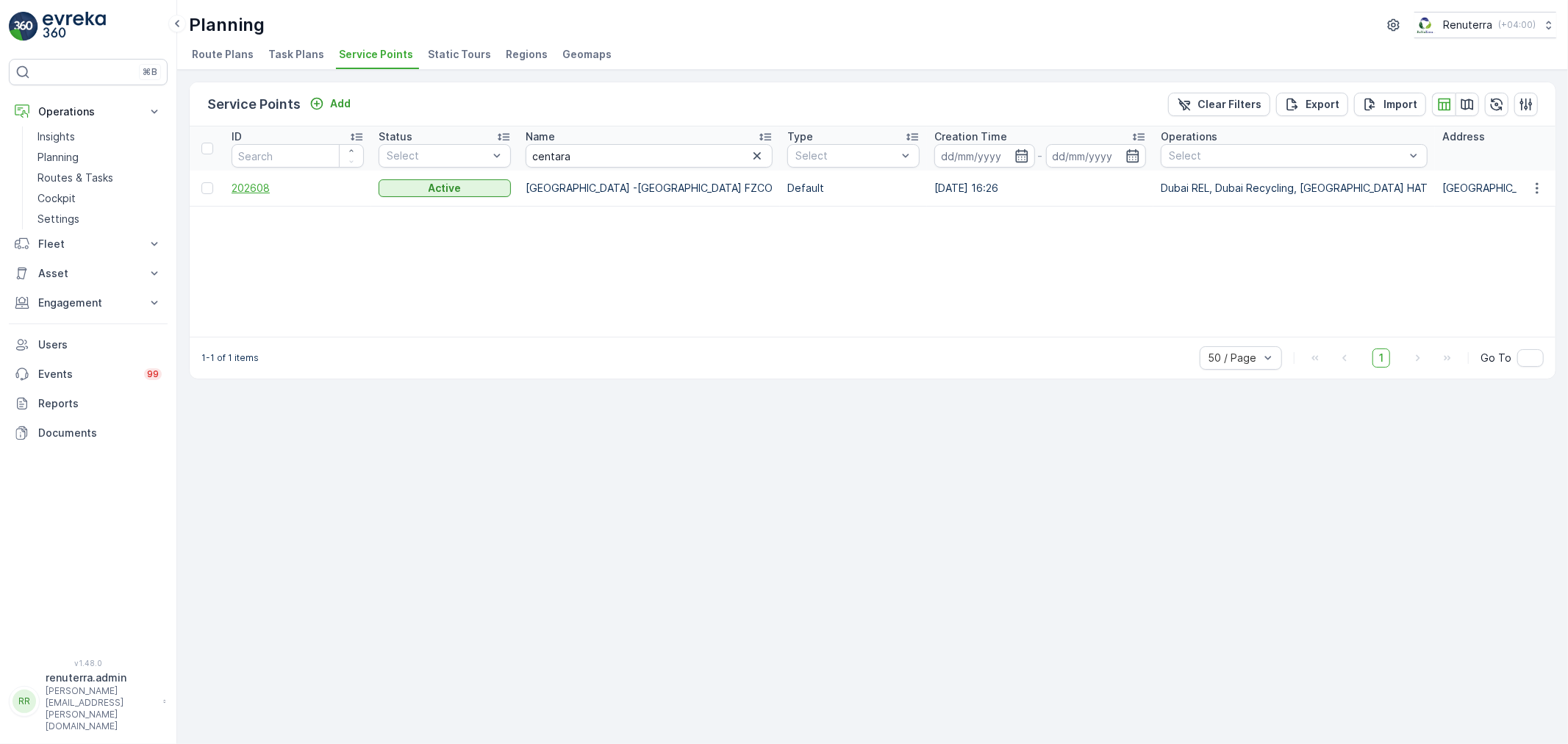
click at [243, 182] on span "202608" at bounding box center [297, 189] width 132 height 15
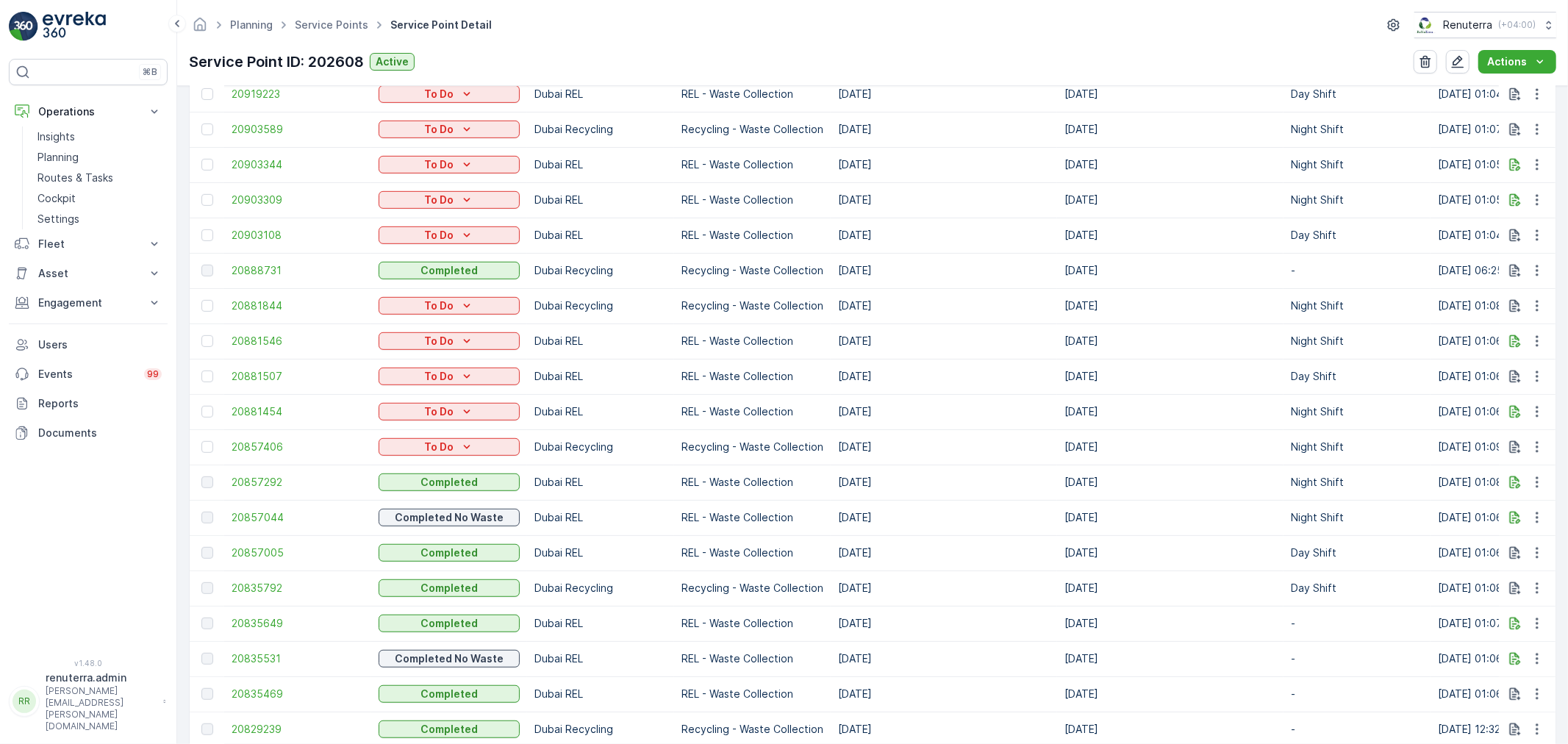
scroll to position [1061, 0]
click at [1537, 438] on icon "button" at bounding box center [1537, 446] width 15 height 15
click at [1524, 501] on span "Change Route" at bounding box center [1499, 508] width 71 height 15
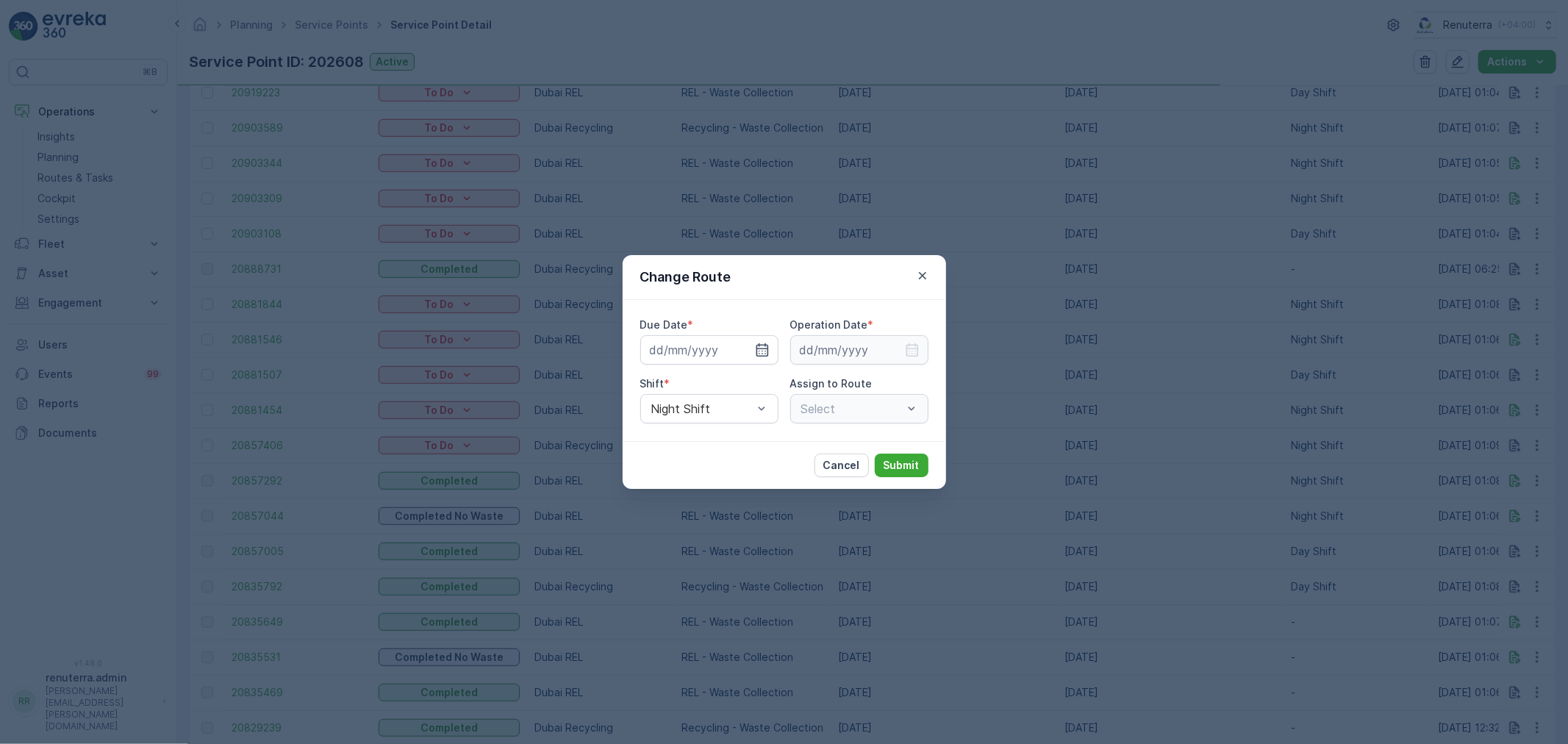
type input "[DATE]"
click at [762, 348] on icon "button" at bounding box center [761, 350] width 12 height 13
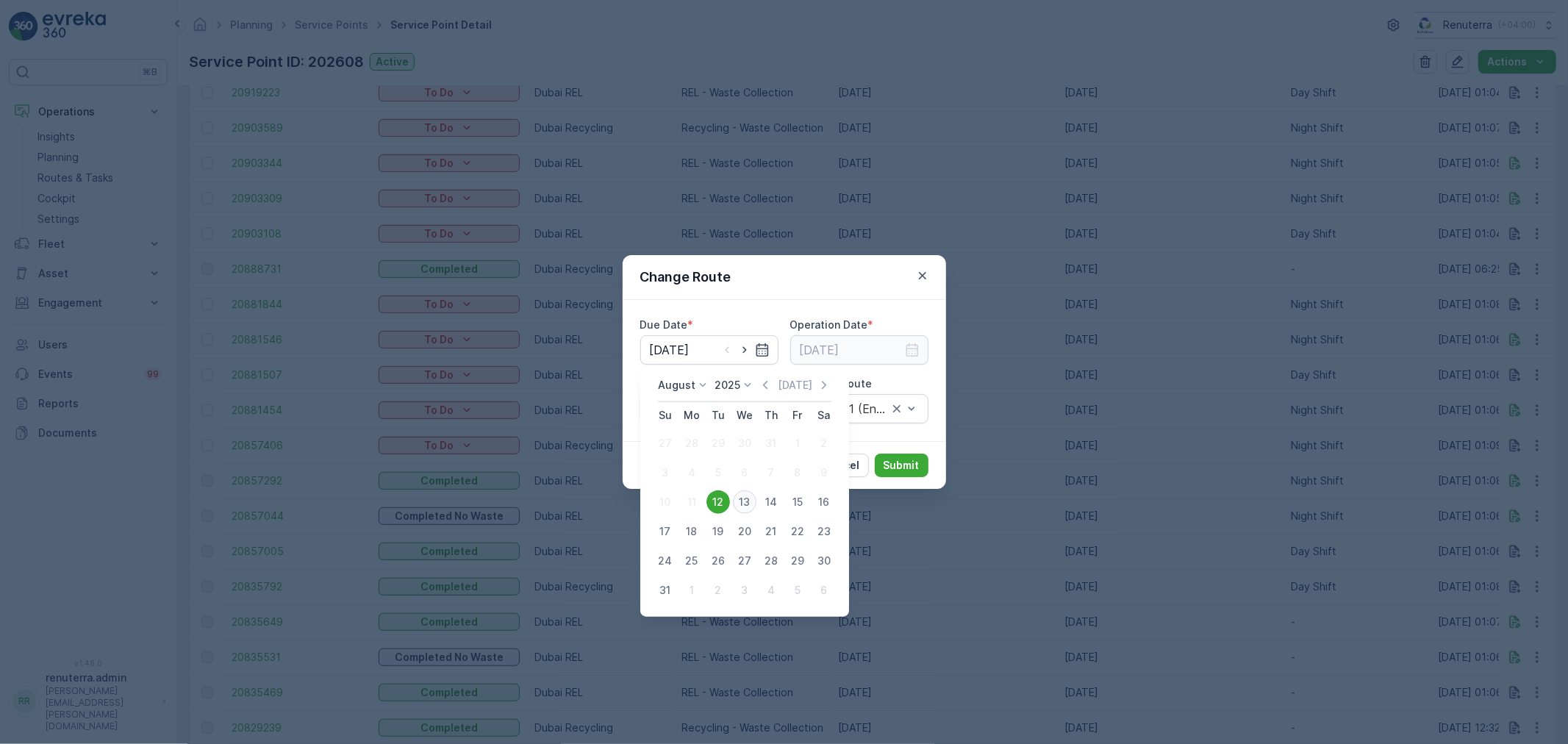
click at [745, 497] on div "13" at bounding box center [744, 502] width 23 height 23
type input "[DATE]"
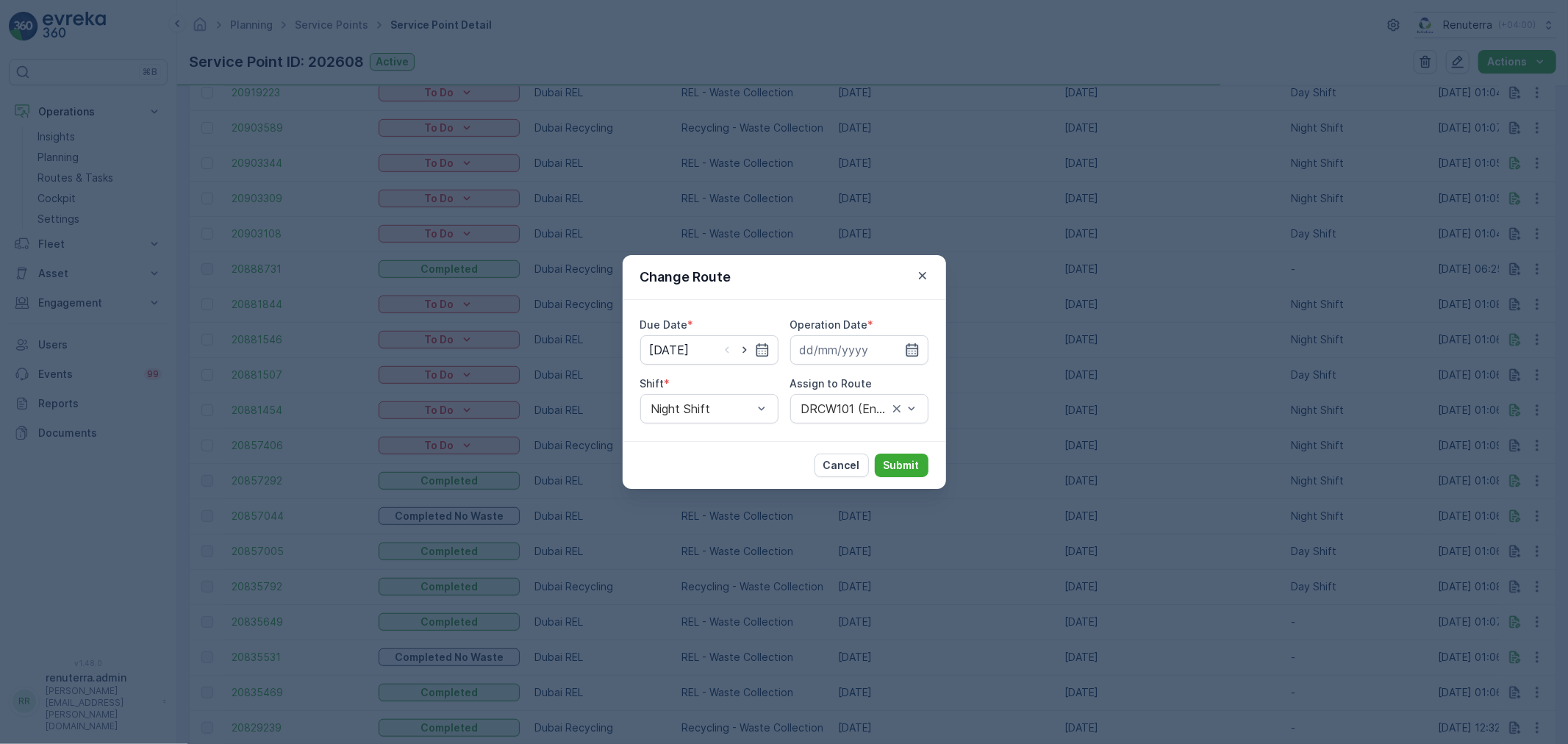
click at [915, 352] on icon "button" at bounding box center [912, 350] width 15 height 15
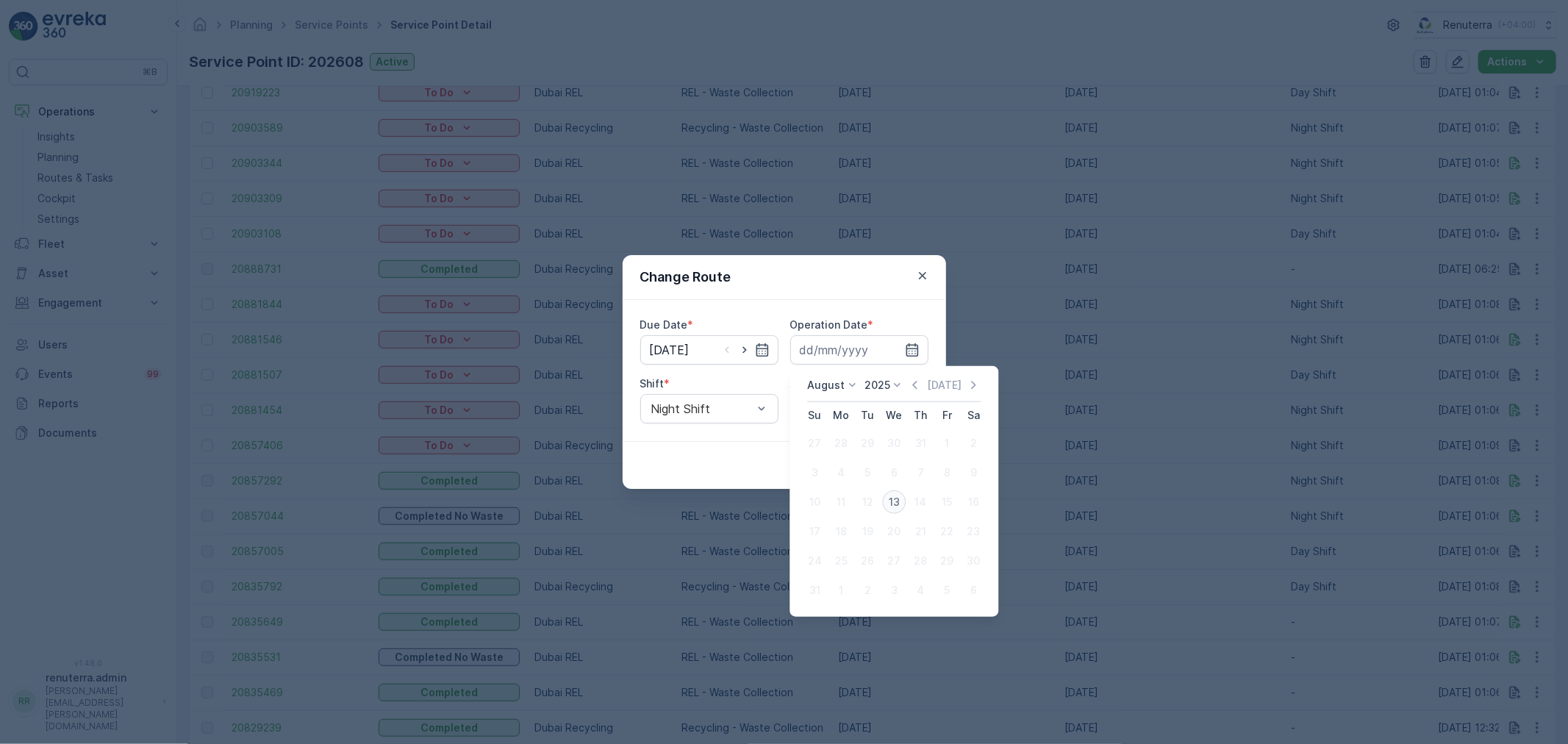
click at [891, 495] on div "13" at bounding box center [893, 502] width 23 height 23
type input "[DATE]"
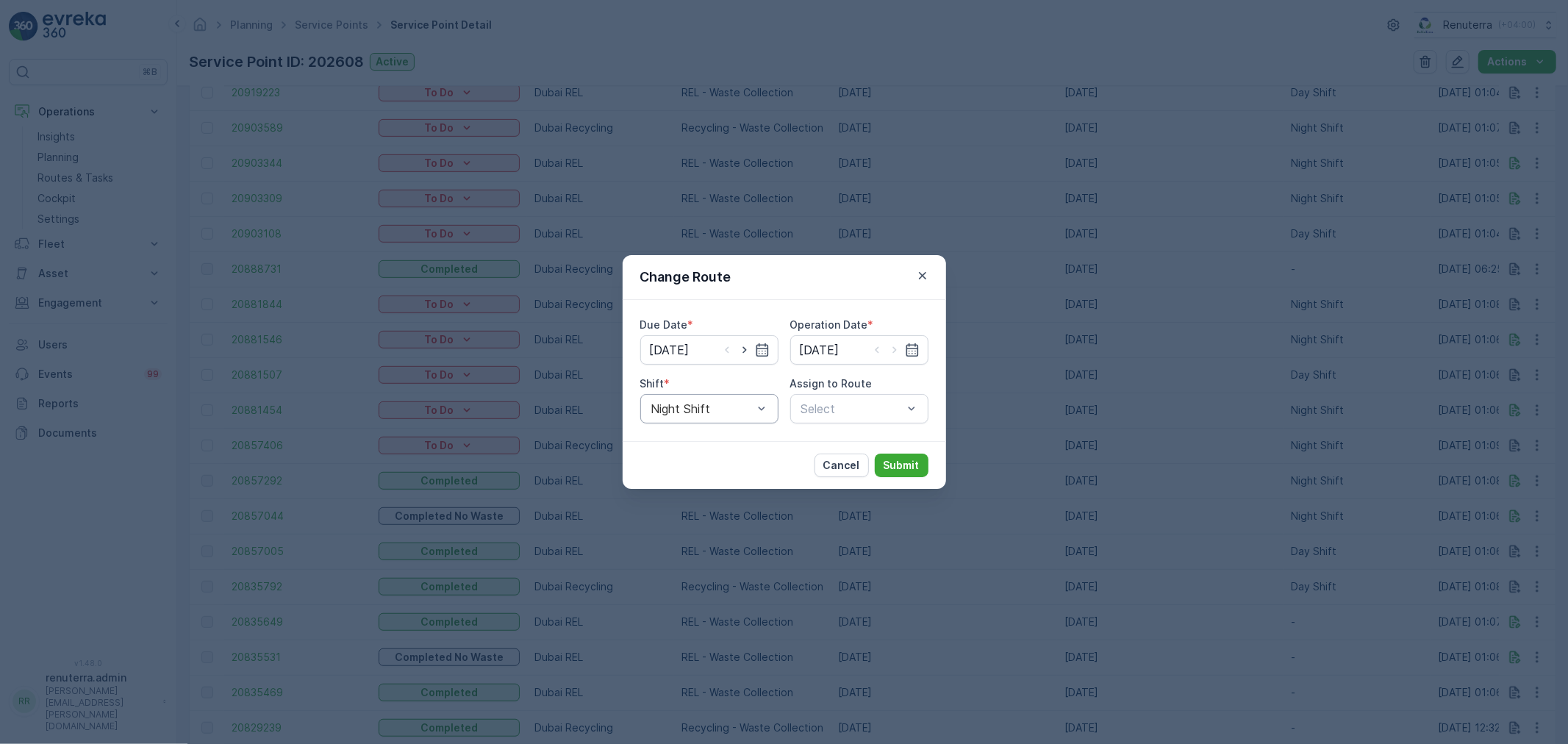
click at [732, 402] on div at bounding box center [702, 409] width 104 height 13
drag, startPoint x: 714, startPoint y: 440, endPoint x: 828, endPoint y: 419, distance: 115.9
click at [715, 440] on div "Day Shift" at bounding box center [709, 445] width 120 height 13
click at [838, 413] on div at bounding box center [851, 409] width 104 height 13
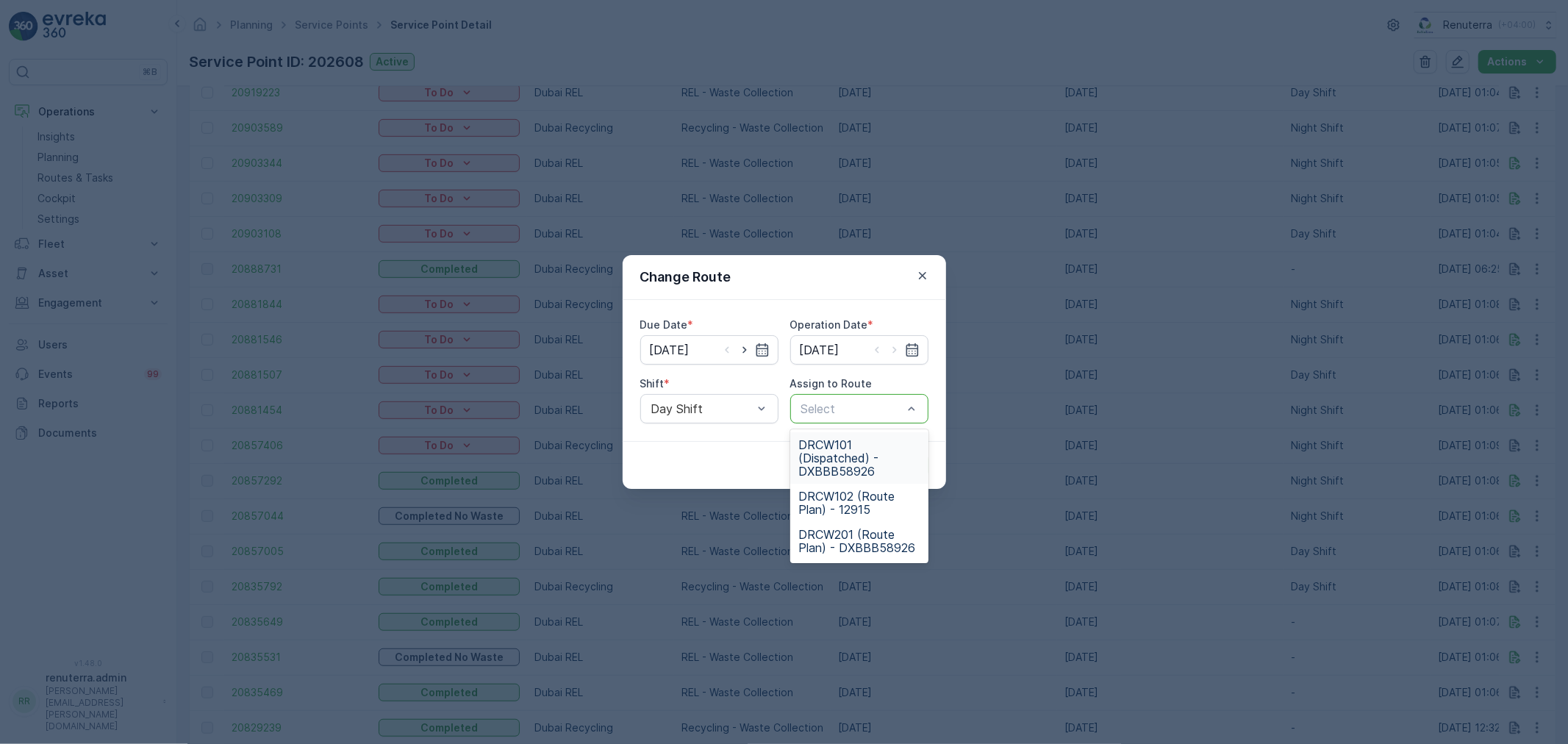
click at [841, 457] on span "DRCW101 (Dispatched) - DXBBB58926" at bounding box center [860, 458] width 120 height 39
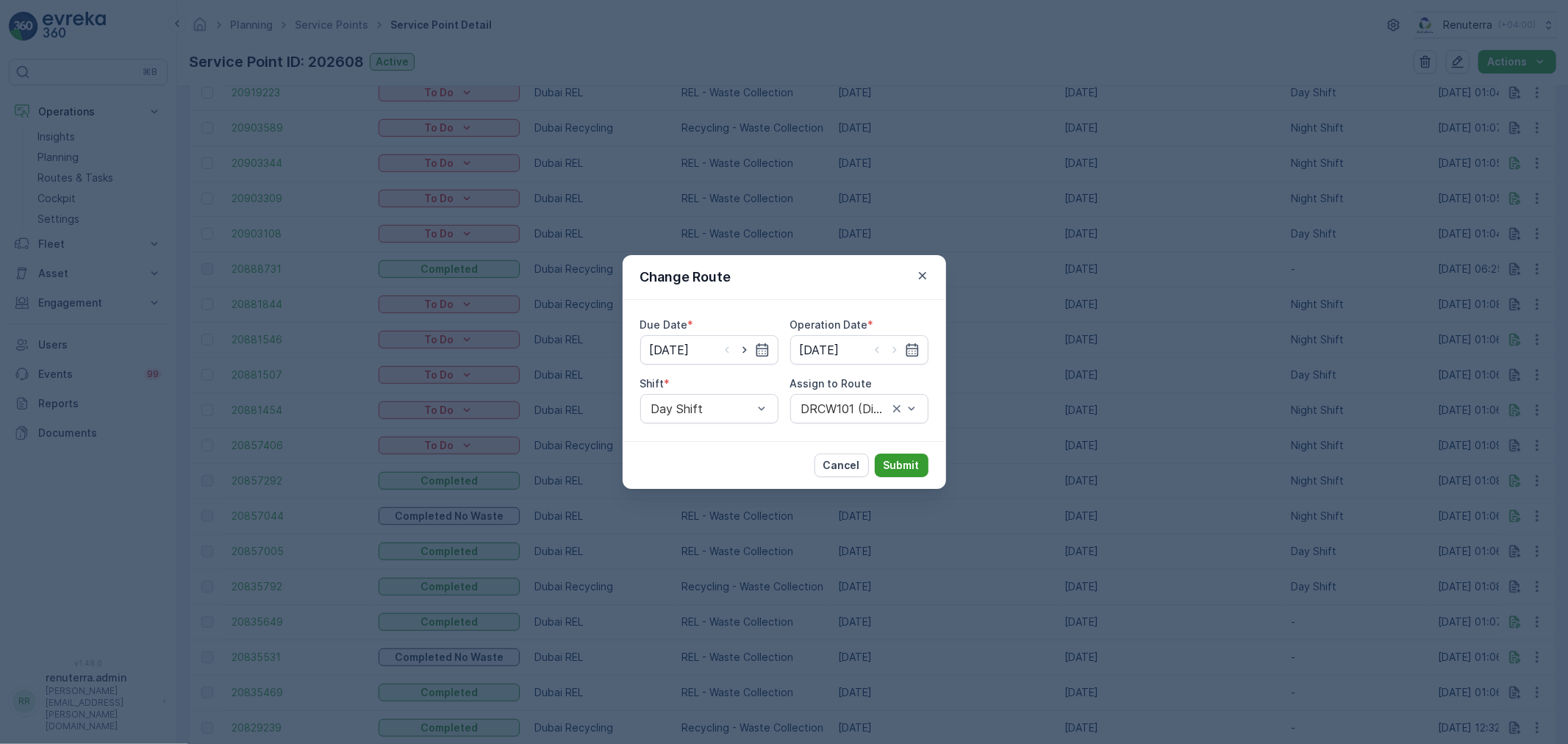
click at [905, 460] on p "Submit" at bounding box center [902, 465] width 36 height 15
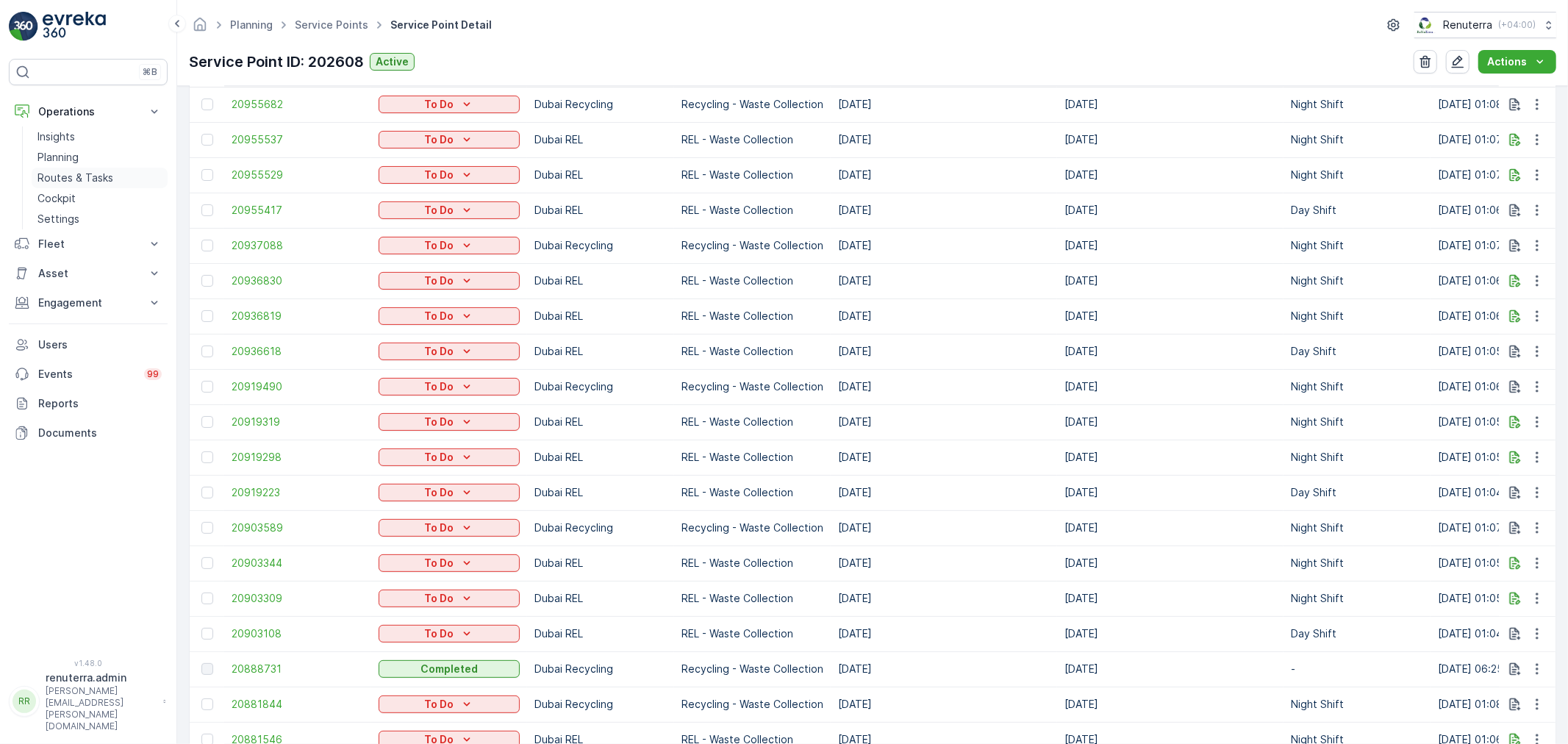
scroll to position [490, 0]
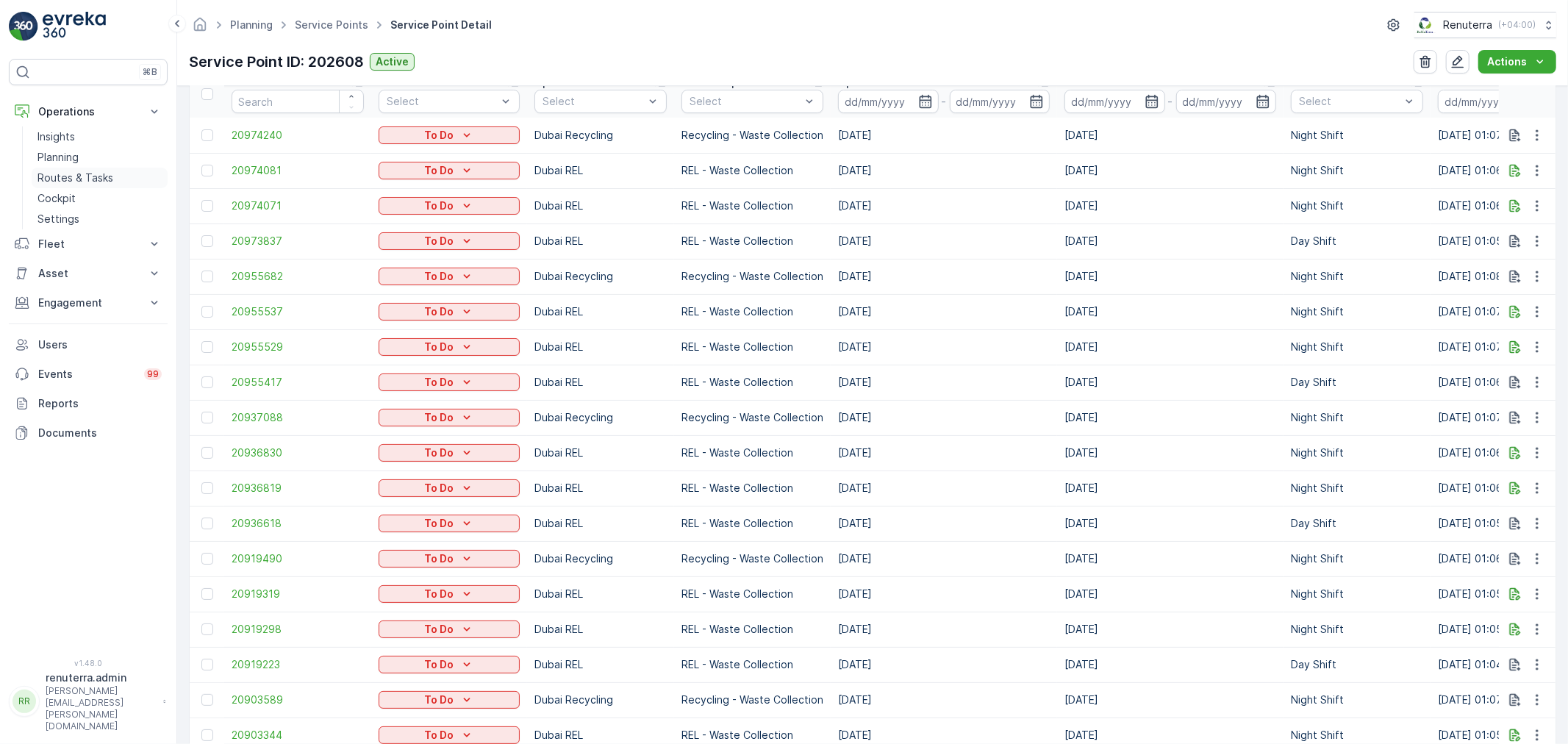
click at [53, 170] on link "Routes & Tasks" at bounding box center [99, 178] width 136 height 21
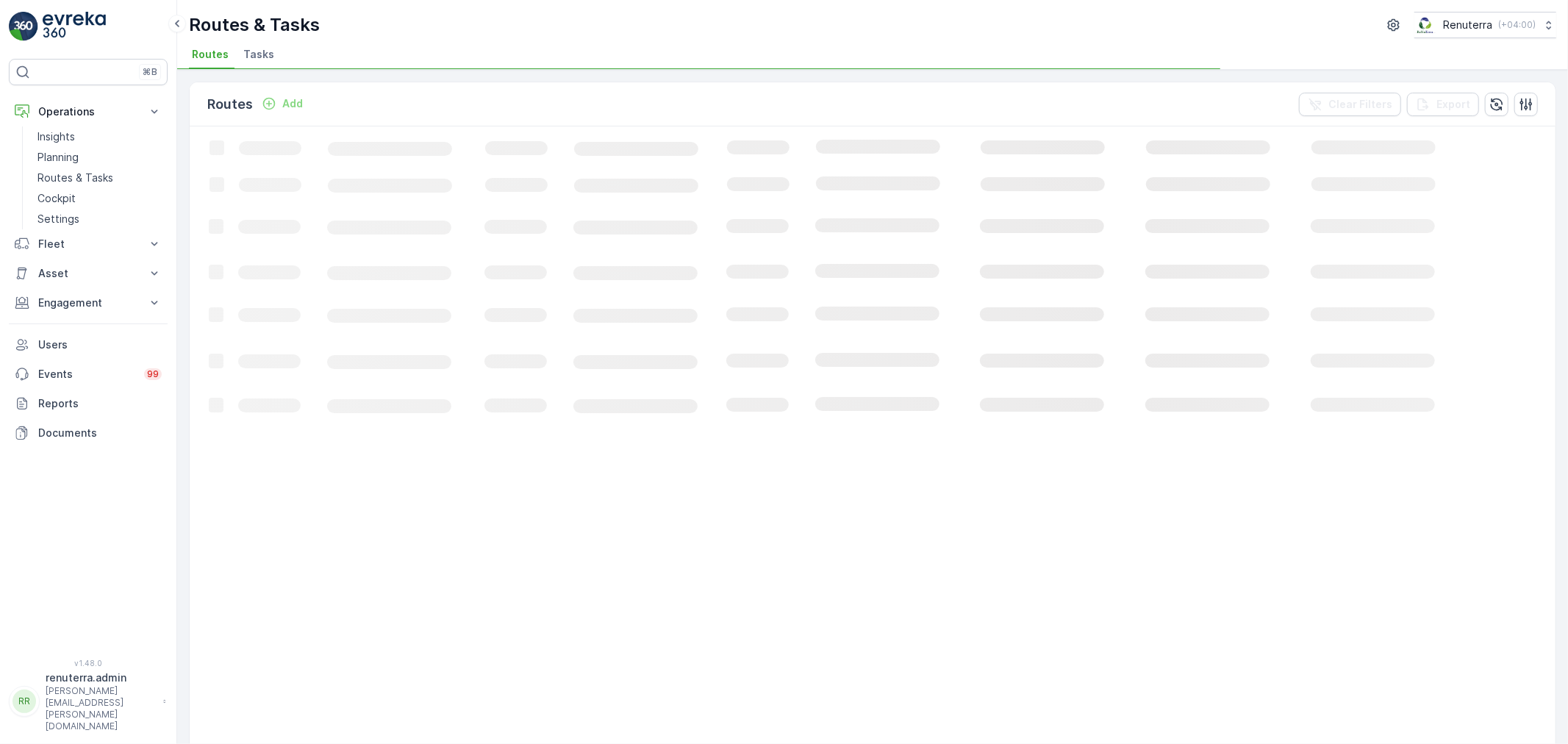
click at [261, 53] on span "Tasks" at bounding box center [258, 54] width 31 height 15
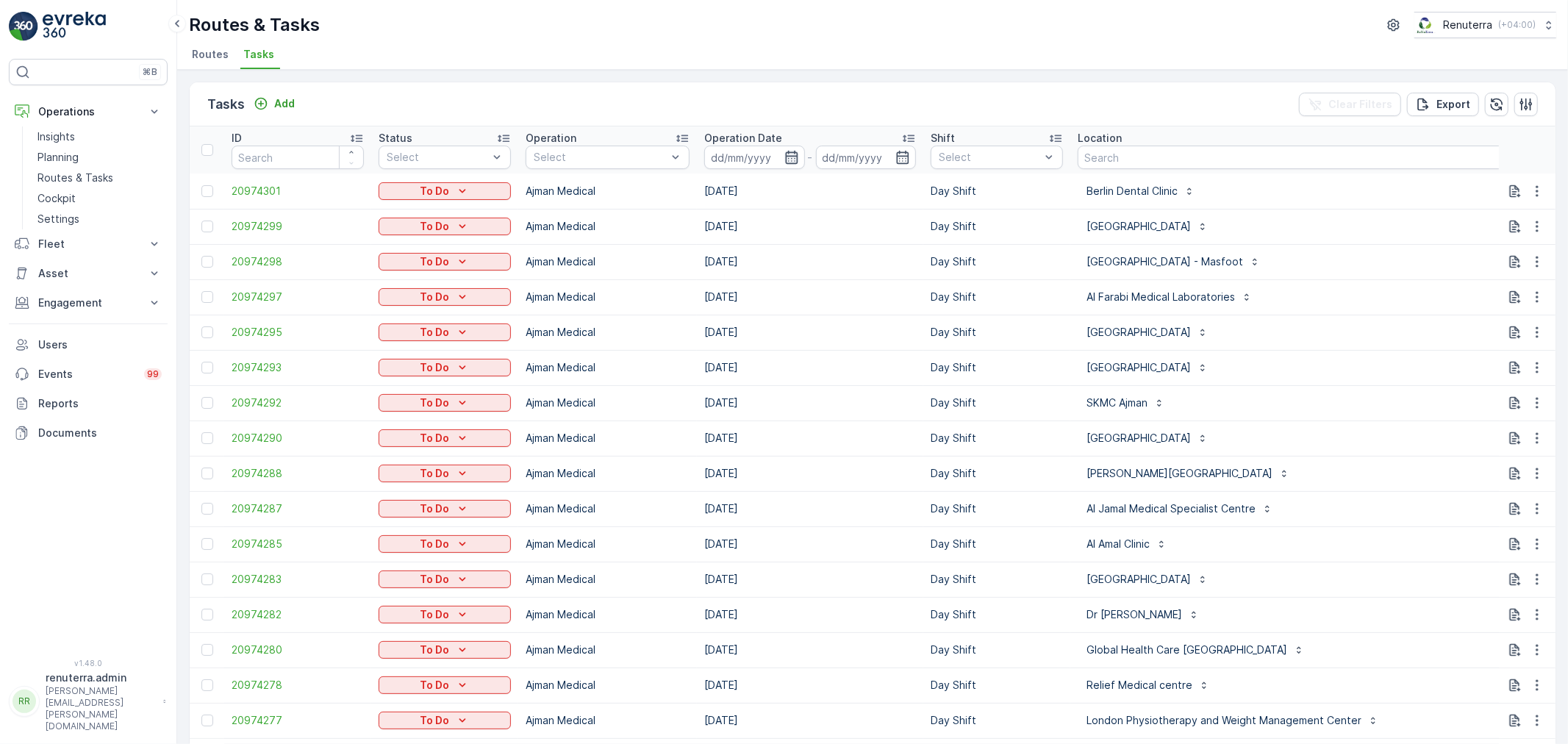
click at [797, 161] on icon "button" at bounding box center [792, 158] width 15 height 15
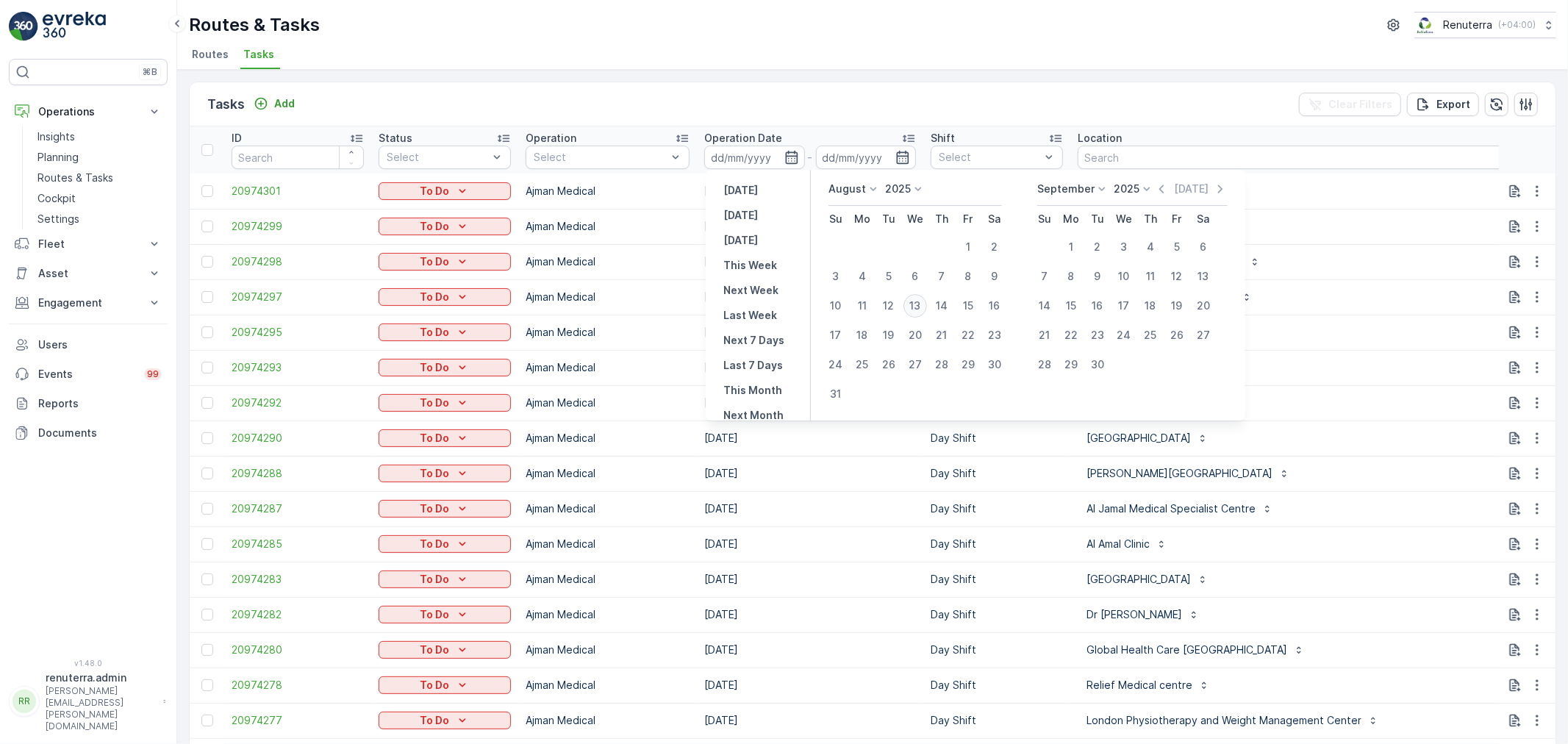
click at [916, 304] on div "13" at bounding box center [915, 305] width 23 height 23
type input "[DATE]"
click at [919, 304] on div "13" at bounding box center [915, 305] width 23 height 23
type input "[DATE]"
click at [919, 304] on div "13" at bounding box center [915, 305] width 23 height 23
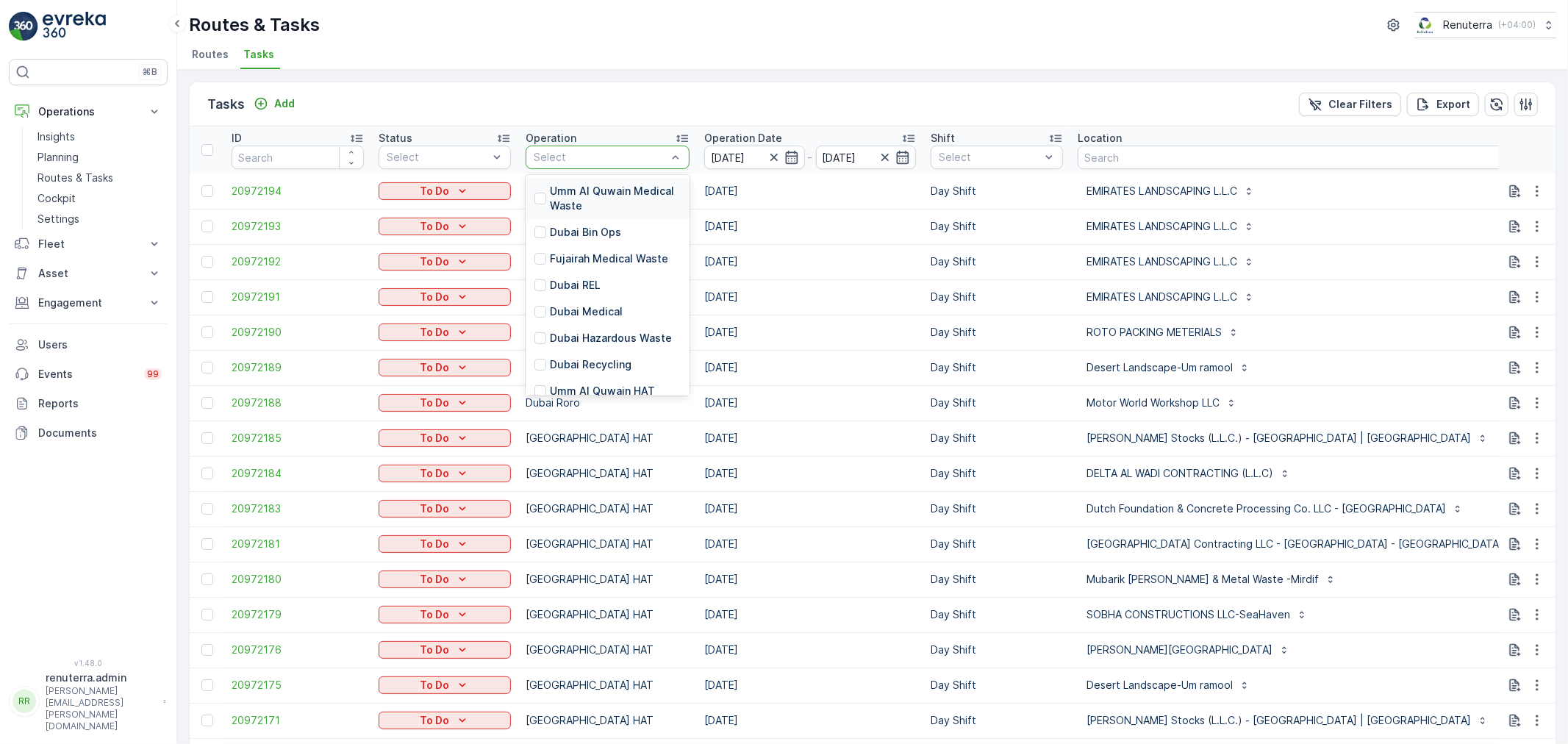
click at [590, 166] on div "Select" at bounding box center [607, 157] width 164 height 23
click at [579, 304] on div "Dubai Medical" at bounding box center [607, 311] width 164 height 26
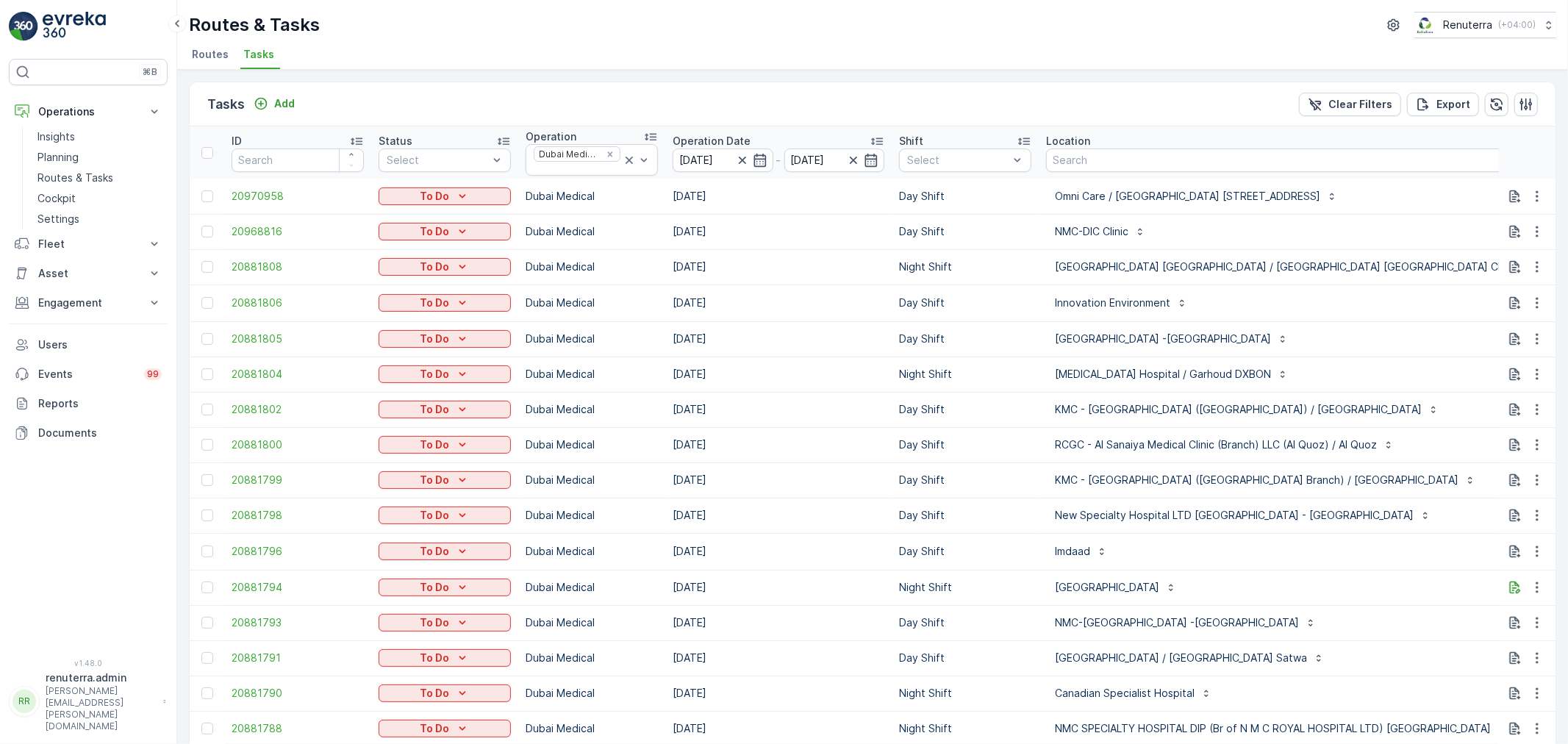
click at [1387, 214] on td "NMC-DIC Clinic" at bounding box center [1407, 232] width 736 height 36
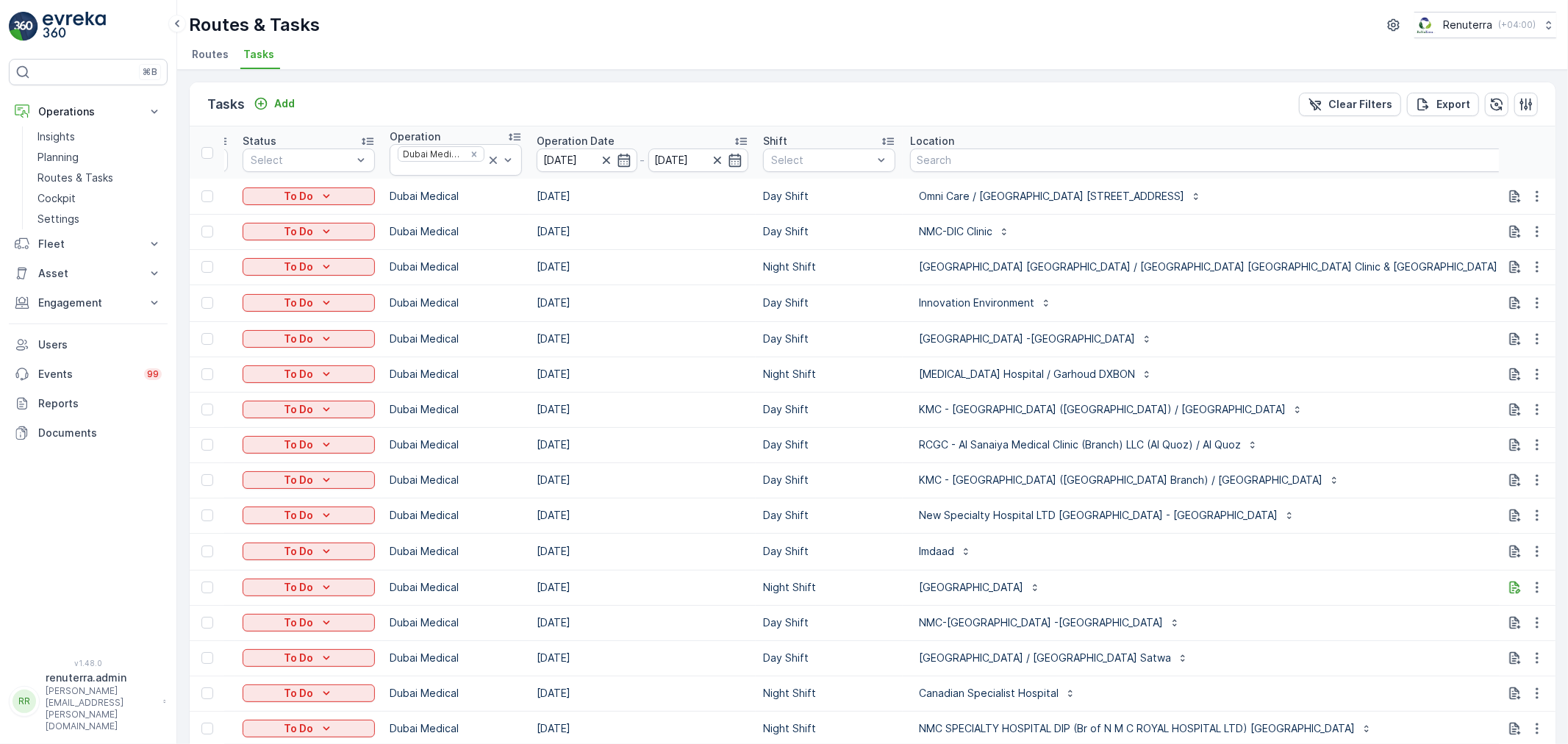
scroll to position [0, 138]
type input "102"
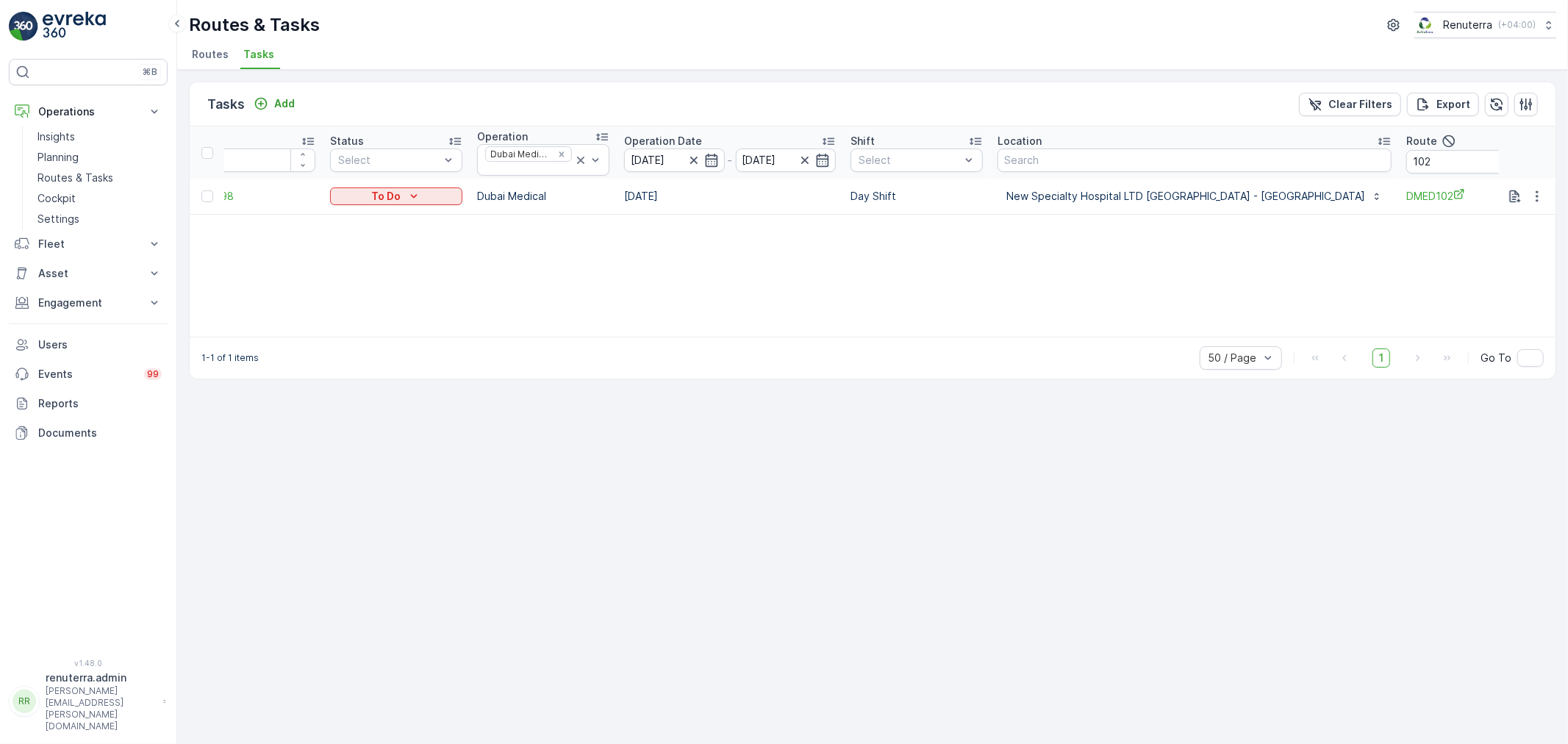
scroll to position [0, 30]
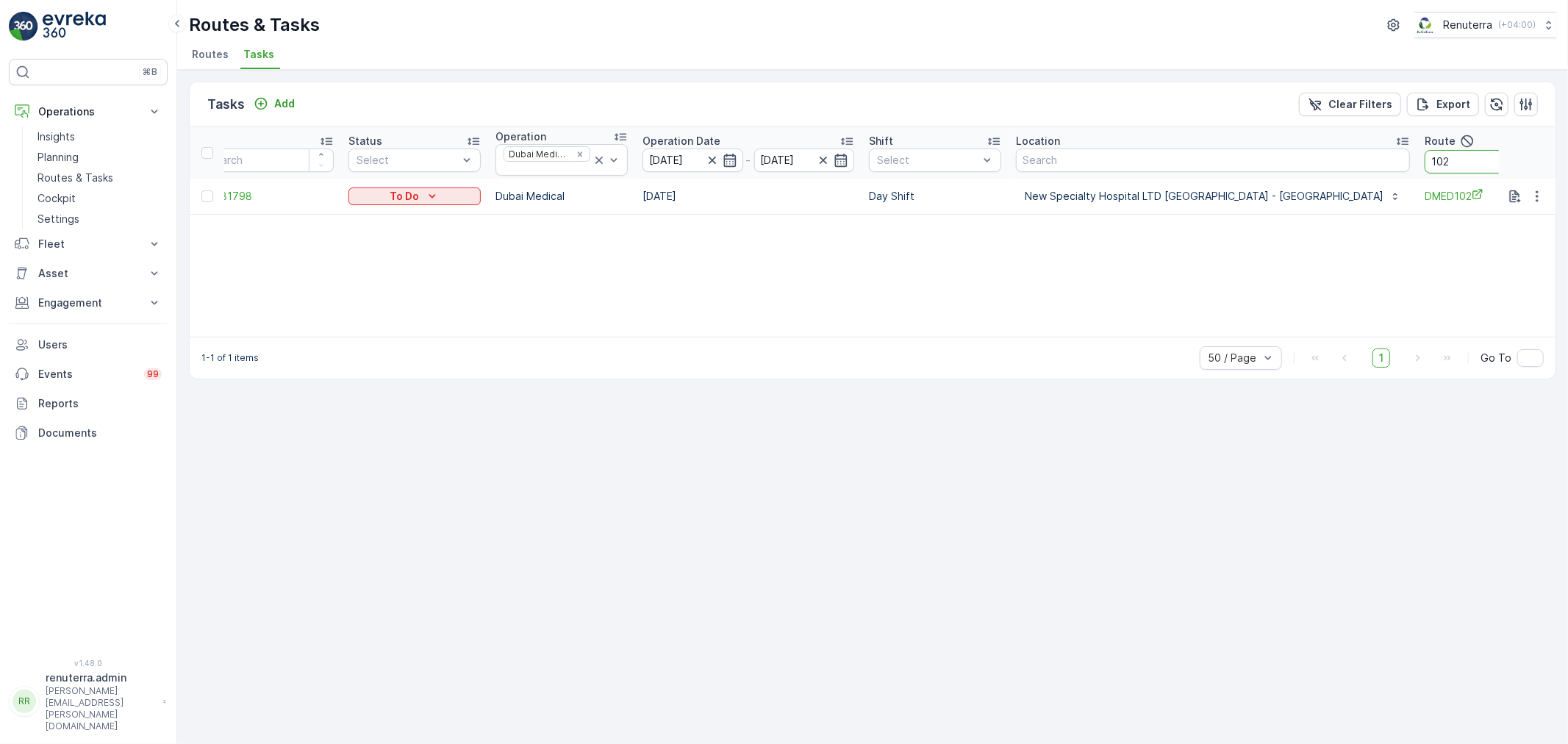
click at [1424, 167] on input "102" at bounding box center [1490, 161] width 132 height 23
type input "103"
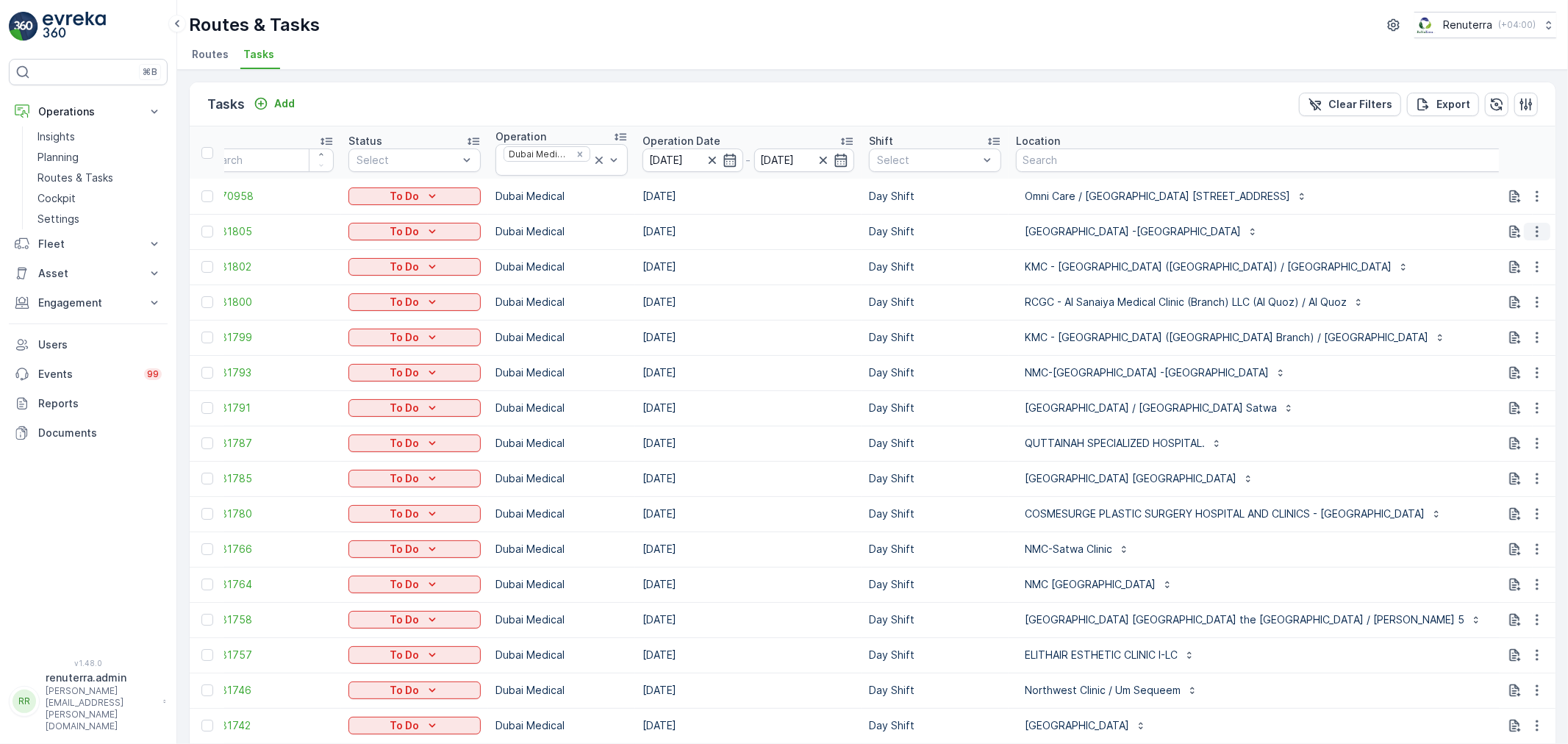
click at [1532, 233] on icon "button" at bounding box center [1537, 232] width 15 height 15
click at [1519, 297] on span "Change Route" at bounding box center [1499, 295] width 71 height 15
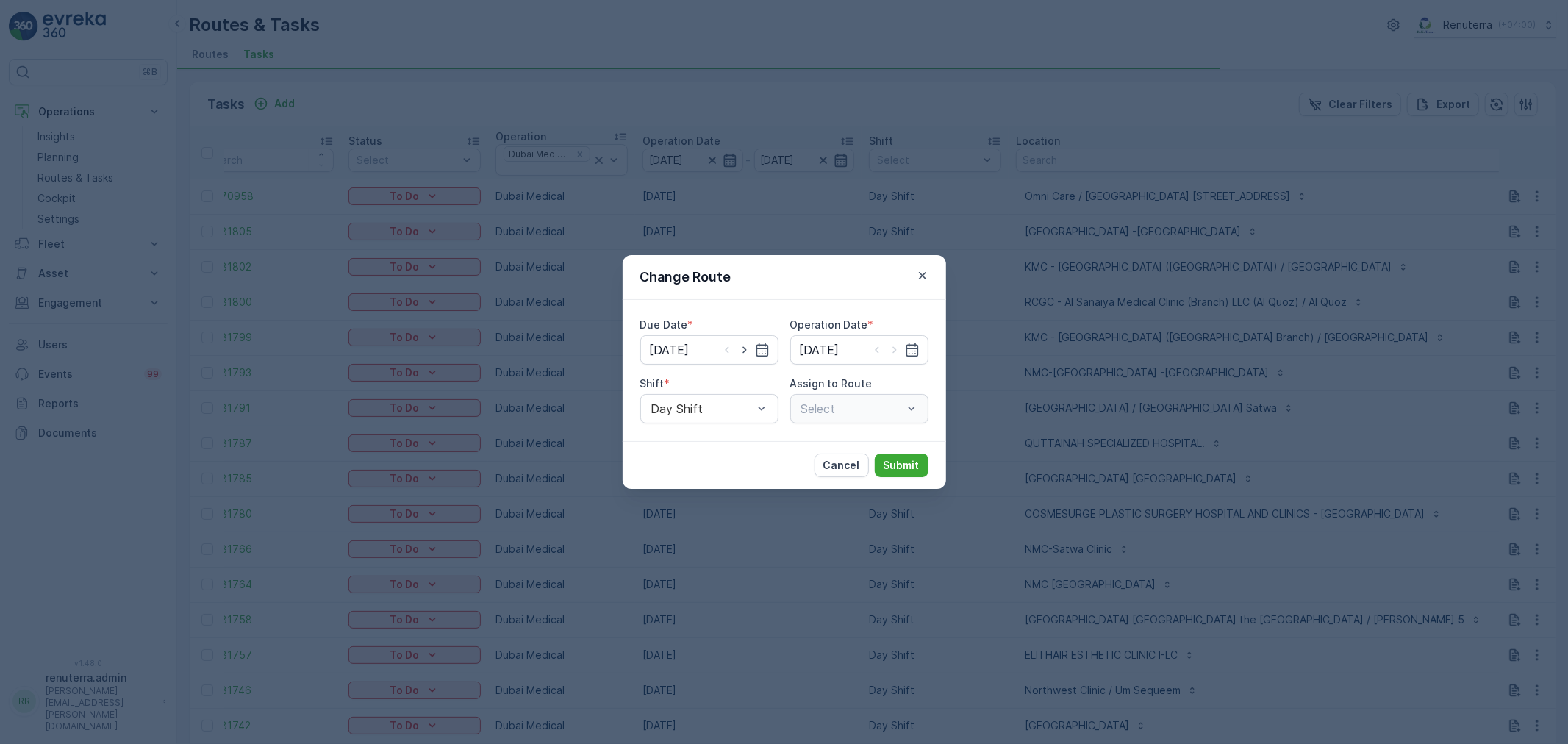
type input "[DATE]"
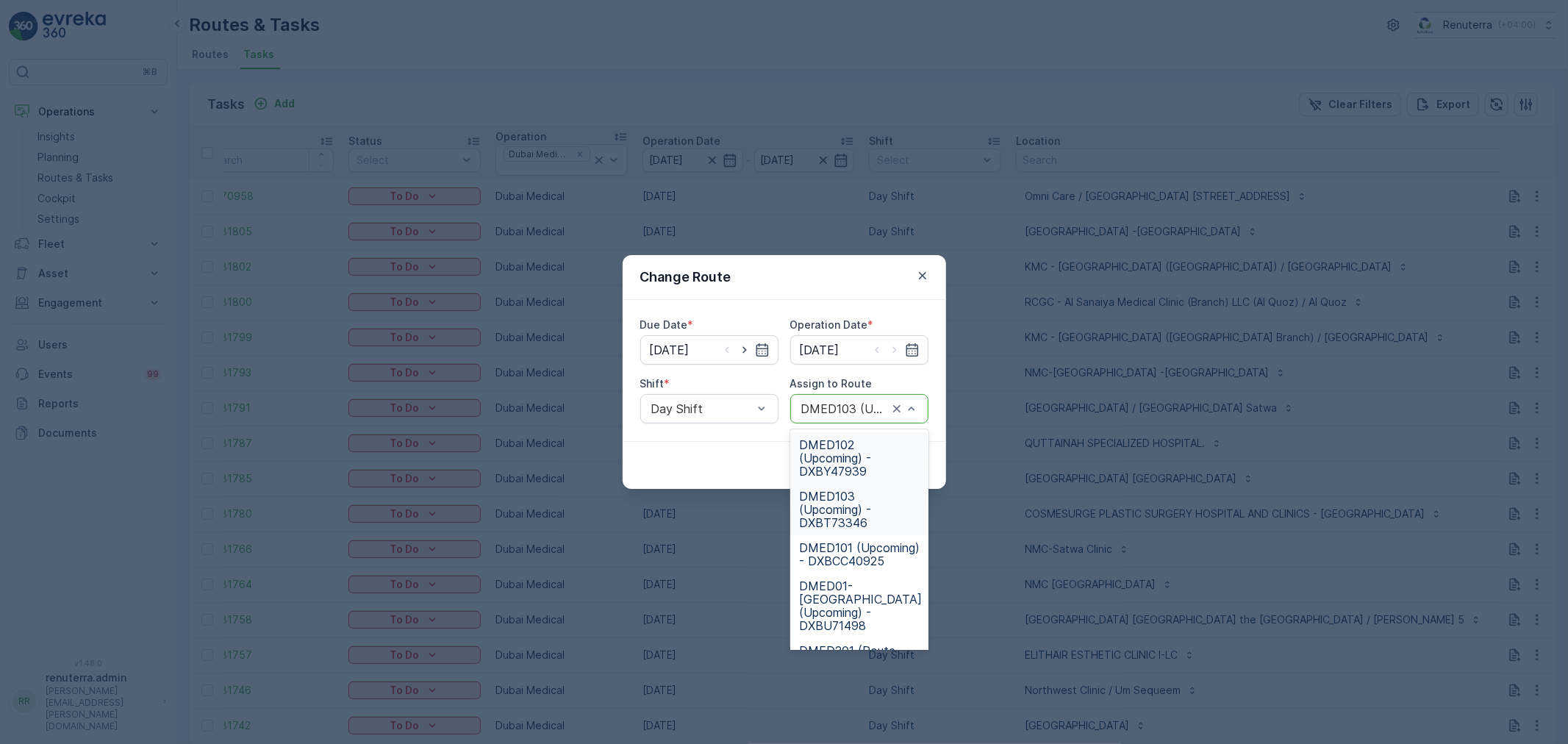
drag, startPoint x: 905, startPoint y: 405, endPoint x: 906, endPoint y: 395, distance: 10.0
type input "102"
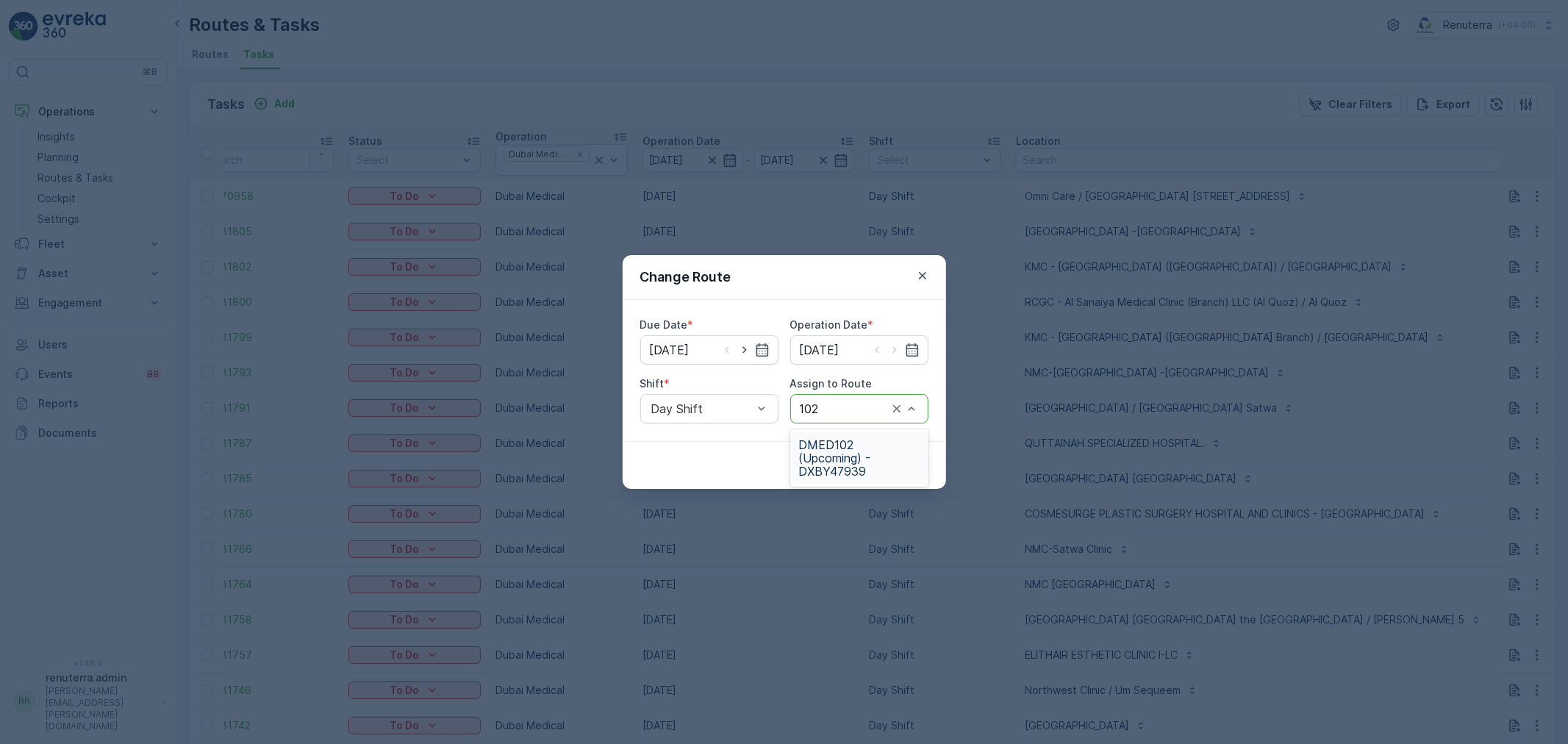
drag, startPoint x: 868, startPoint y: 444, endPoint x: 891, endPoint y: 449, distance: 23.5
click at [868, 445] on span "DMED102 (Upcoming) - DXBY47939" at bounding box center [860, 458] width 120 height 39
click at [899, 460] on p "Submit" at bounding box center [902, 465] width 36 height 15
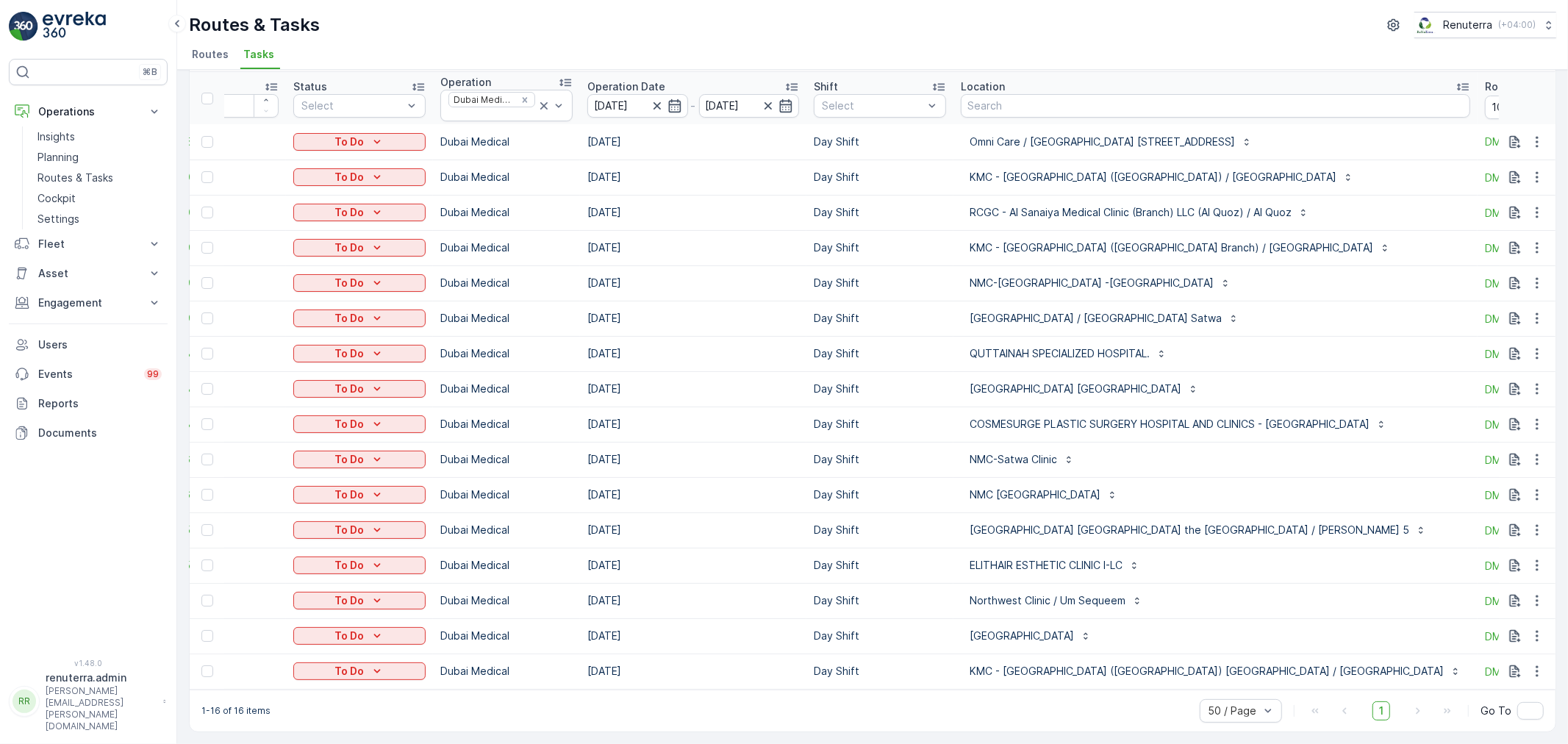
scroll to position [0, 93]
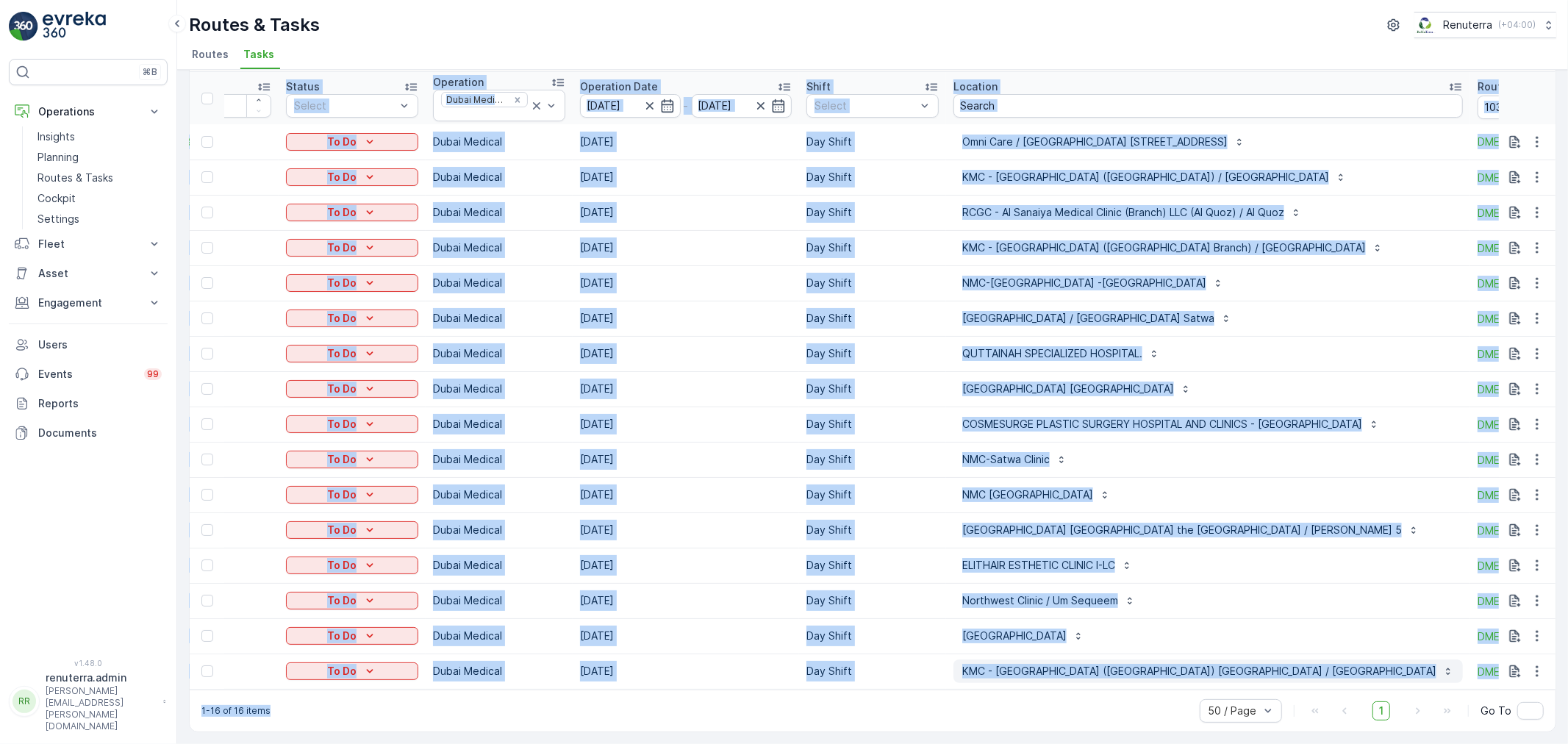
drag, startPoint x: 991, startPoint y: 691, endPoint x: 1070, endPoint y: 673, distance: 81.0
click at [1105, 686] on div "Tasks Add Clear Filters Export ID Status Select Operation Dubai Medical Operati…" at bounding box center [872, 379] width 1367 height 705
click at [1530, 593] on icon "button" at bounding box center [1537, 600] width 15 height 15
click at [1513, 655] on span "Change Route" at bounding box center [1499, 657] width 71 height 15
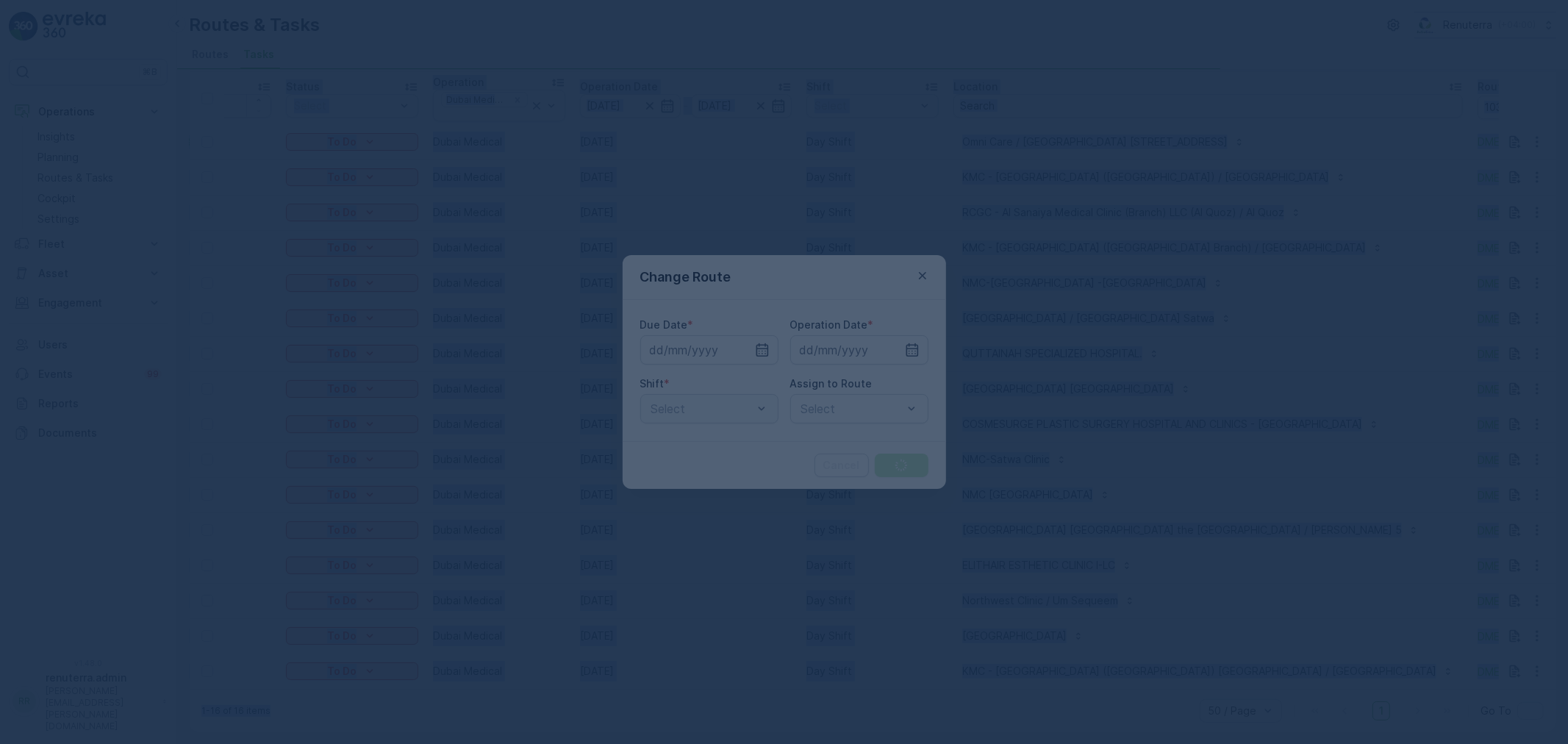
type input "[DATE]"
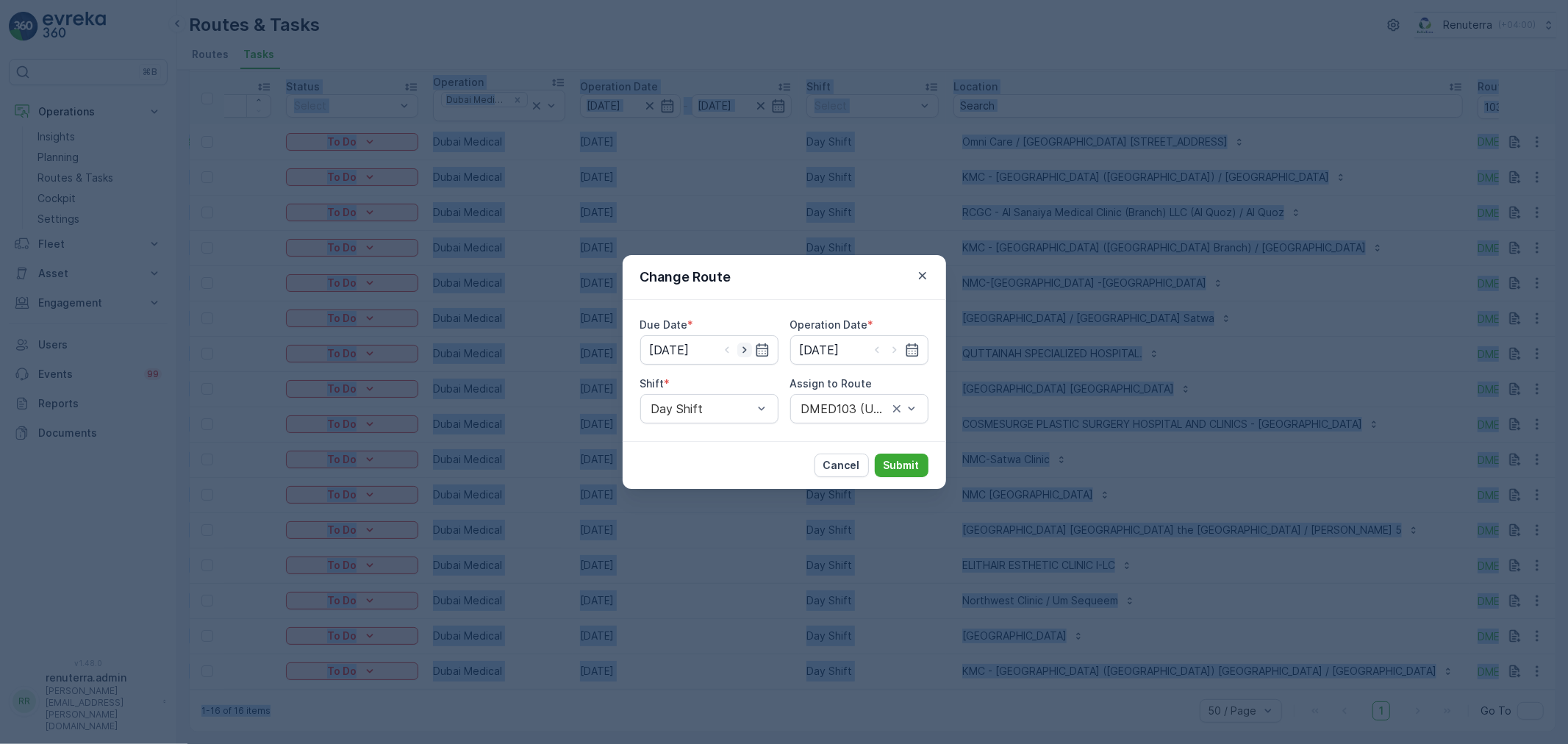
click at [750, 355] on icon "button" at bounding box center [745, 350] width 15 height 15
type input "[DATE]"
click at [893, 347] on icon "button" at bounding box center [894, 350] width 4 height 7
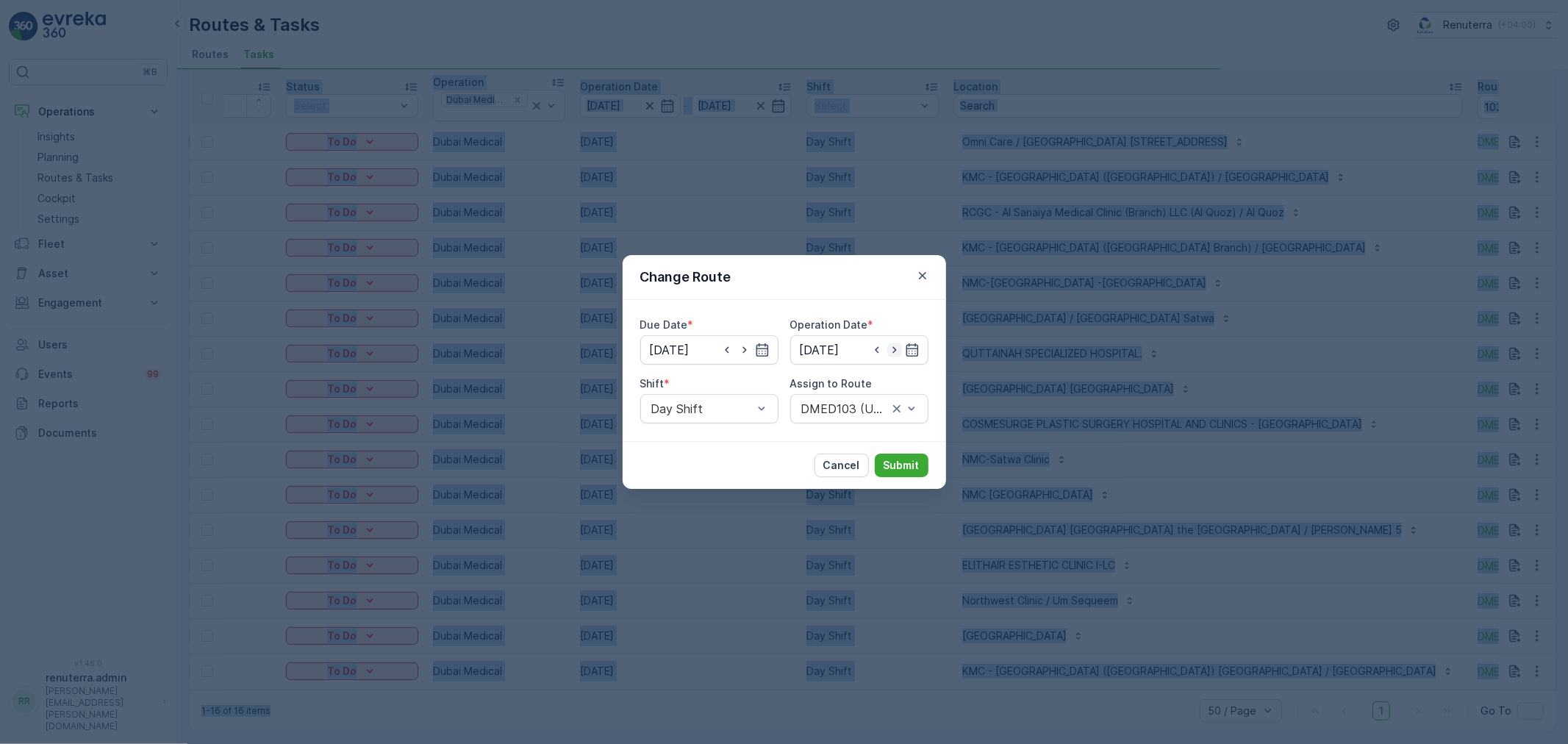
type input "[DATE]"
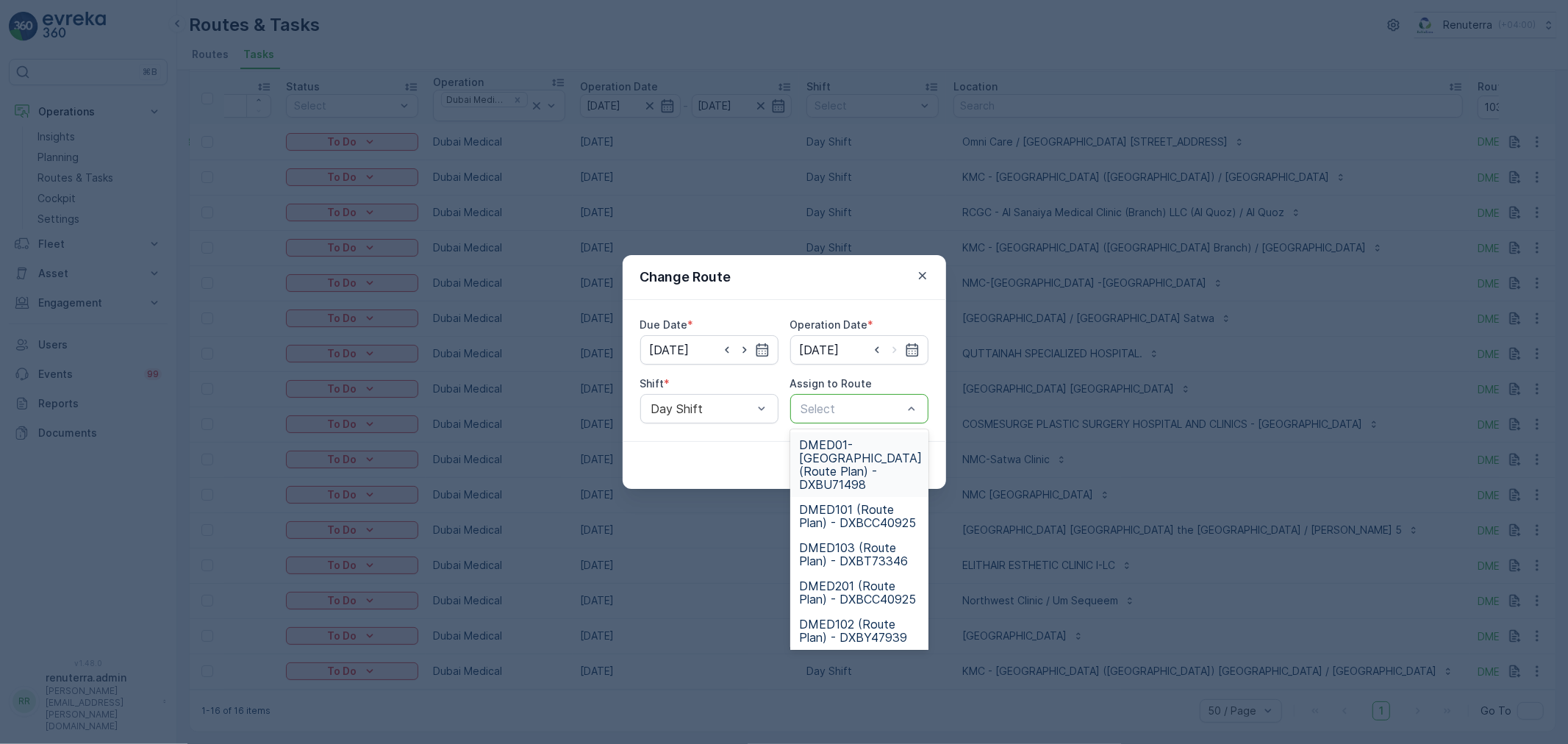
click at [870, 408] on div at bounding box center [851, 409] width 104 height 13
click at [871, 541] on span "DMED103 (Route Plan) - DXBT73346" at bounding box center [860, 554] width 120 height 26
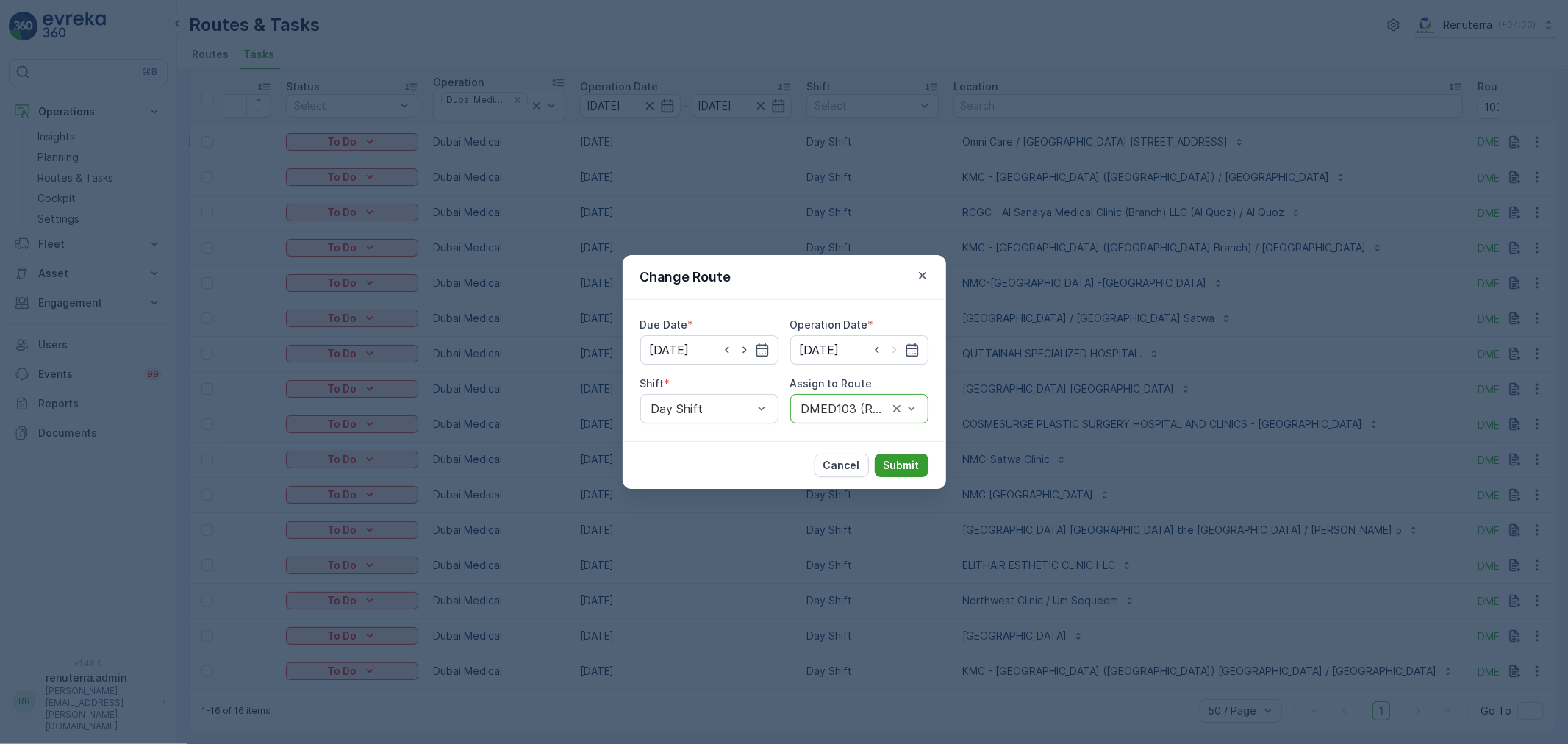
click at [914, 464] on p "Submit" at bounding box center [902, 465] width 36 height 15
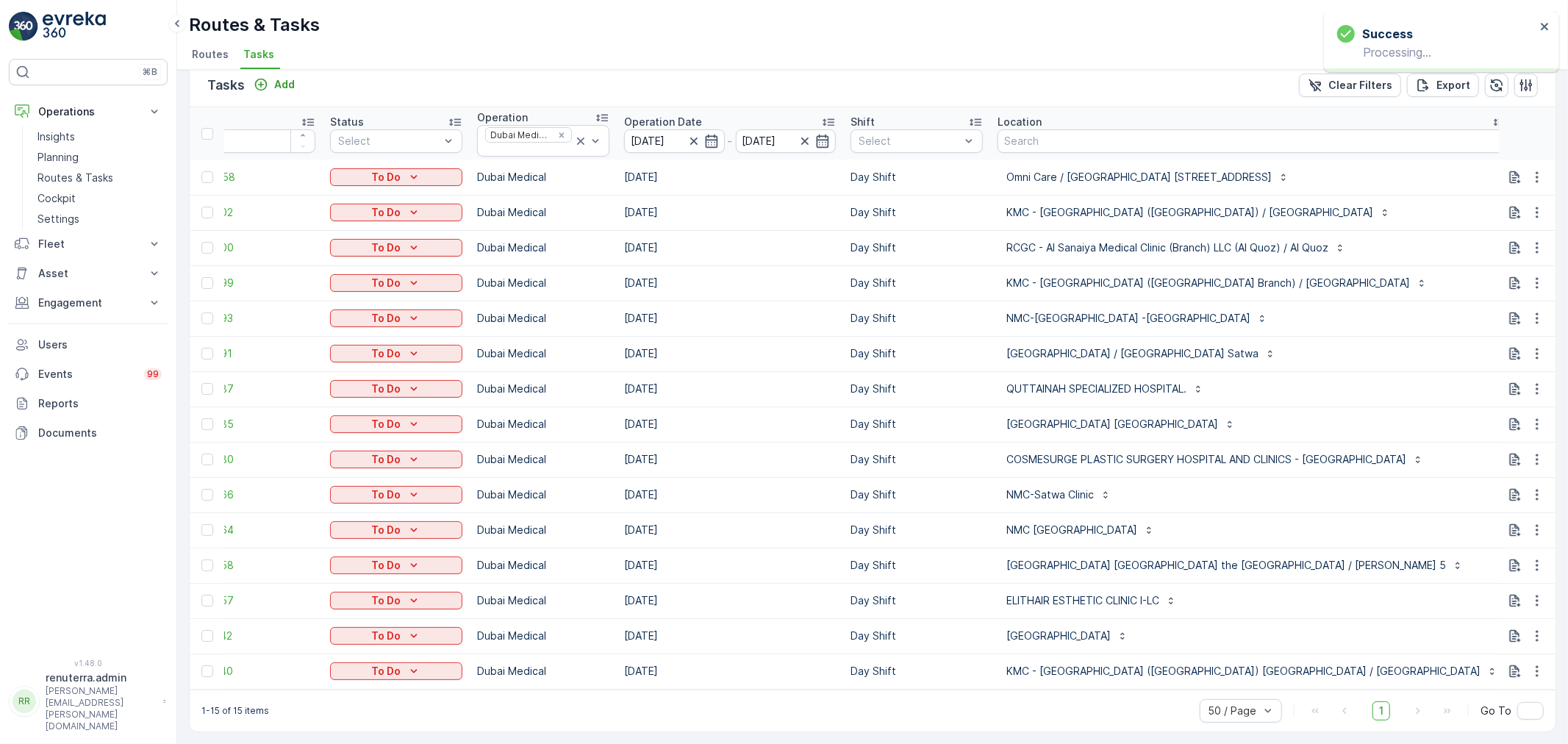
scroll to position [25, 0]
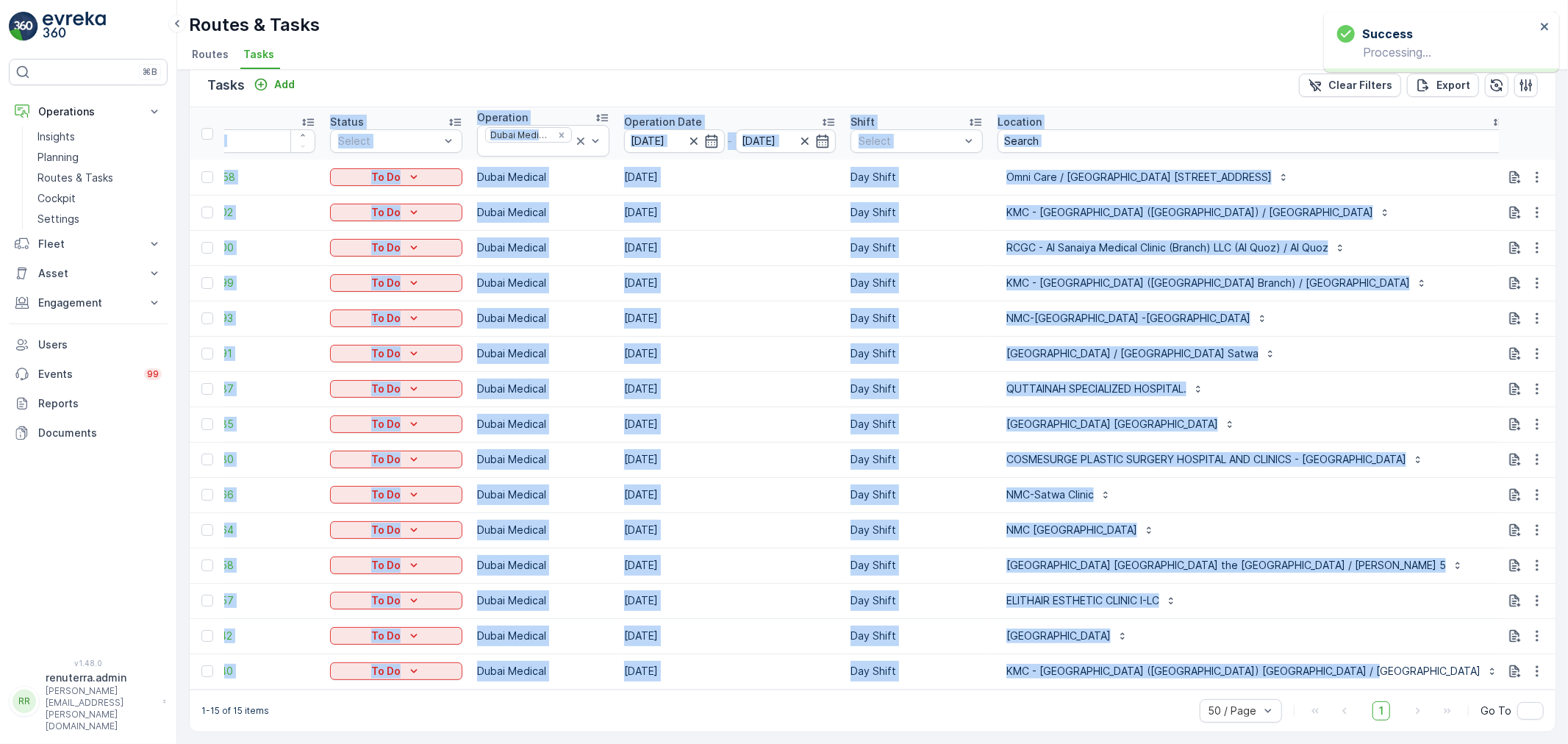
drag, startPoint x: 1030, startPoint y: 679, endPoint x: 1076, endPoint y: 687, distance: 46.7
click at [1076, 687] on div "ID Status Select Operation Dubai Medical Operation Date [DATE] - [DATE] Shift S…" at bounding box center [873, 398] width 1366 height 583
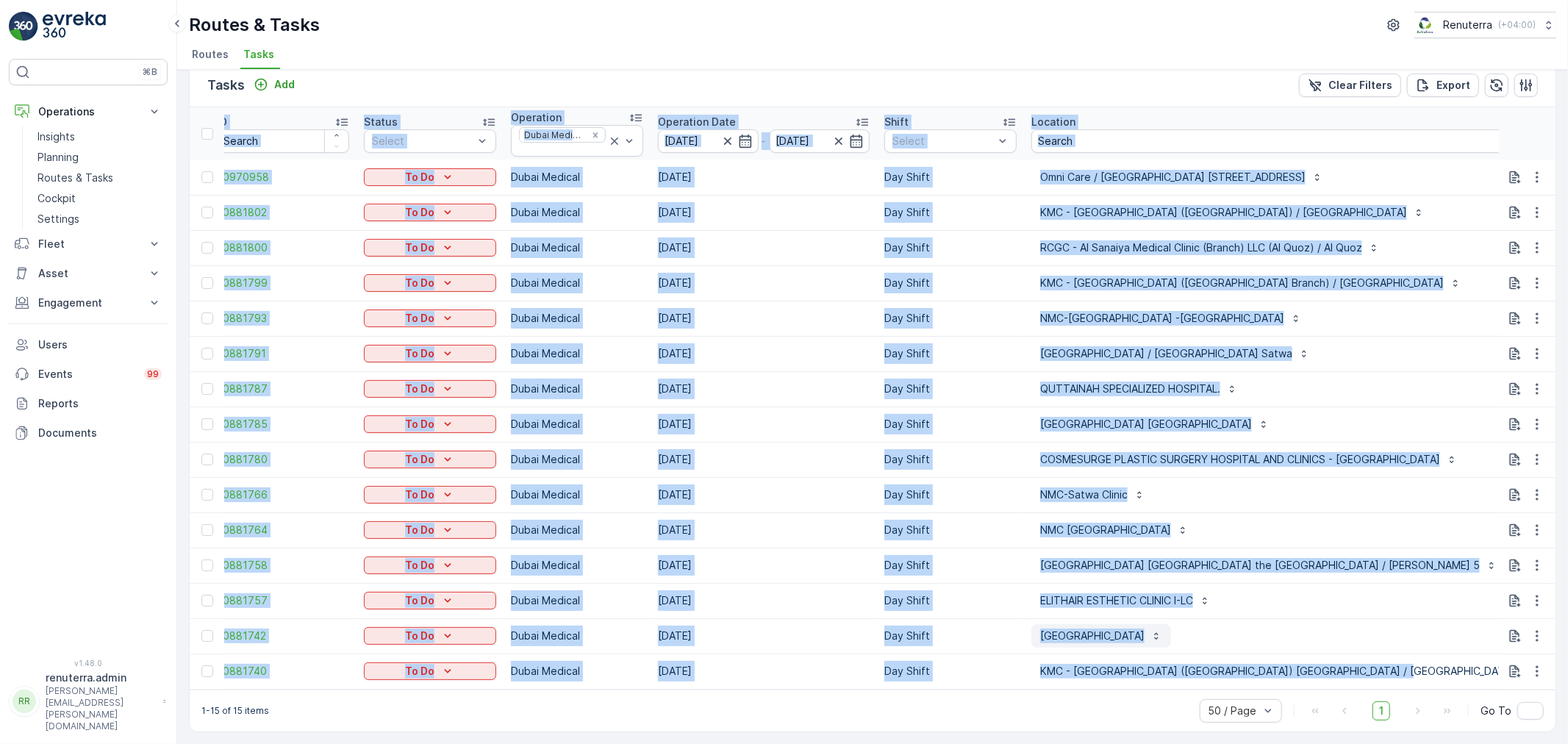
scroll to position [0, 17]
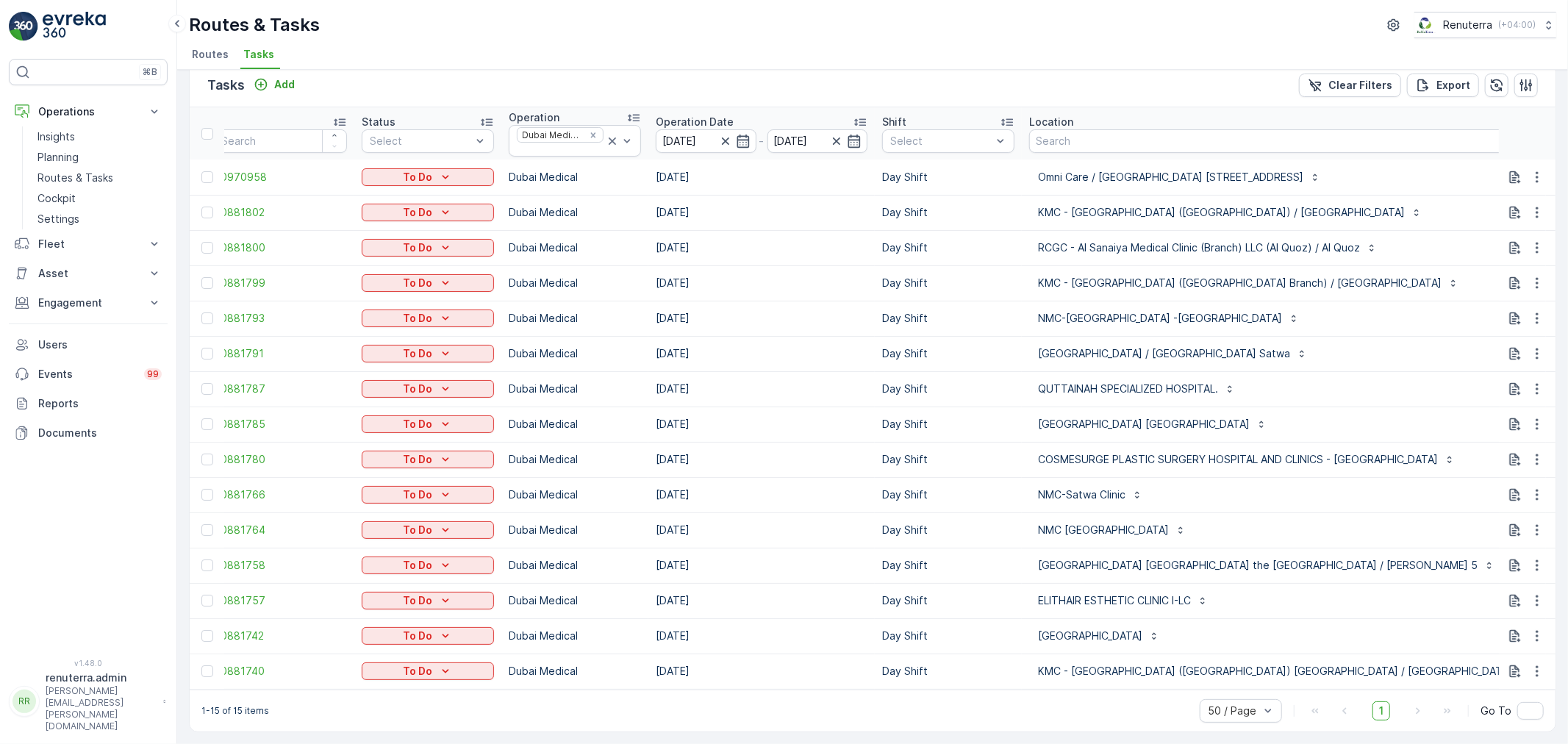
type input "101"
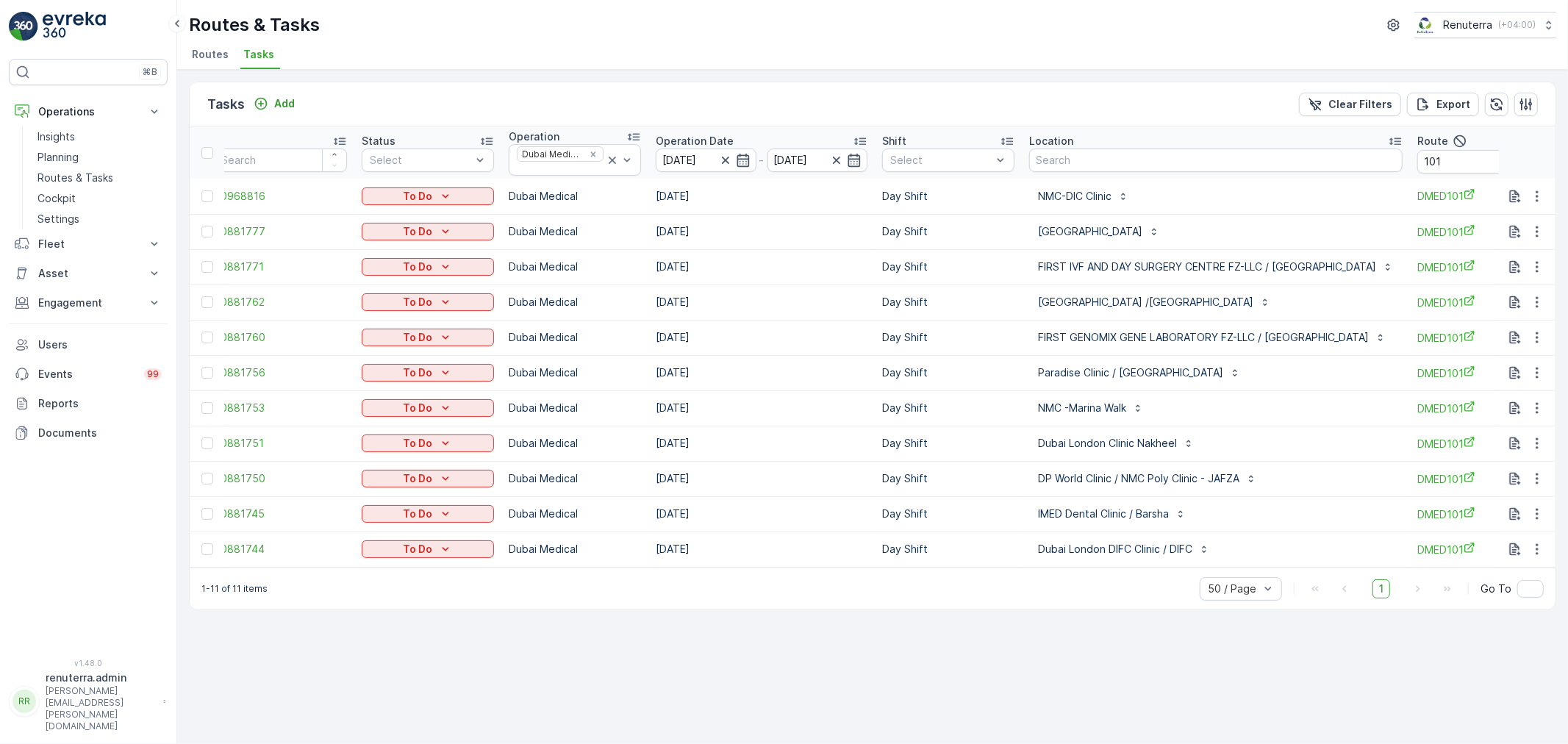
scroll to position [0, 84]
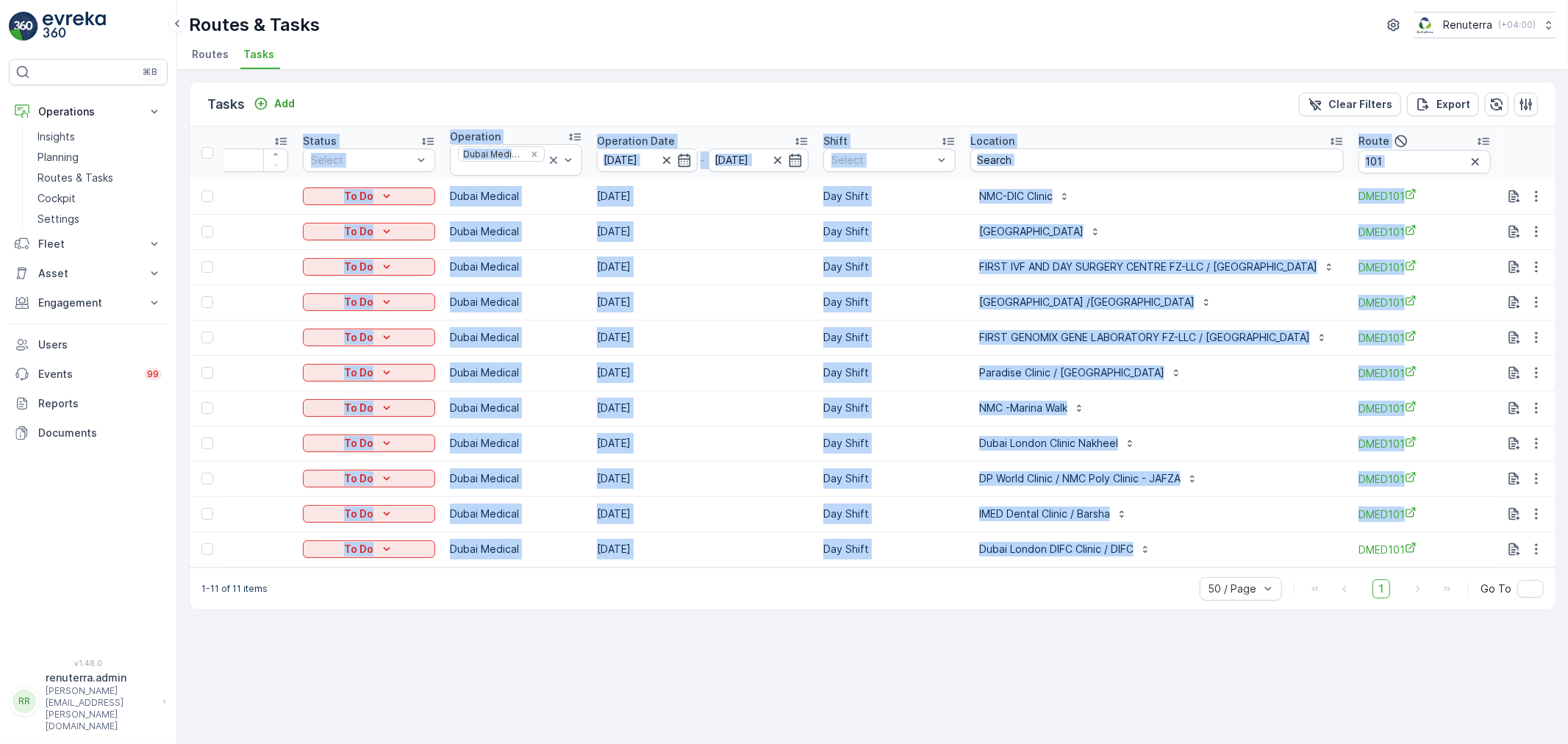
drag, startPoint x: 1014, startPoint y: 565, endPoint x: 1107, endPoint y: 549, distance: 94.4
click at [1093, 562] on td "Dubai London DIFC Clinic / DIFC" at bounding box center [1157, 549] width 388 height 36
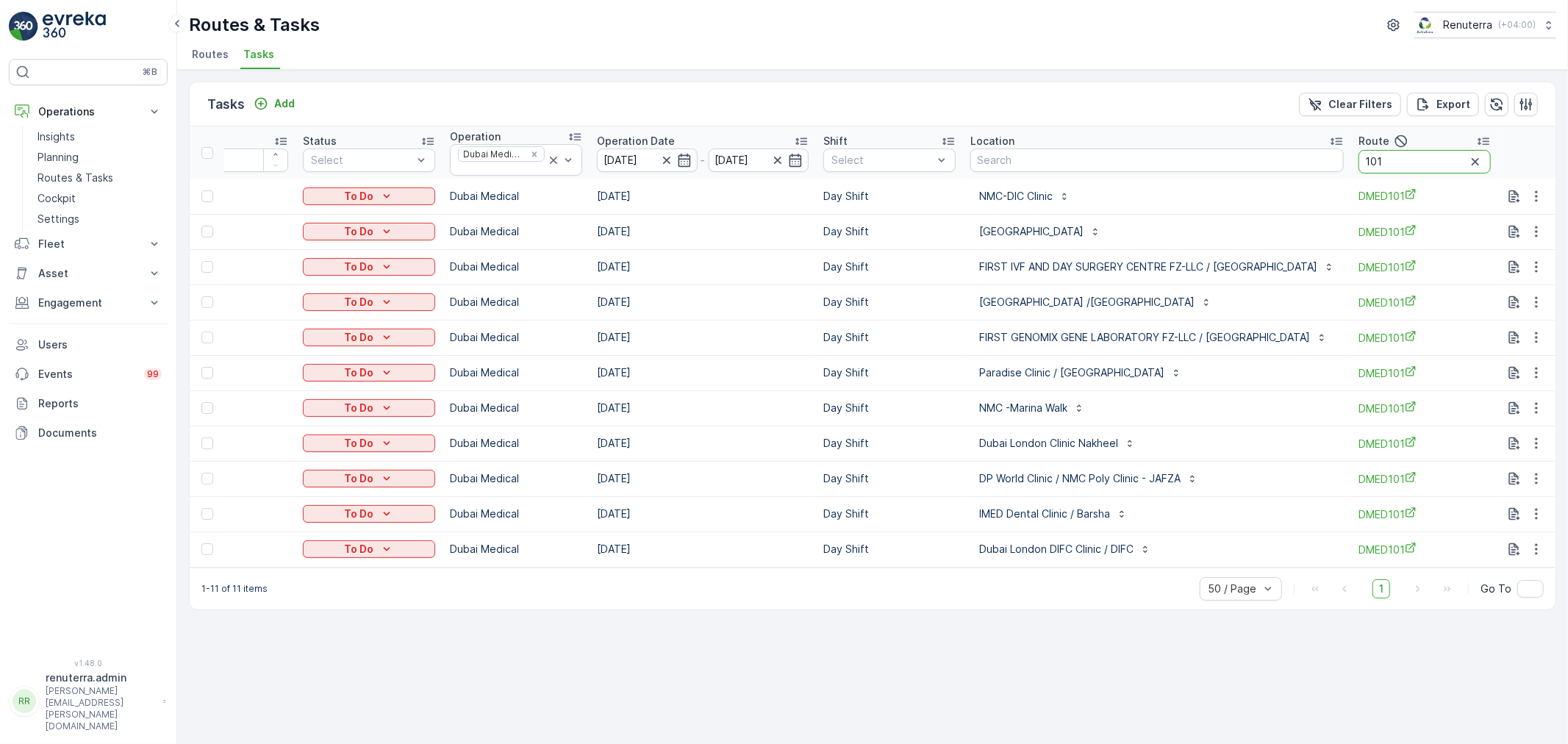
click at [1403, 161] on input "101" at bounding box center [1424, 161] width 132 height 23
type input "103"
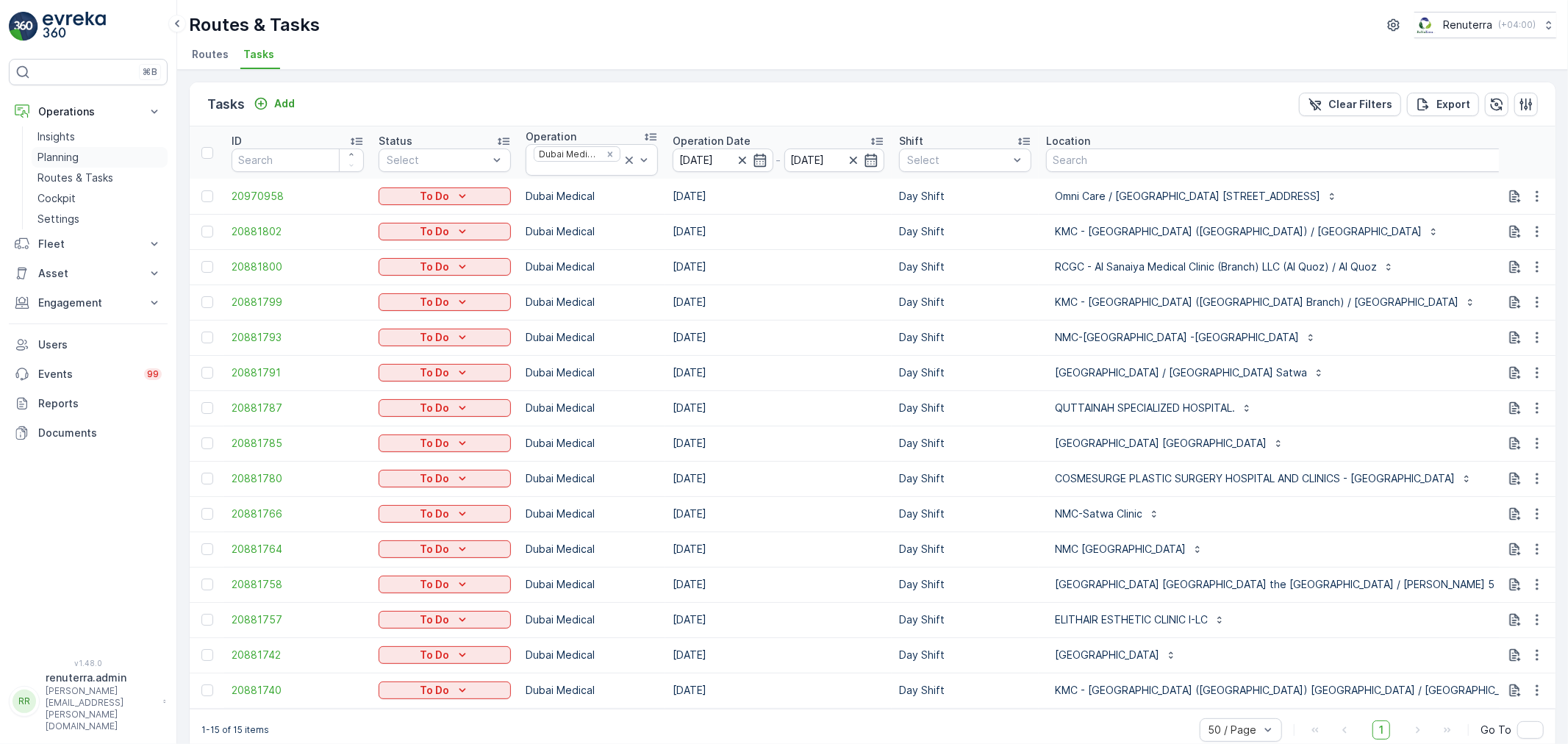
drag, startPoint x: 68, startPoint y: 148, endPoint x: 103, endPoint y: 151, distance: 35.1
click at [69, 148] on link "Planning" at bounding box center [99, 158] width 136 height 21
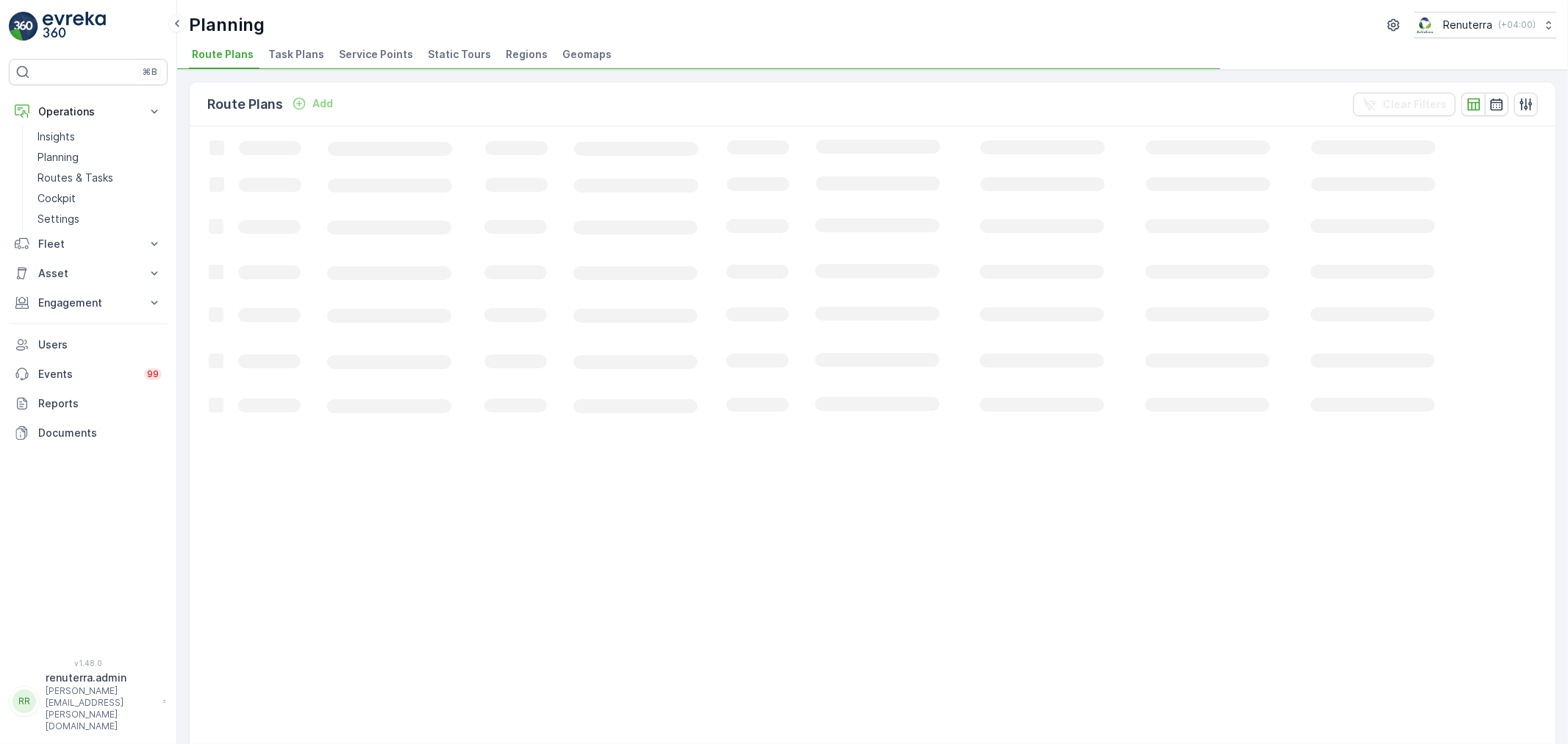
click at [356, 49] on span "Service Points" at bounding box center [375, 54] width 74 height 15
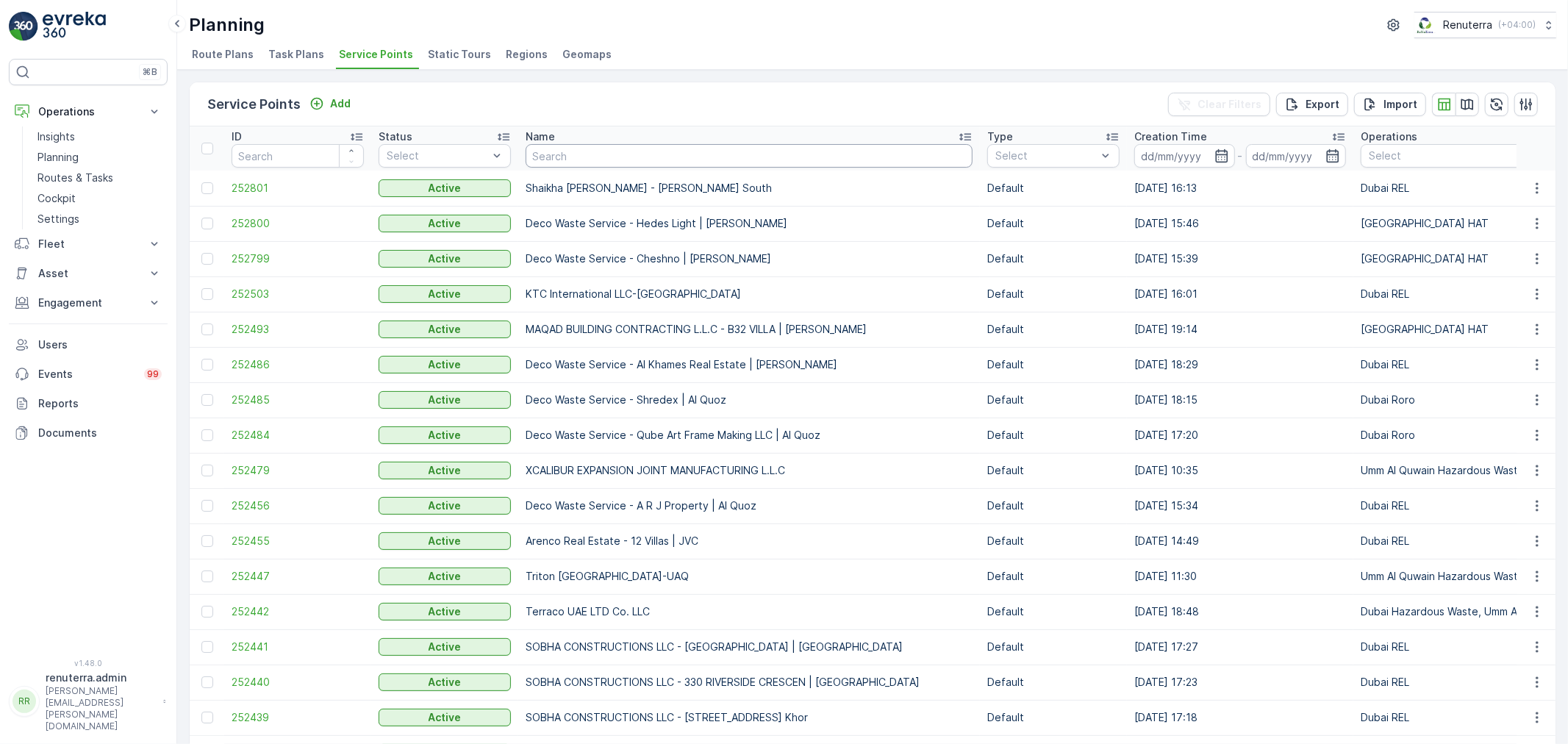
click at [563, 148] on input "text" at bounding box center [749, 156] width 447 height 23
type input "zaa"
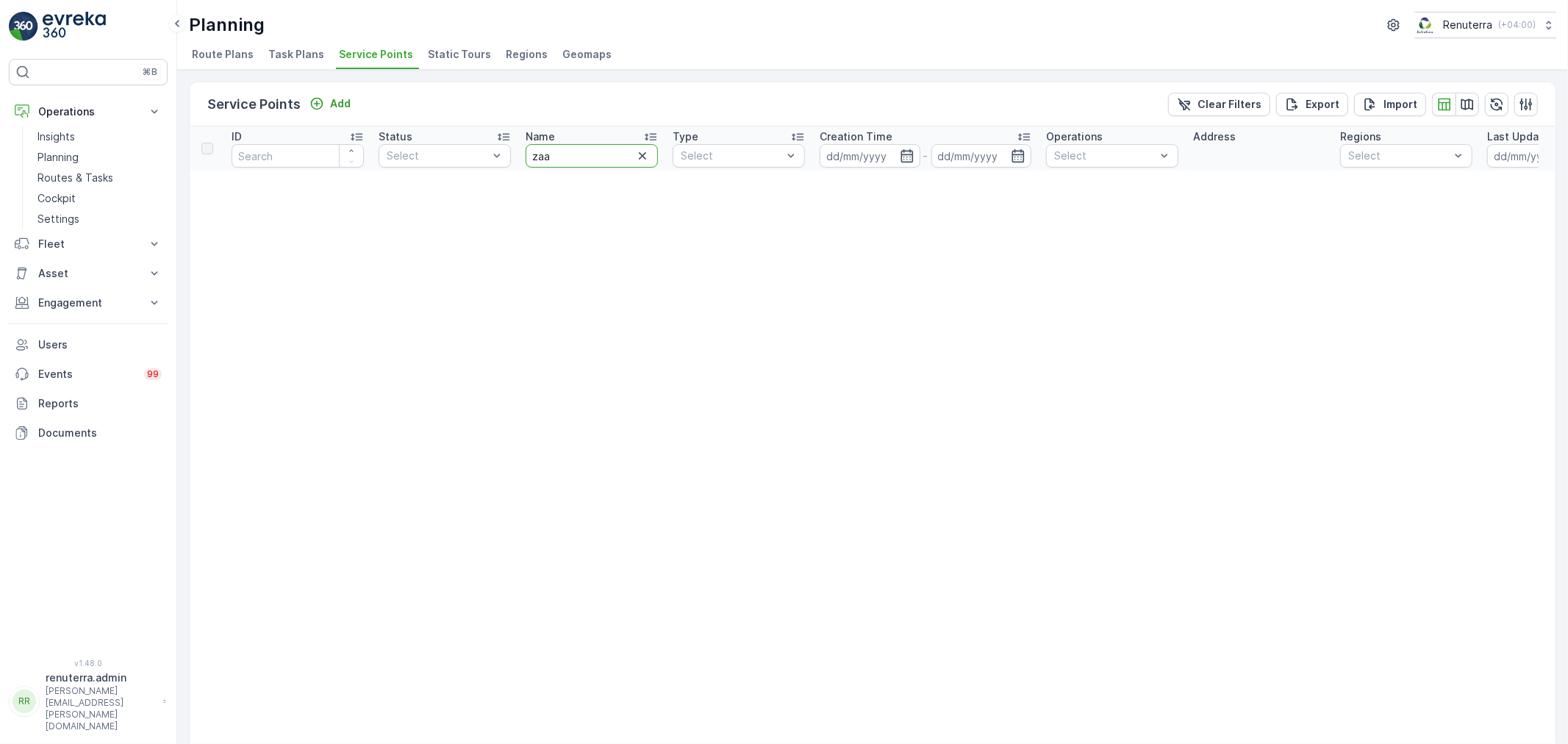
click at [562, 153] on input "zaa" at bounding box center [591, 156] width 132 height 23
type input "zaab"
click at [584, 158] on input "zaabe" at bounding box center [591, 156] width 132 height 23
type input "za"
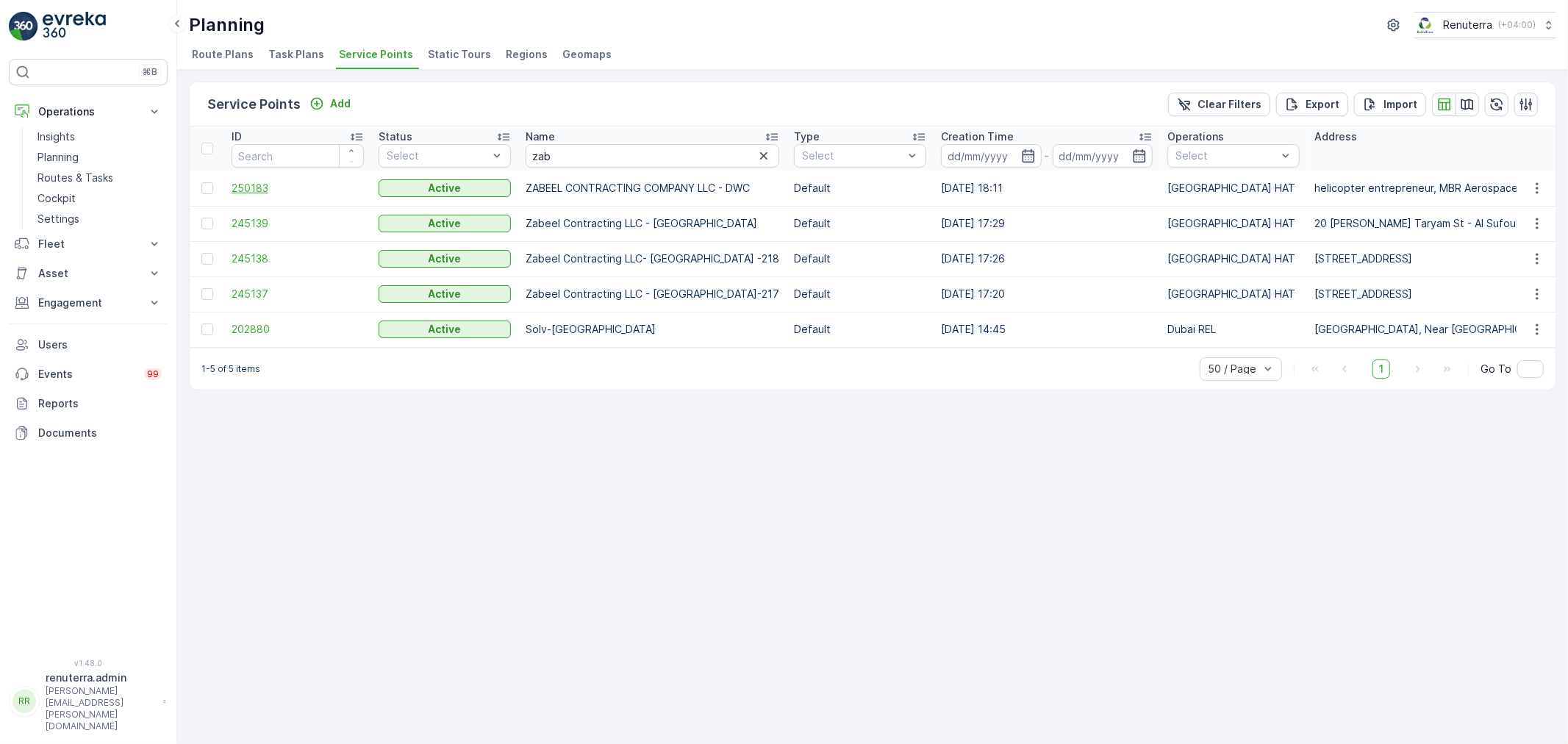
click at [247, 186] on span "250183" at bounding box center [297, 189] width 132 height 15
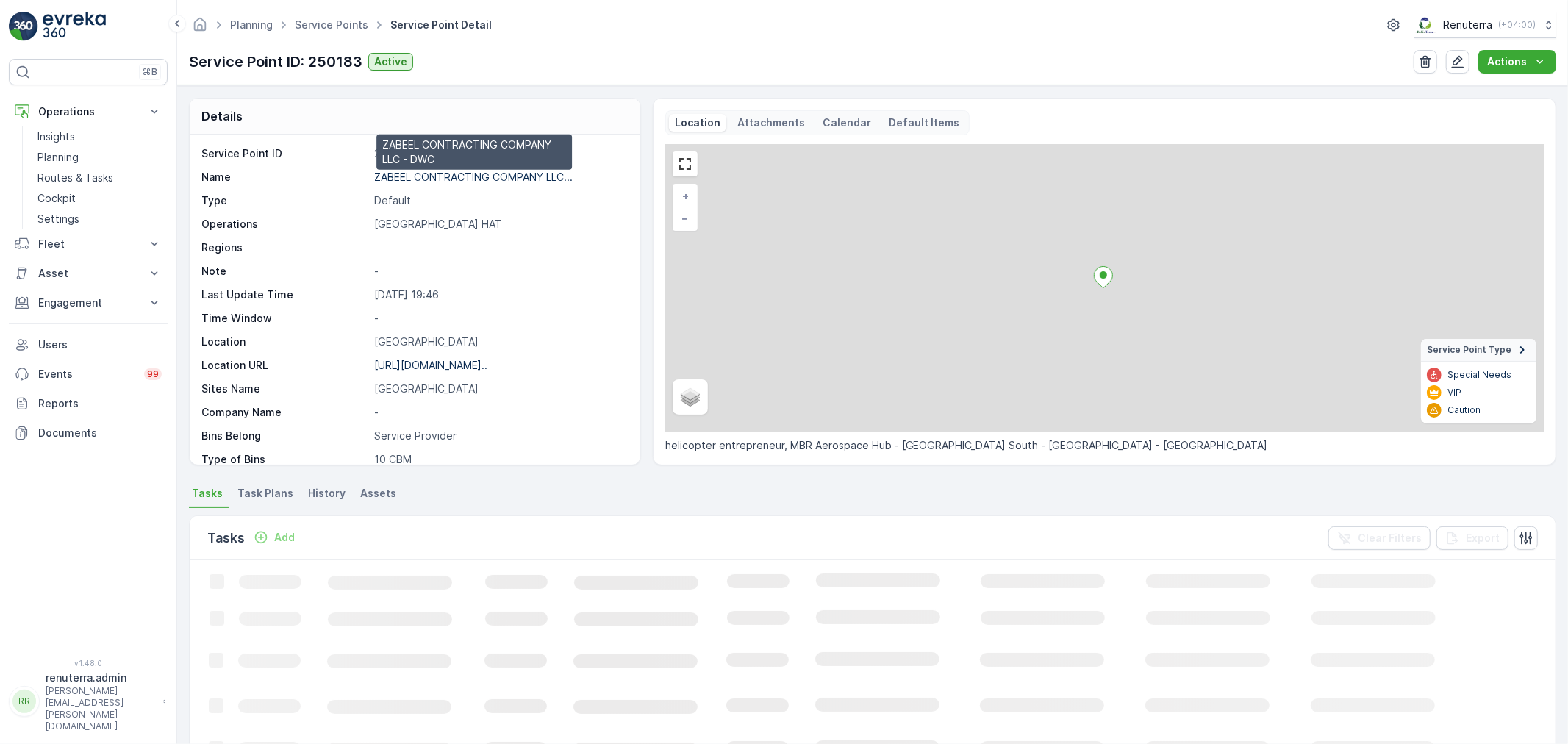
click at [458, 175] on p "ZABEEL CONTRACTING COMPANY LLC..." at bounding box center [474, 176] width 199 height 12
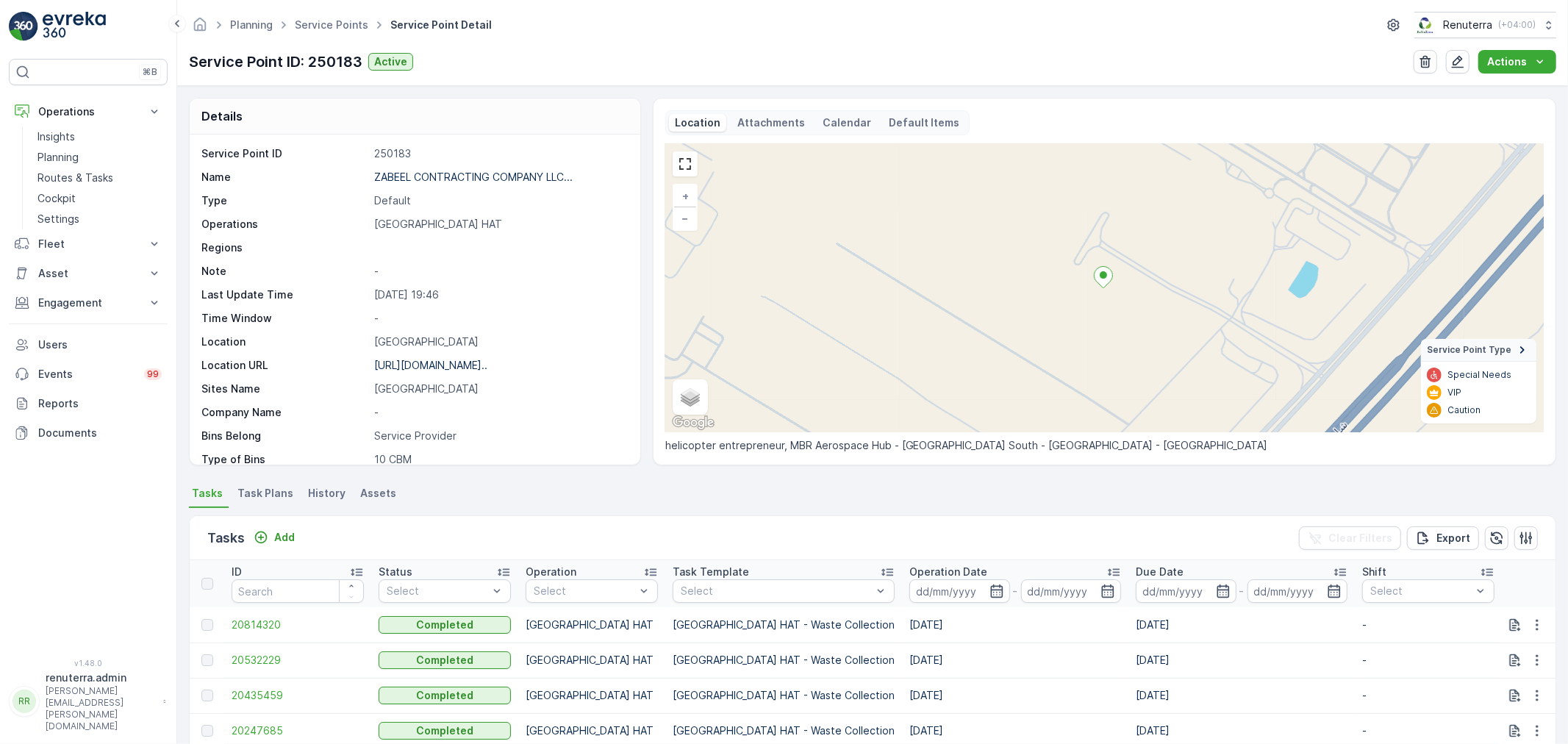
click at [1355, 718] on td "-" at bounding box center [1428, 731] width 147 height 36
click at [60, 151] on p "Planning" at bounding box center [58, 158] width 41 height 15
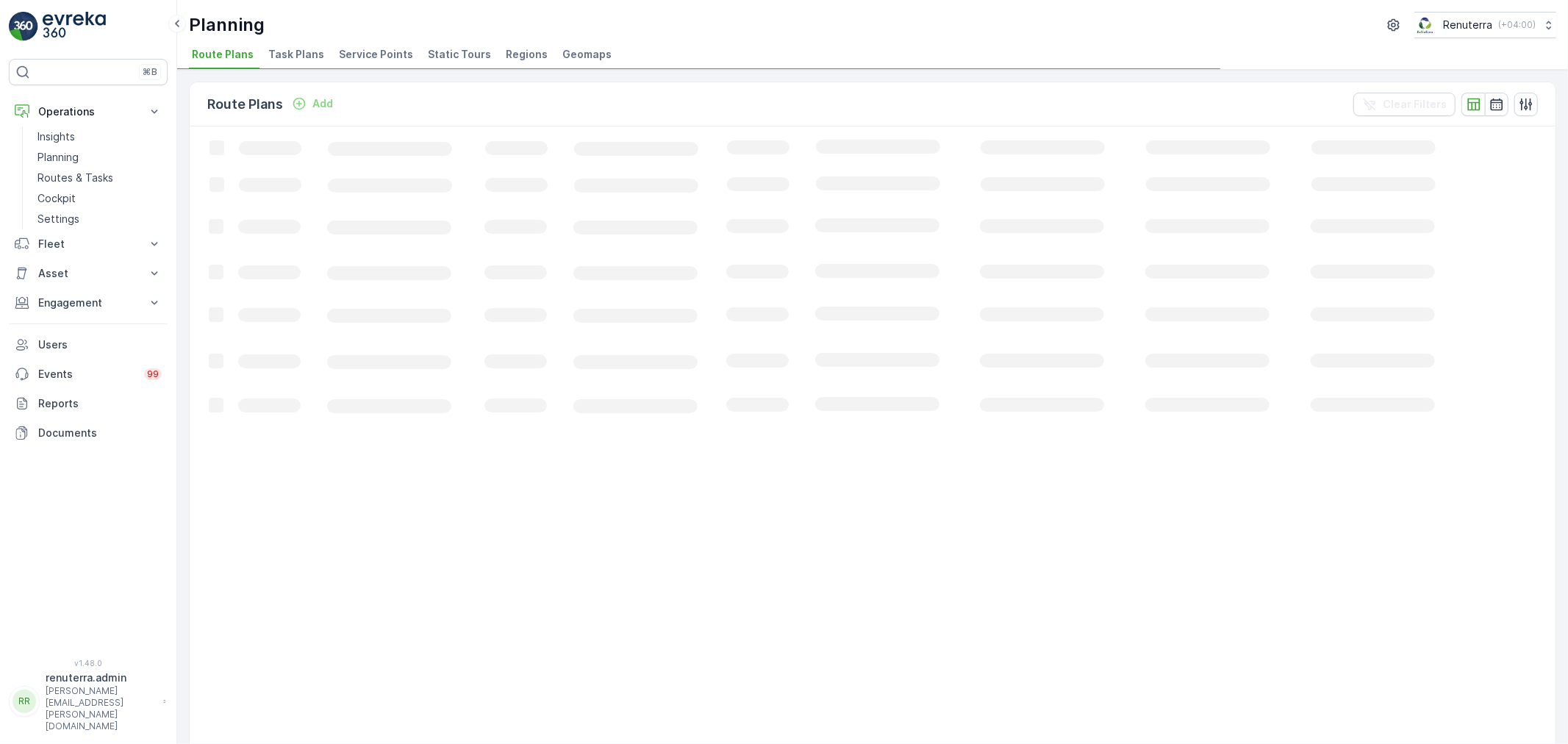
click at [376, 53] on span "Service Points" at bounding box center [375, 54] width 74 height 15
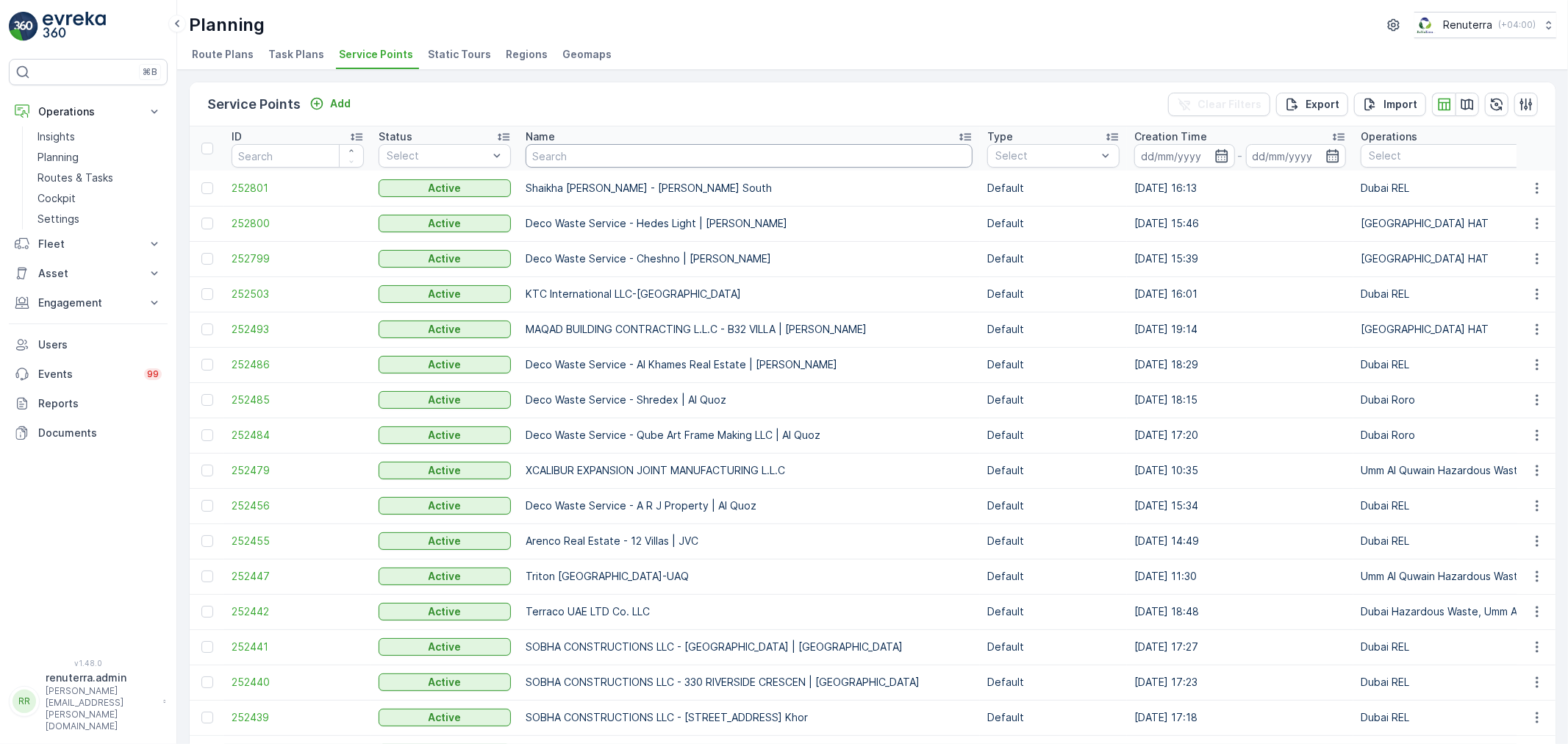
click at [618, 159] on input "text" at bounding box center [749, 156] width 447 height 23
type input "vaaha"
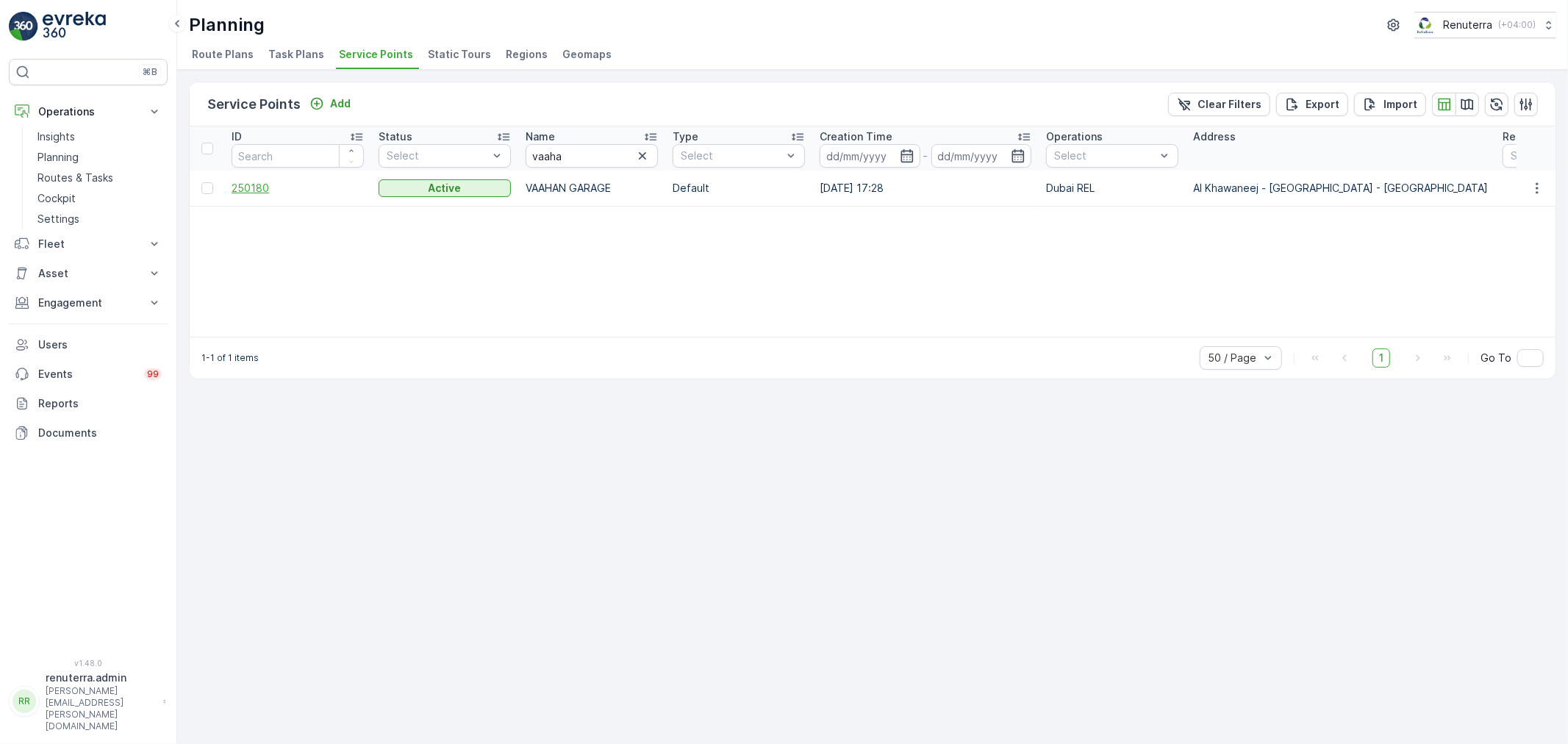
click at [250, 184] on span "250180" at bounding box center [297, 189] width 132 height 15
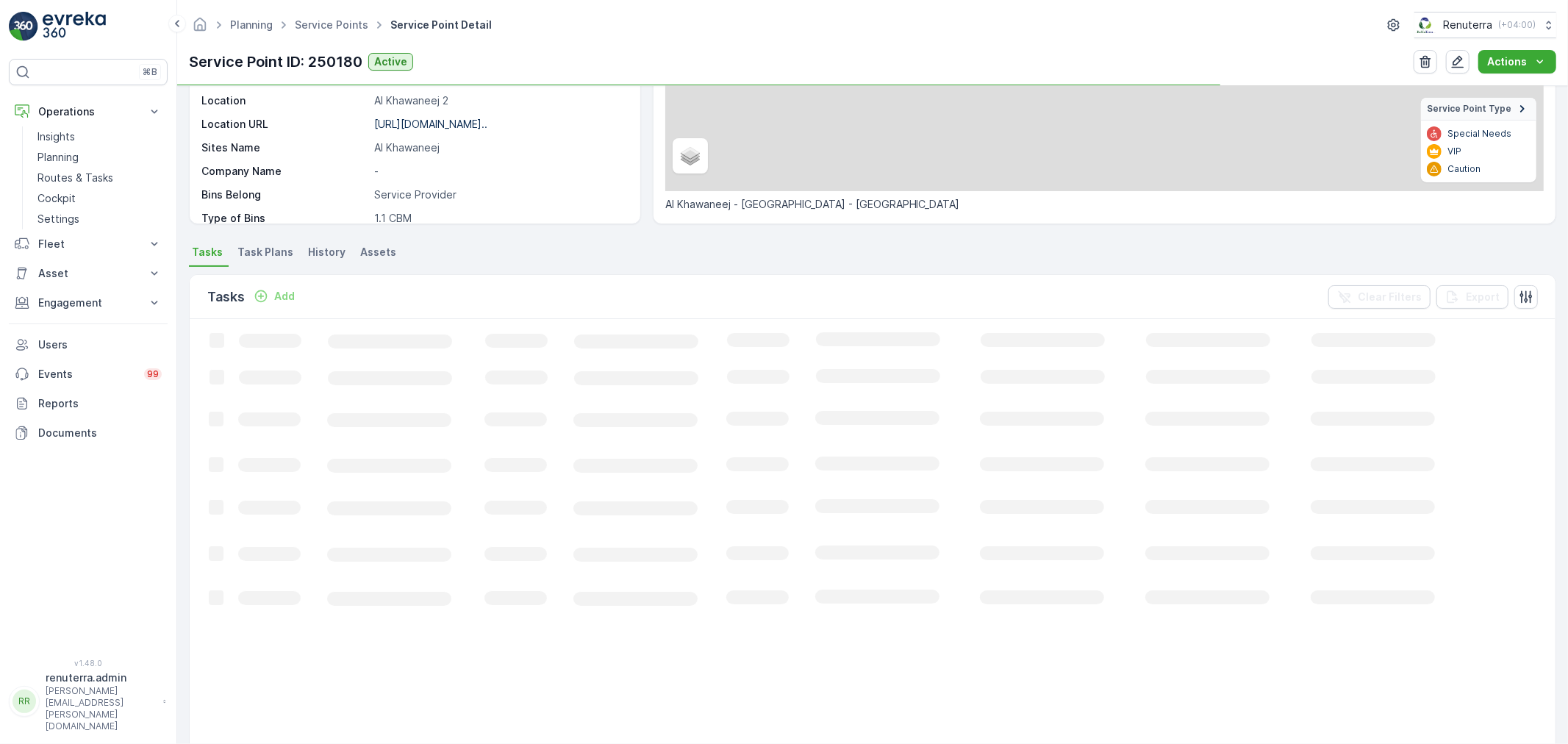
scroll to position [245, 0]
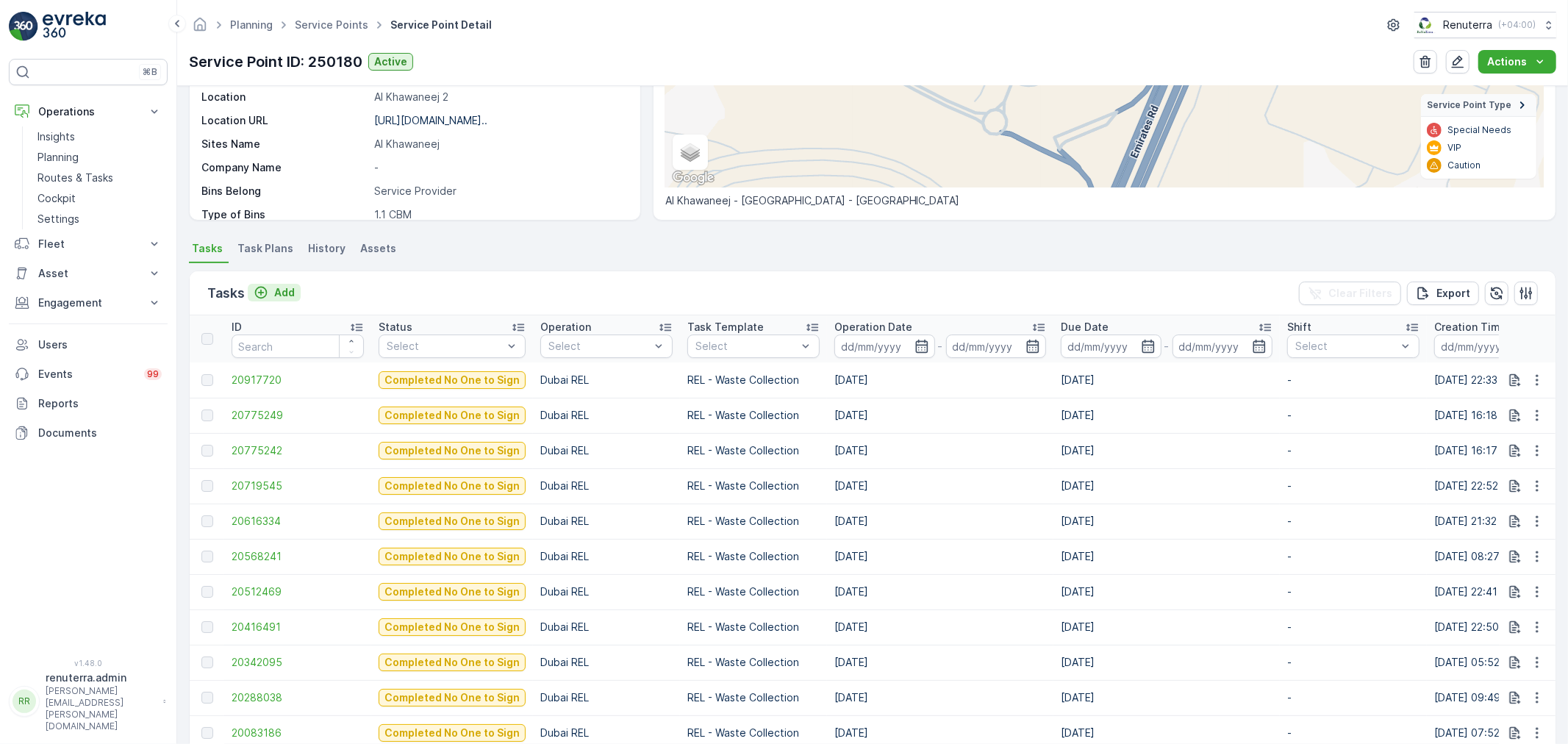
click at [276, 298] on button "Add" at bounding box center [274, 292] width 53 height 18
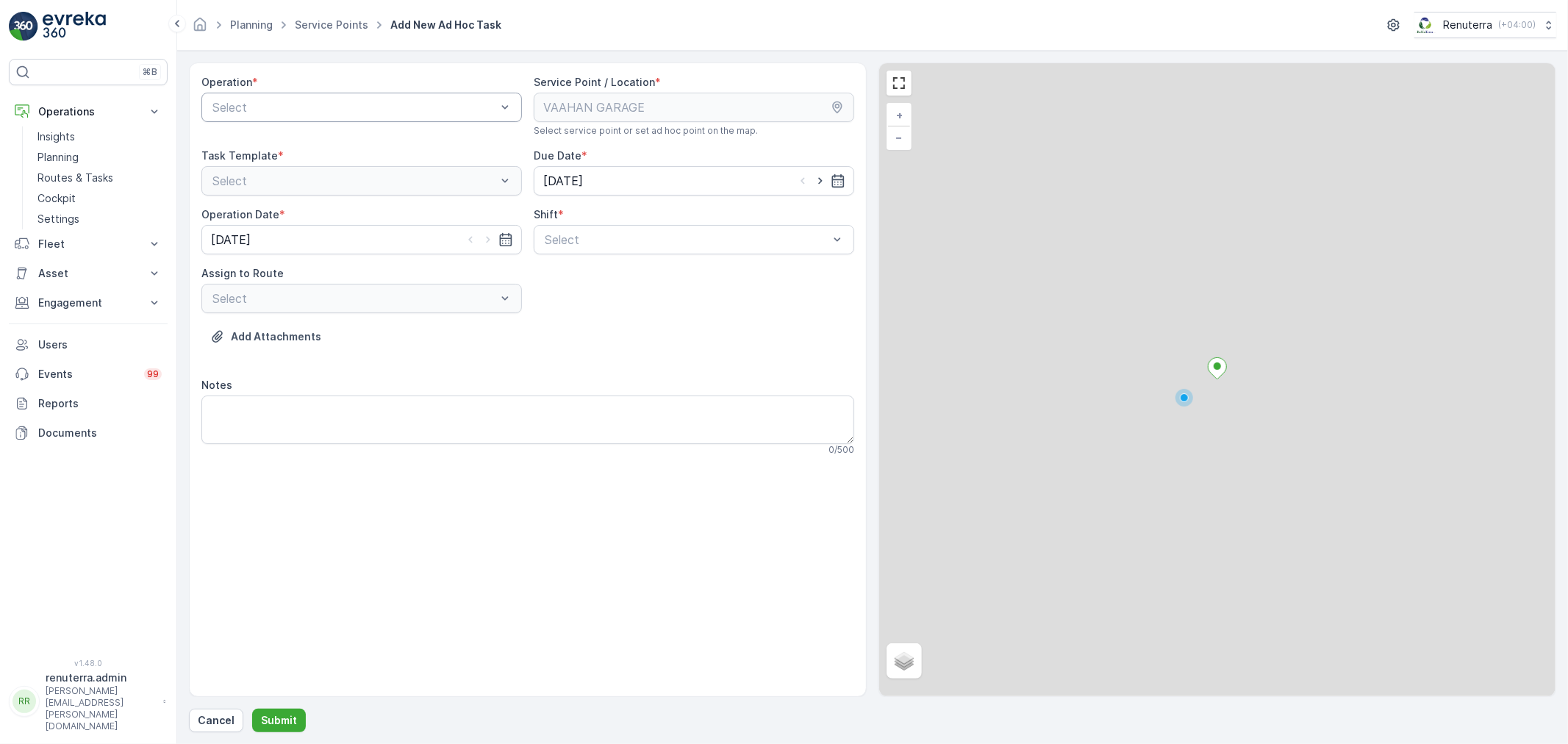
click at [338, 107] on div at bounding box center [355, 107] width 287 height 13
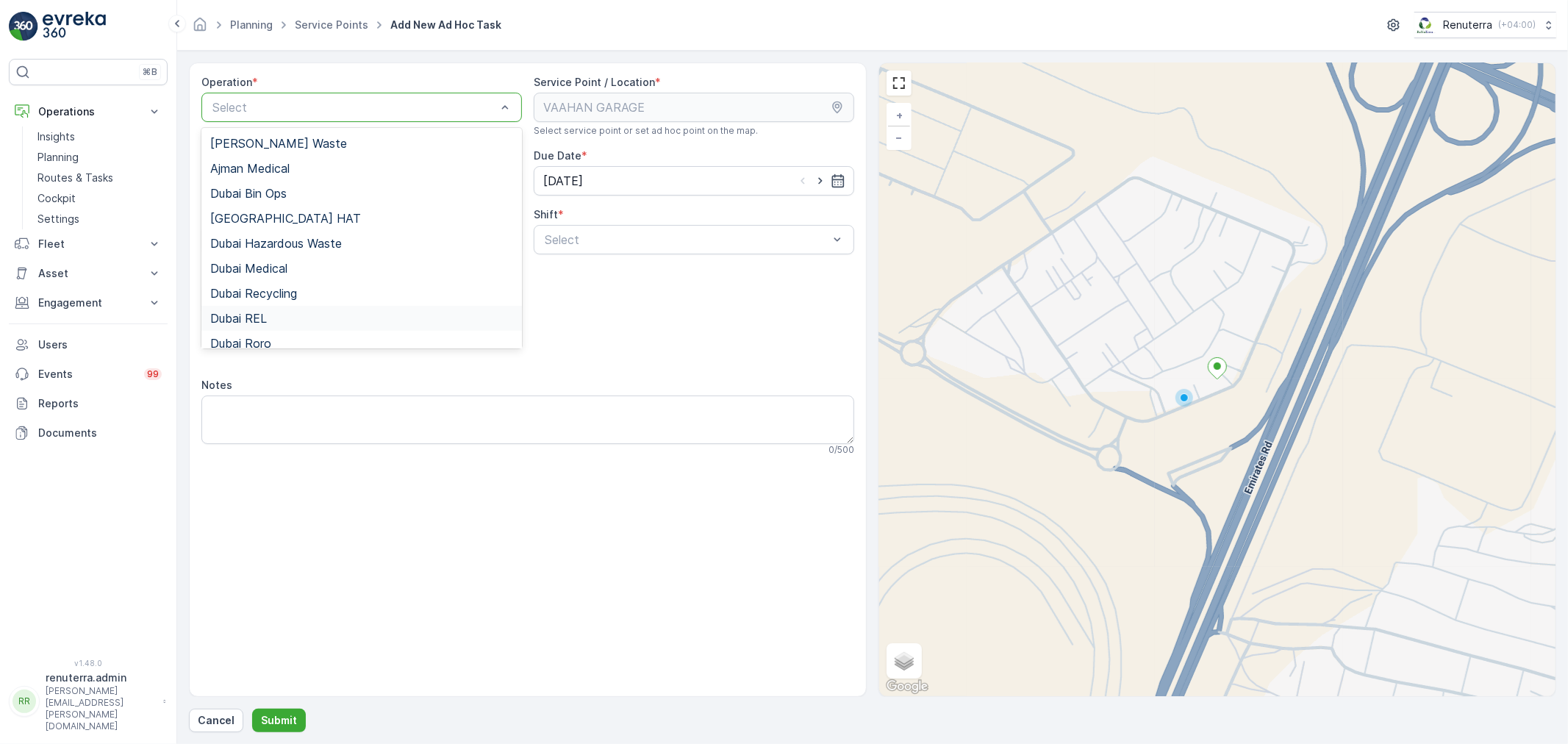
drag, startPoint x: 283, startPoint y: 317, endPoint x: 601, endPoint y: 270, distance: 321.5
click at [290, 317] on div "Dubai REL" at bounding box center [361, 318] width 303 height 13
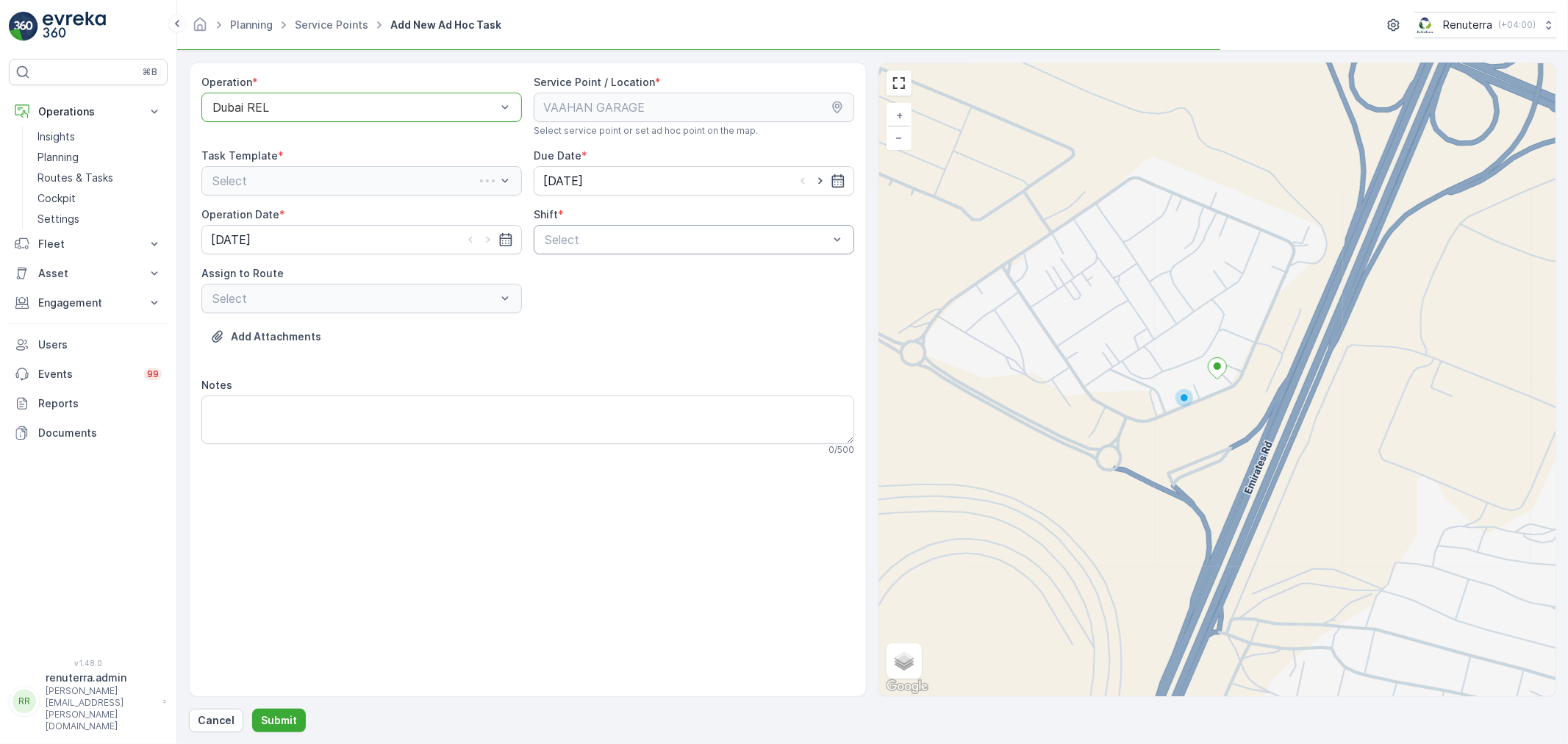
click at [705, 251] on div "Select" at bounding box center [694, 239] width 321 height 29
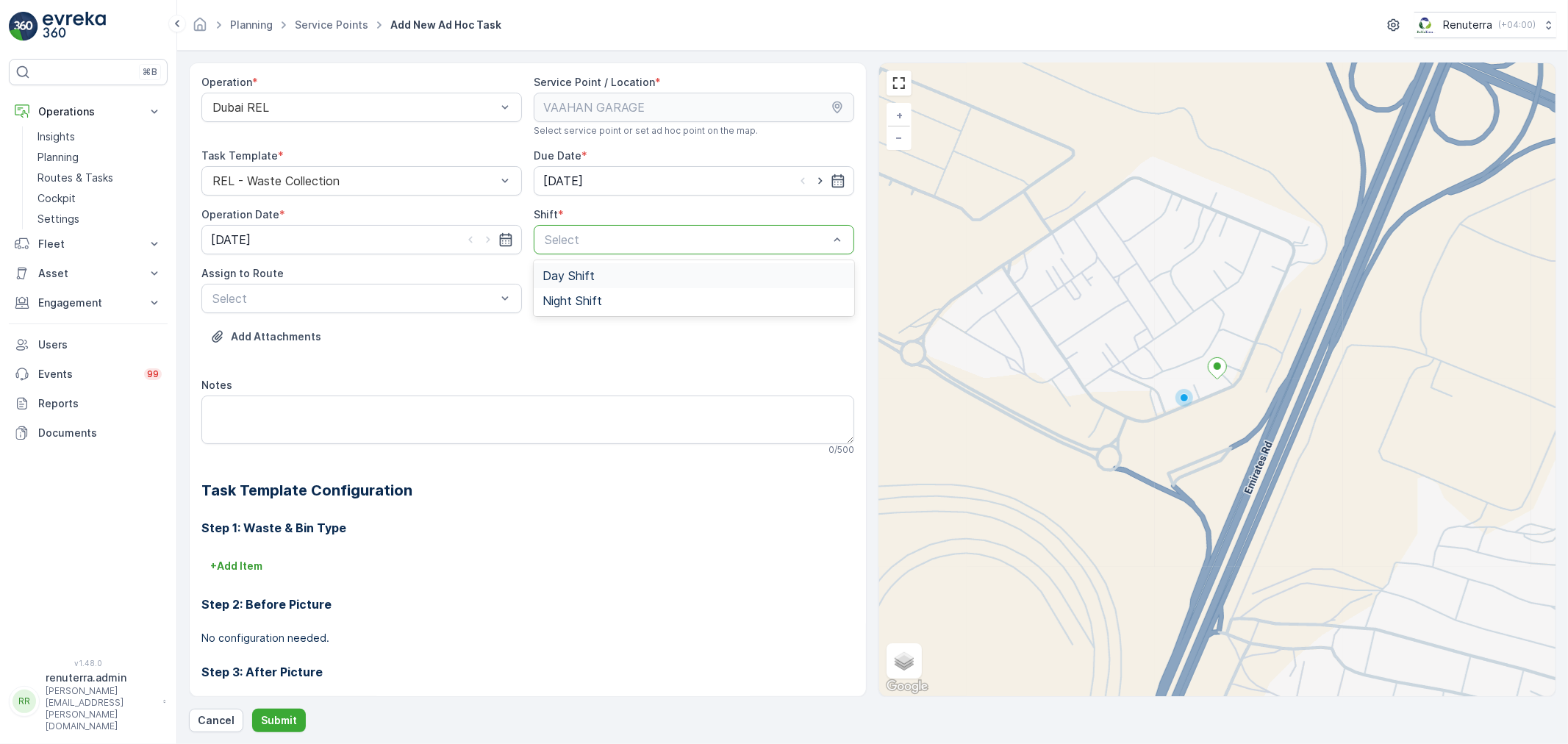
drag, startPoint x: 622, startPoint y: 272, endPoint x: 582, endPoint y: 282, distance: 41.2
click at [621, 272] on div "Day Shift" at bounding box center [693, 276] width 303 height 13
click at [369, 296] on div at bounding box center [355, 298] width 287 height 13
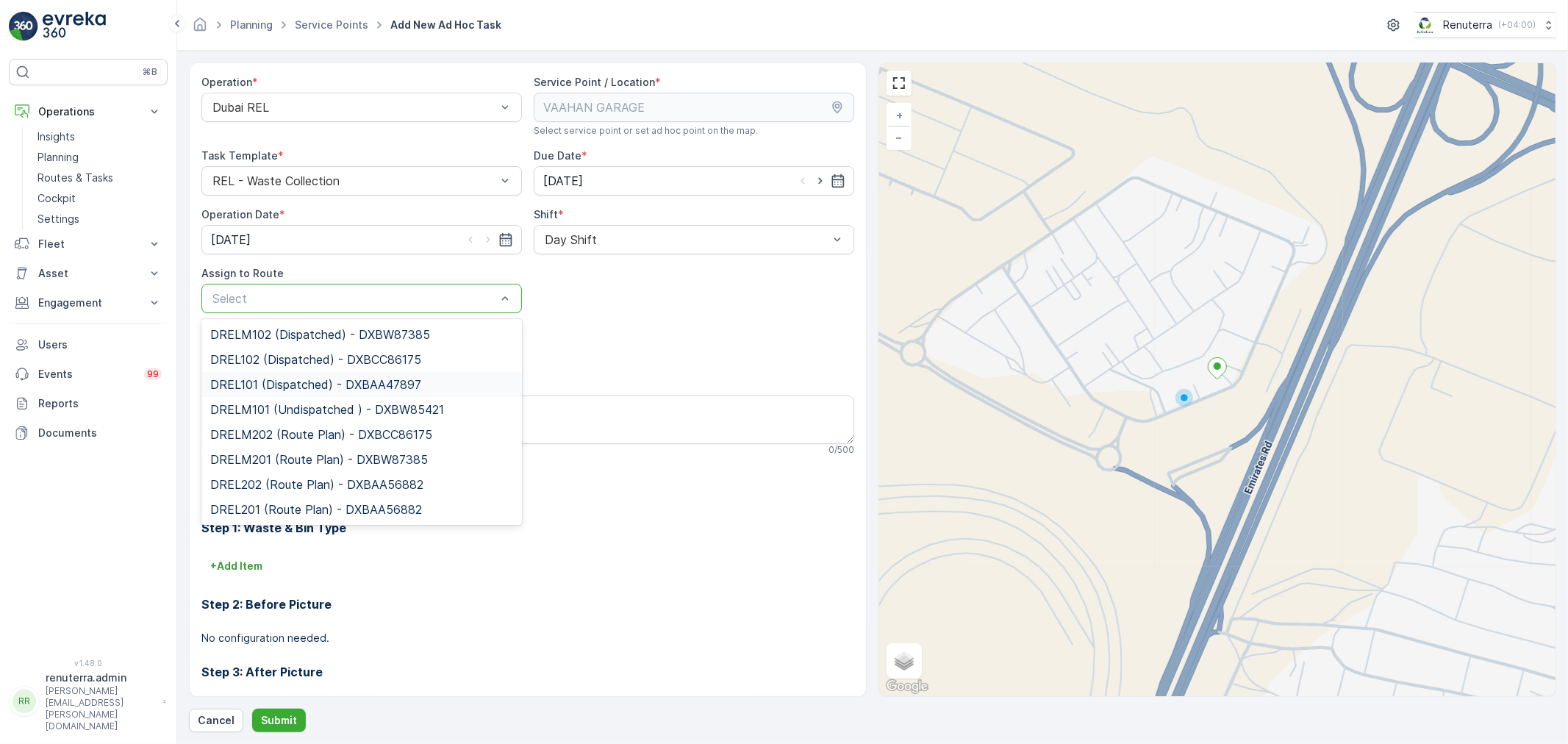
click at [327, 392] on div "DREL101 (Dispatched) - DXBAA47897" at bounding box center [362, 384] width 321 height 25
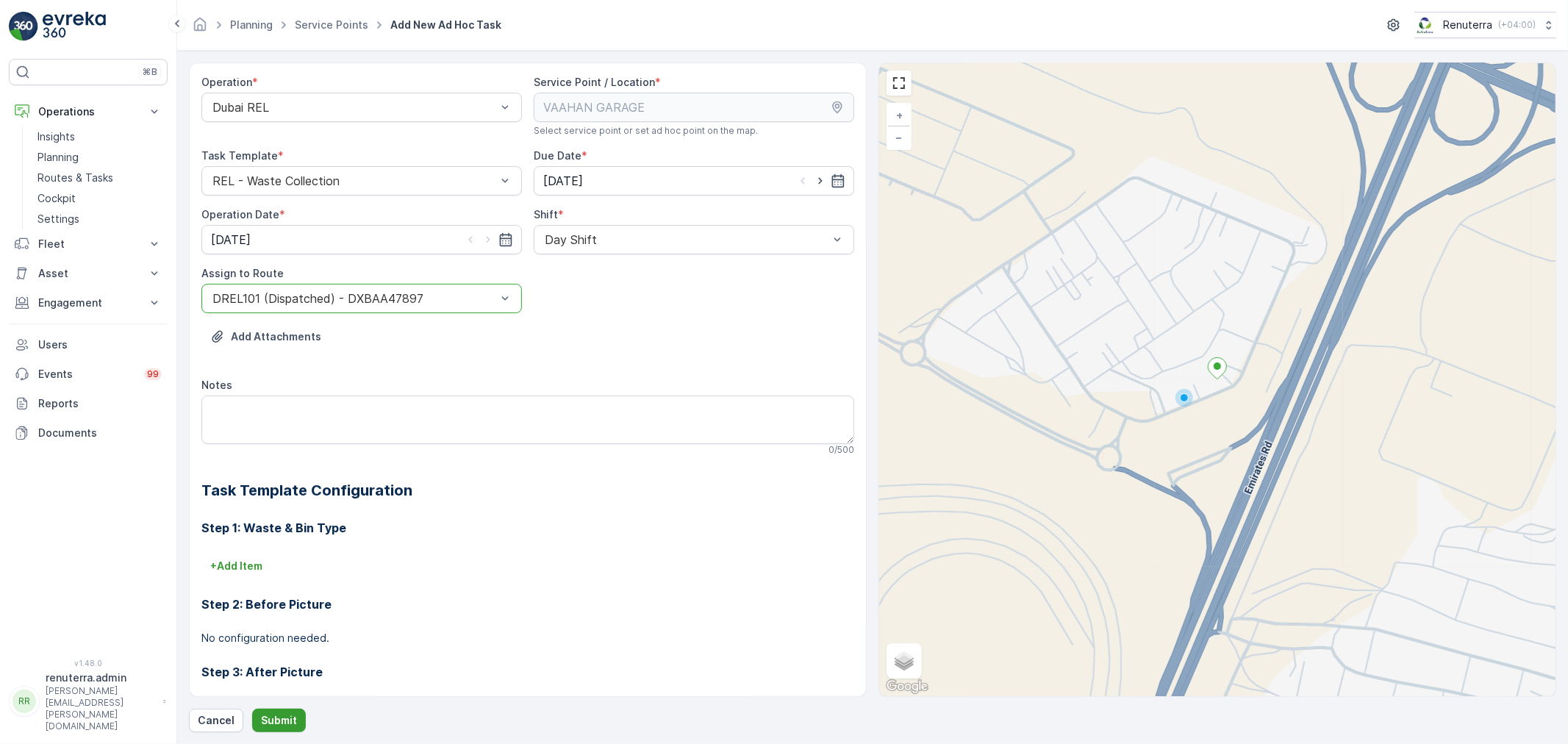
click at [291, 721] on p "Submit" at bounding box center [279, 721] width 36 height 15
